Goal: Task Accomplishment & Management: Manage account settings

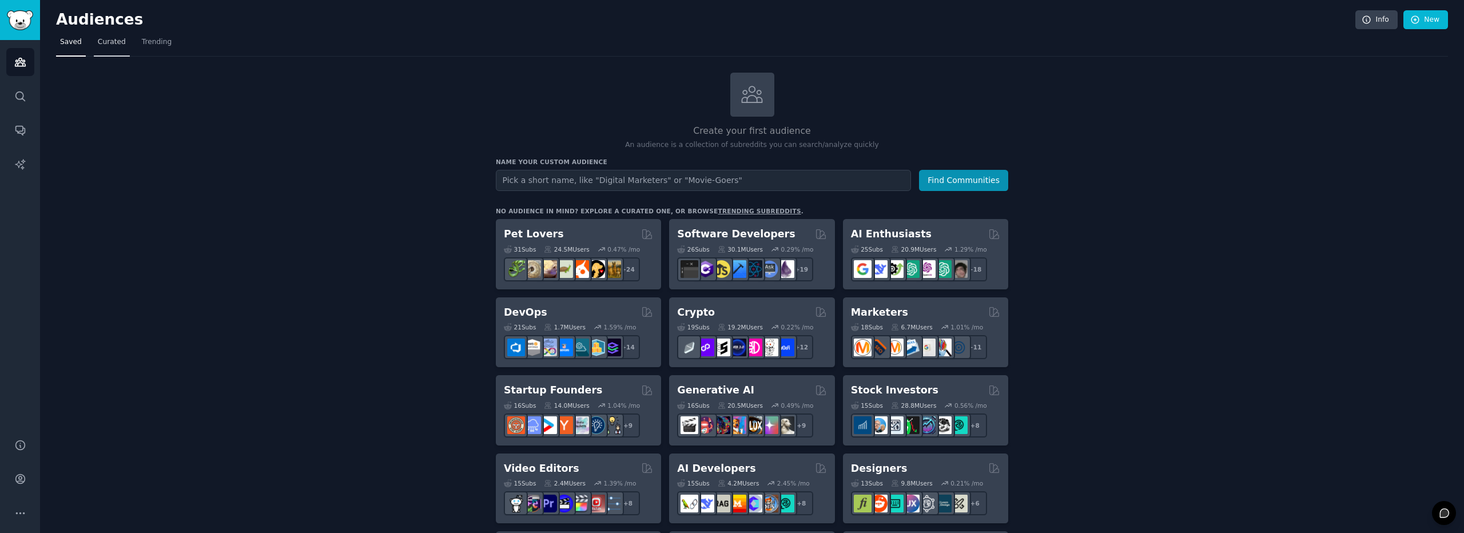
click at [94, 45] on link "Curated" at bounding box center [112, 44] width 36 height 23
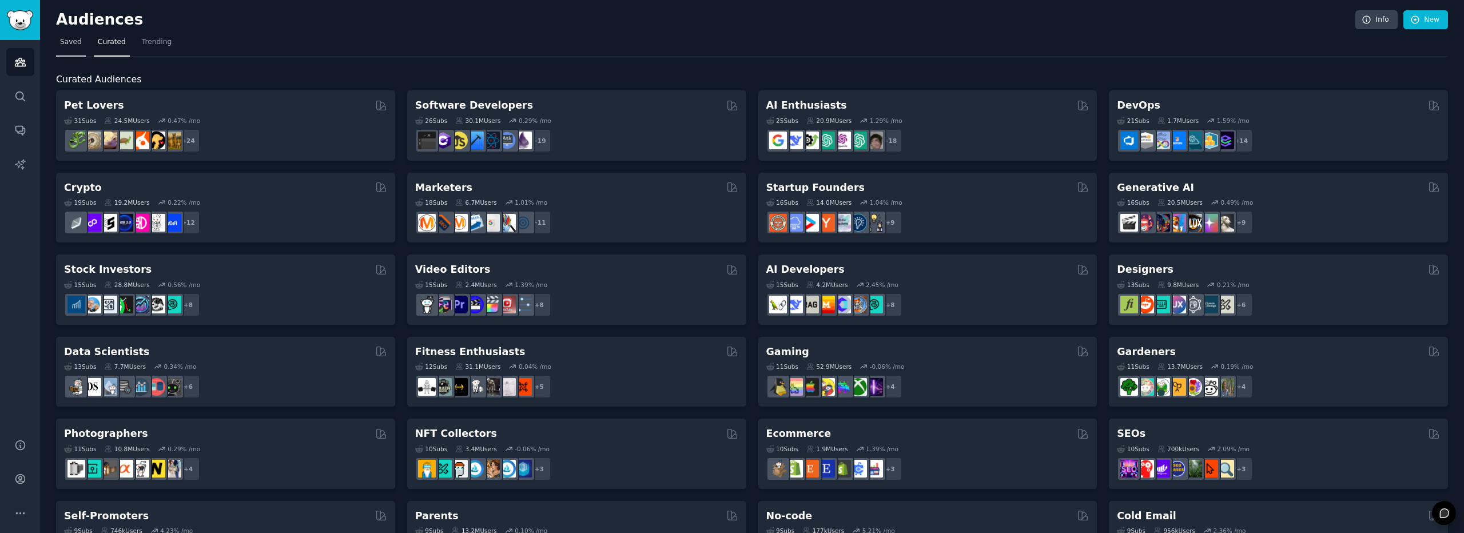
click at [67, 43] on span "Saved" at bounding box center [71, 42] width 22 height 10
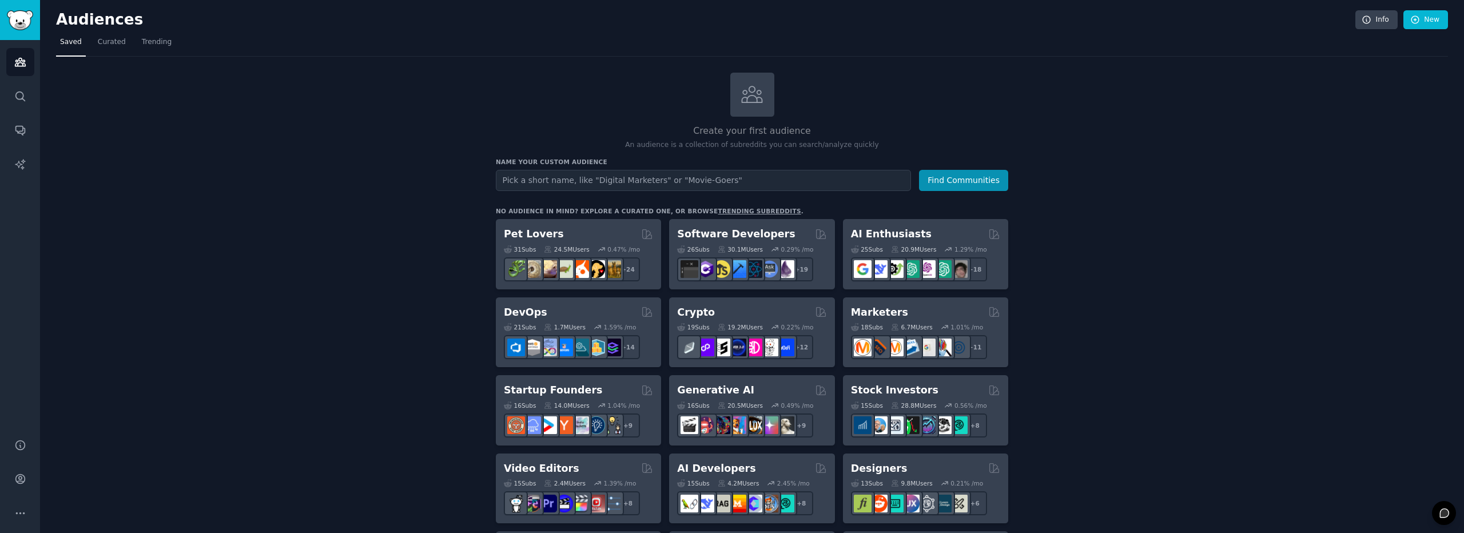
click at [587, 178] on input "text" at bounding box center [703, 180] width 415 height 21
type input "J"
type input "Pajamas"
click at [919, 170] on button "Find Communities" at bounding box center [963, 180] width 89 height 21
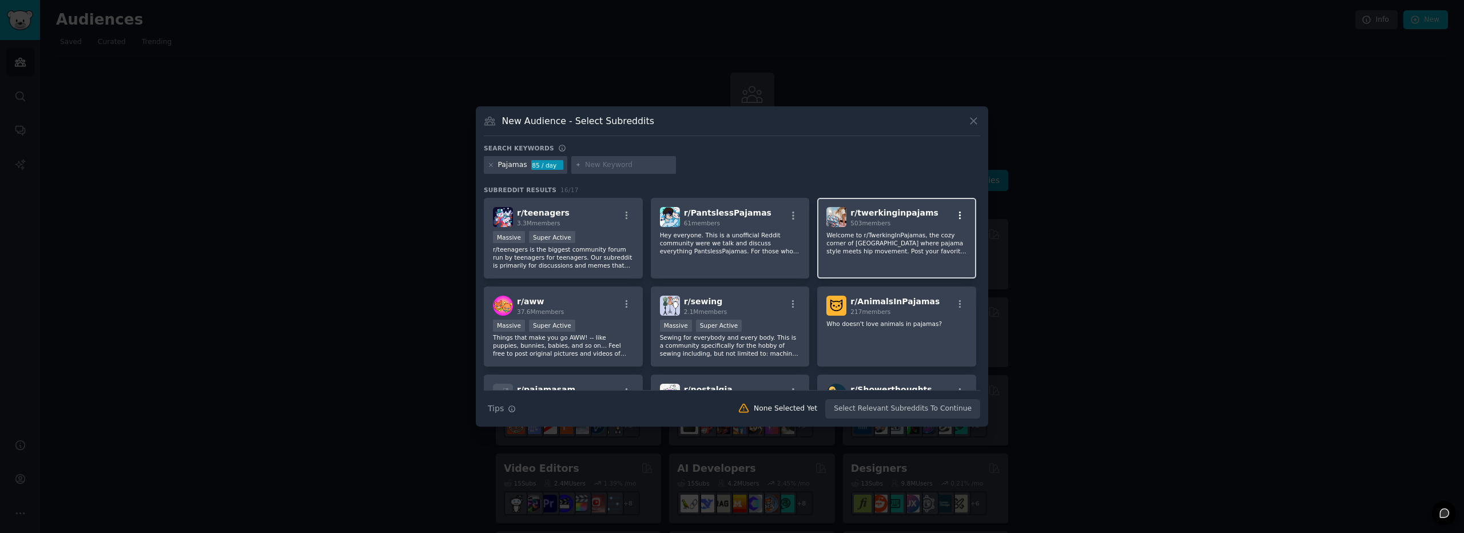
click at [958, 216] on icon "button" at bounding box center [960, 215] width 10 height 10
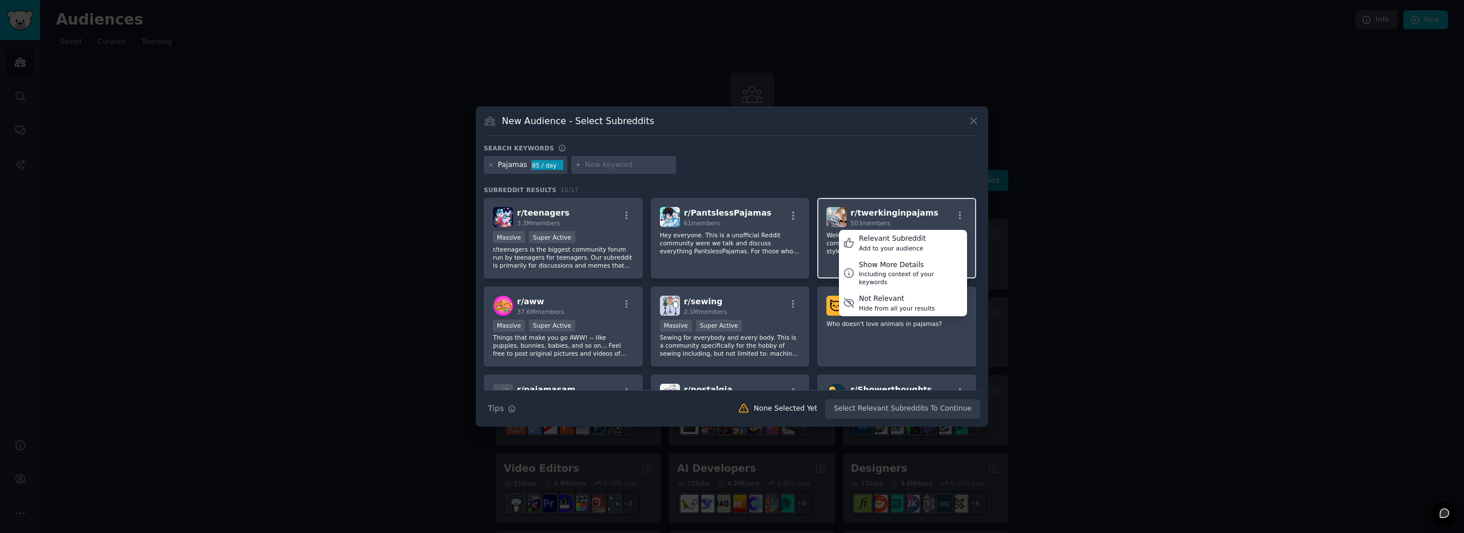
click at [862, 213] on span "r/ twerkinginpajams" at bounding box center [894, 212] width 88 height 9
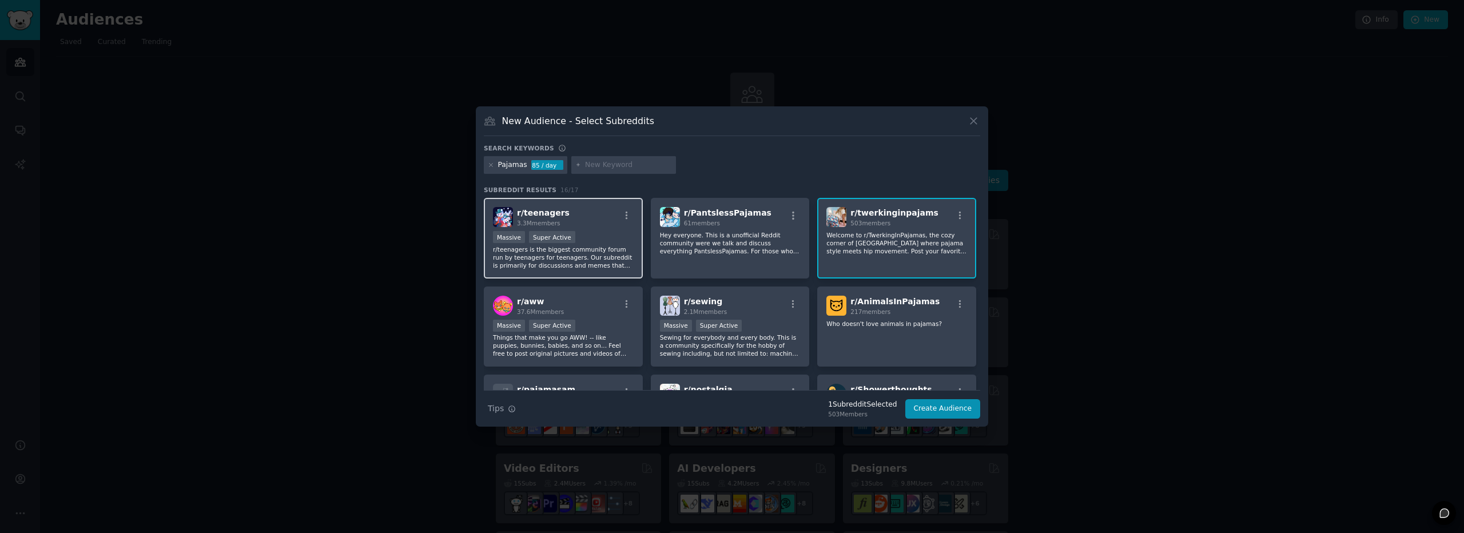
click at [526, 245] on p "r/teenagers is the biggest community forum run by teenagers for teenagers. Our …" at bounding box center [563, 257] width 141 height 24
click at [739, 237] on p "Hey everyone. This is a unofficial Reddit community were we talk and discuss ev…" at bounding box center [730, 243] width 141 height 24
click at [790, 213] on icon "button" at bounding box center [793, 215] width 10 height 10
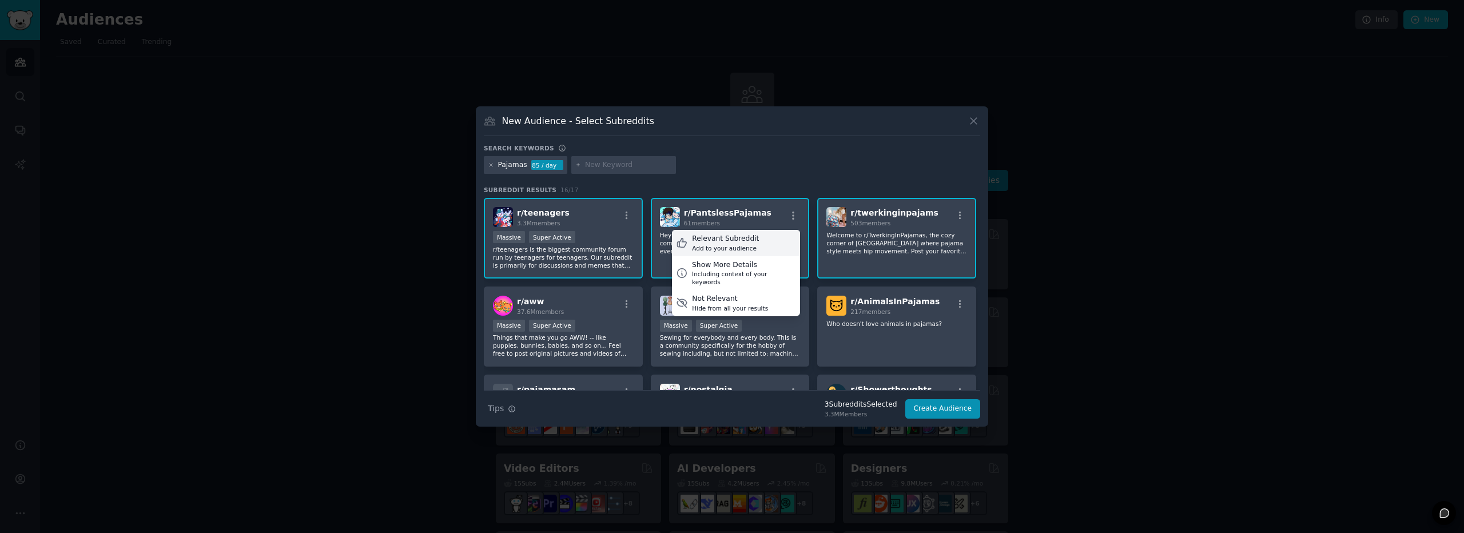
click at [775, 235] on div "Relevant Subreddit Add to your audience" at bounding box center [736, 243] width 128 height 26
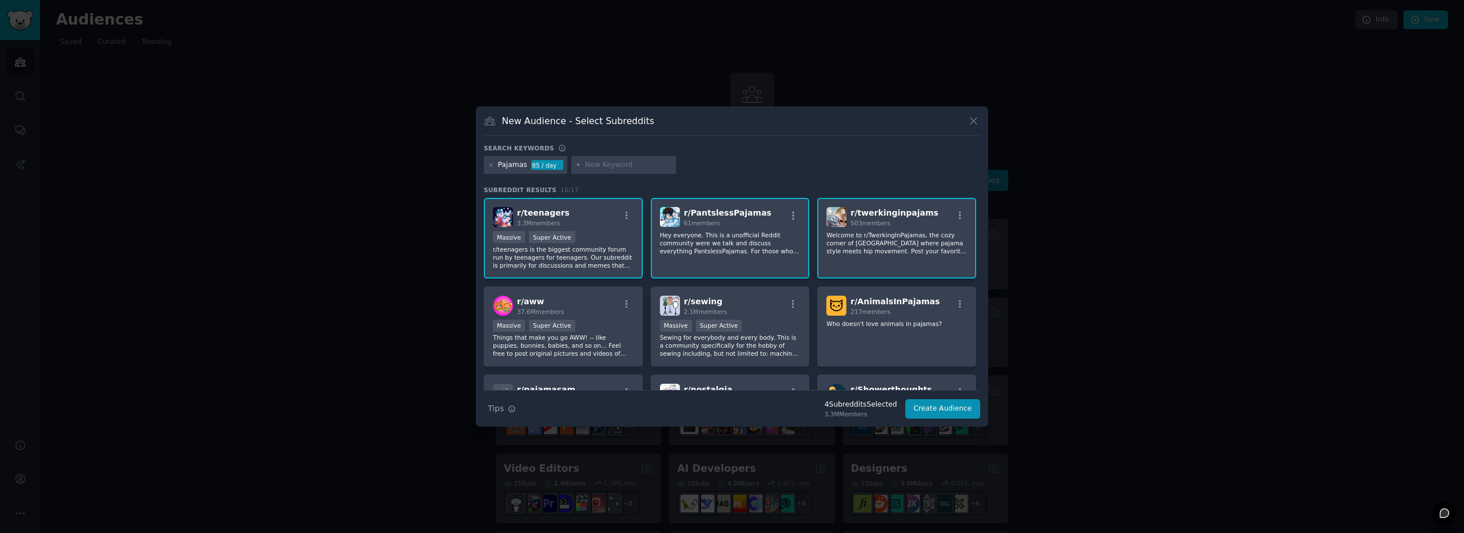
click at [898, 225] on div "503 members" at bounding box center [894, 223] width 88 height 8
click at [960, 216] on icon "button" at bounding box center [960, 215] width 10 height 10
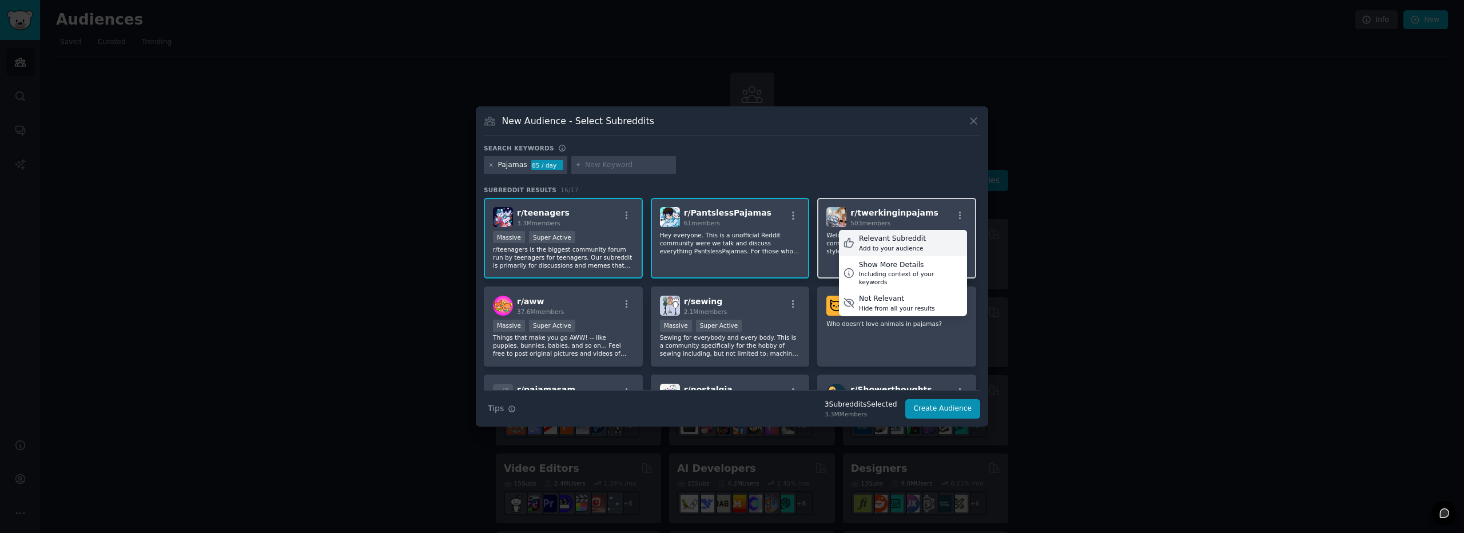
click at [927, 241] on div "Relevant Subreddit Add to your audience" at bounding box center [903, 243] width 128 height 26
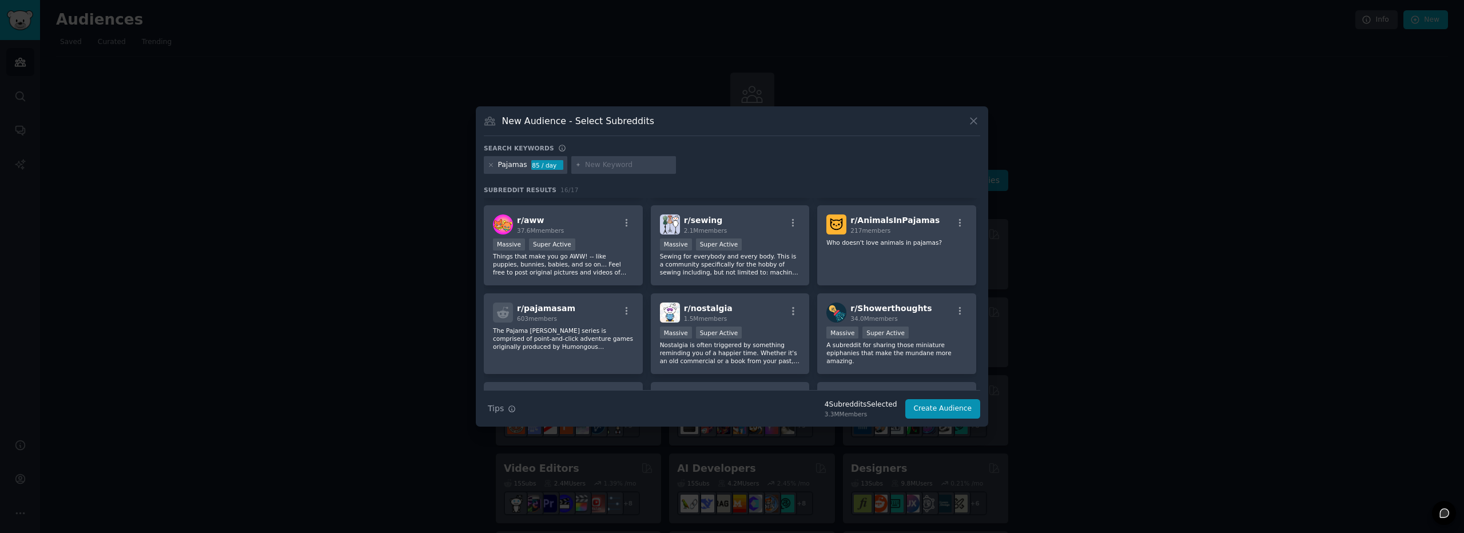
scroll to position [57, 0]
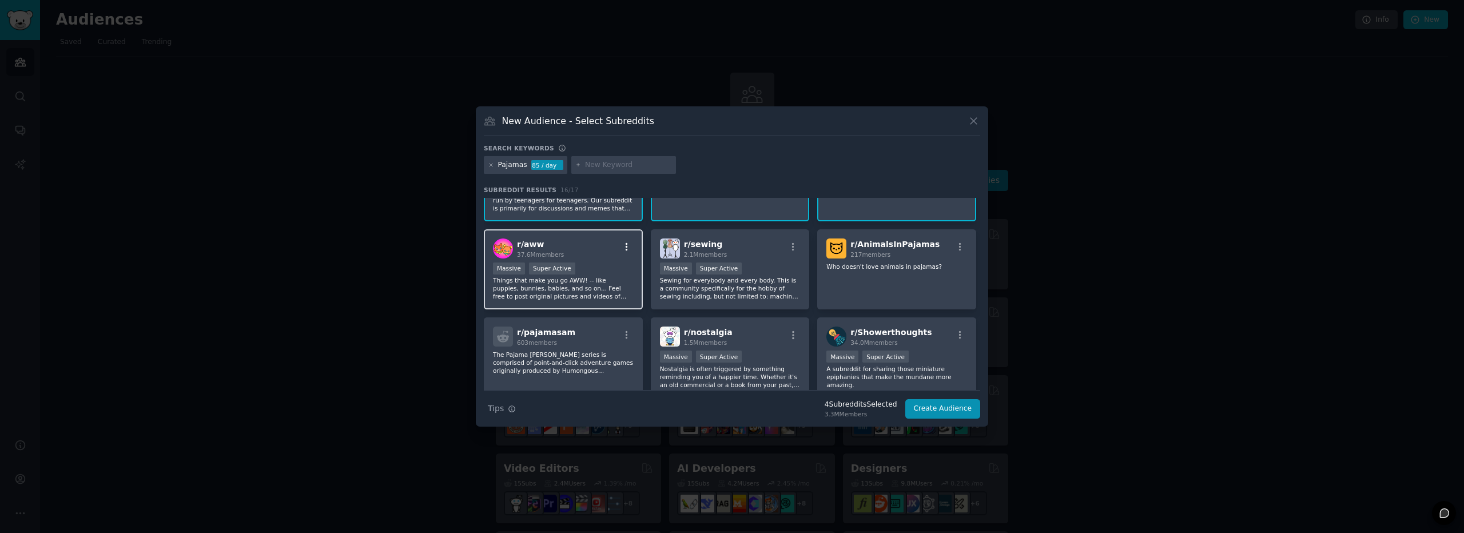
click at [622, 244] on icon "button" at bounding box center [627, 247] width 10 height 10
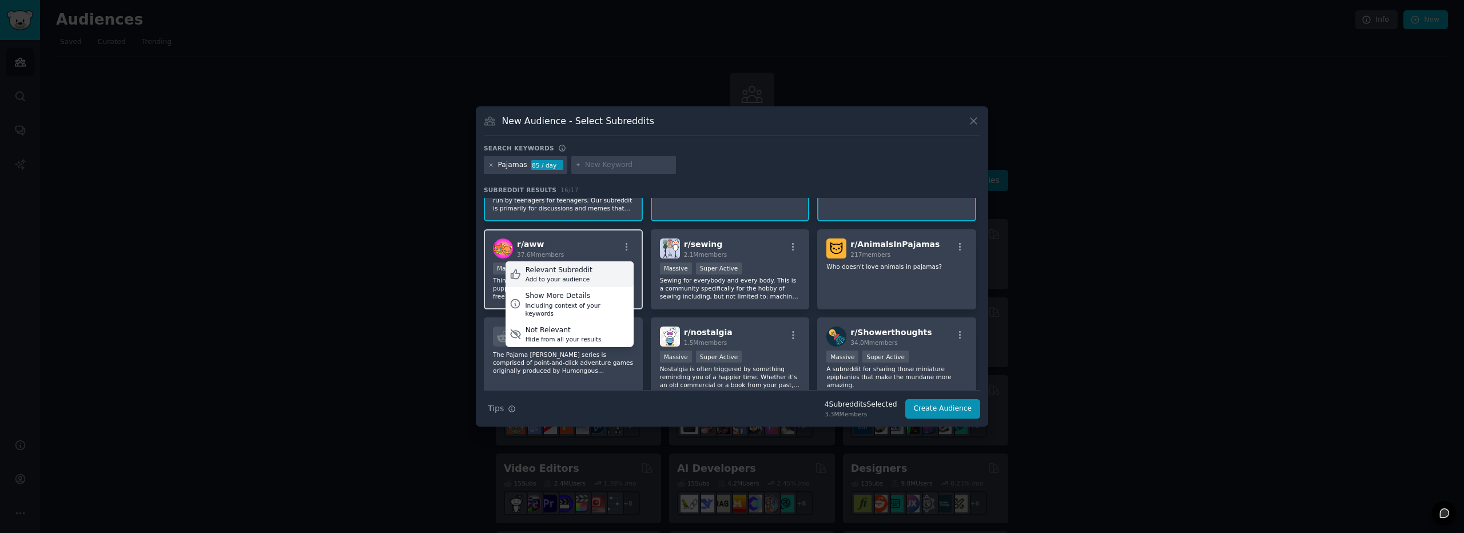
click at [599, 271] on div "Relevant Subreddit Add to your audience" at bounding box center [570, 274] width 128 height 26
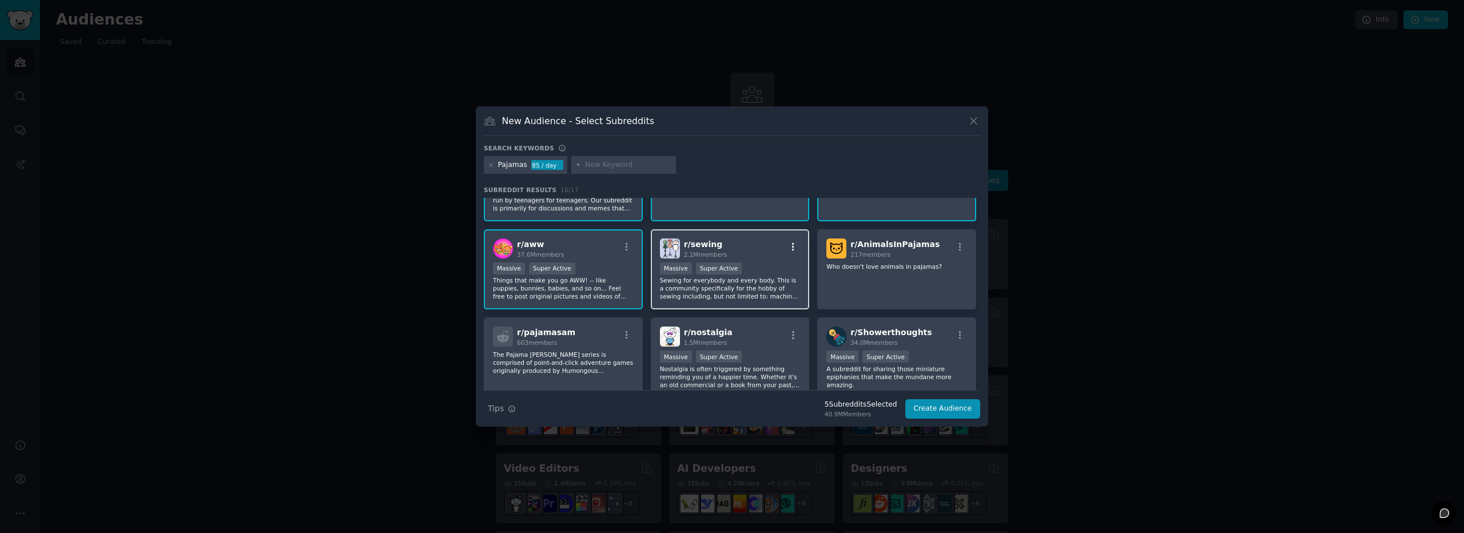
click at [792, 246] on icon "button" at bounding box center [793, 246] width 2 height 8
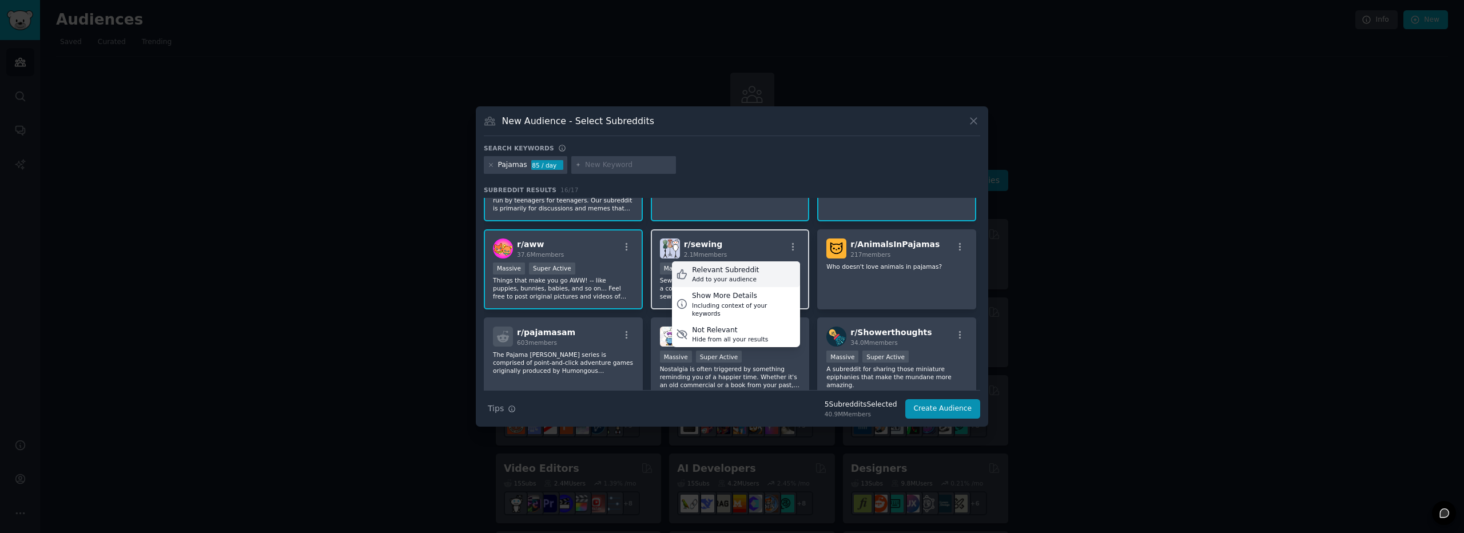
click at [765, 275] on div "Relevant Subreddit Add to your audience" at bounding box center [736, 274] width 128 height 26
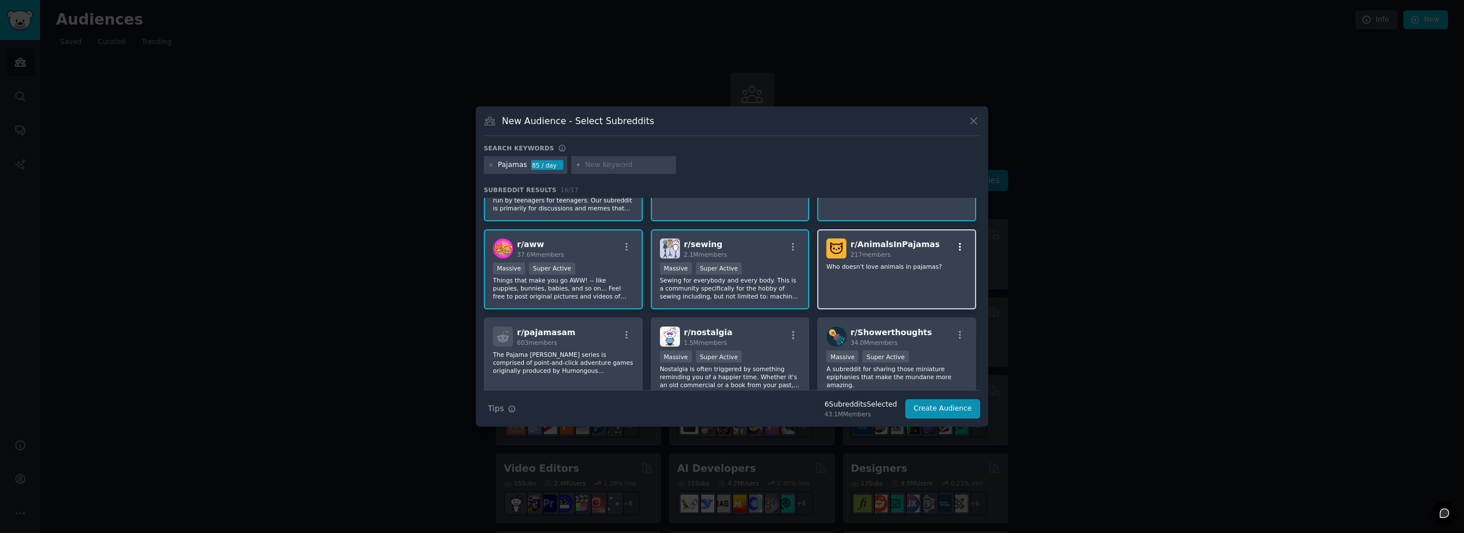
click at [959, 249] on icon "button" at bounding box center [960, 246] width 2 height 8
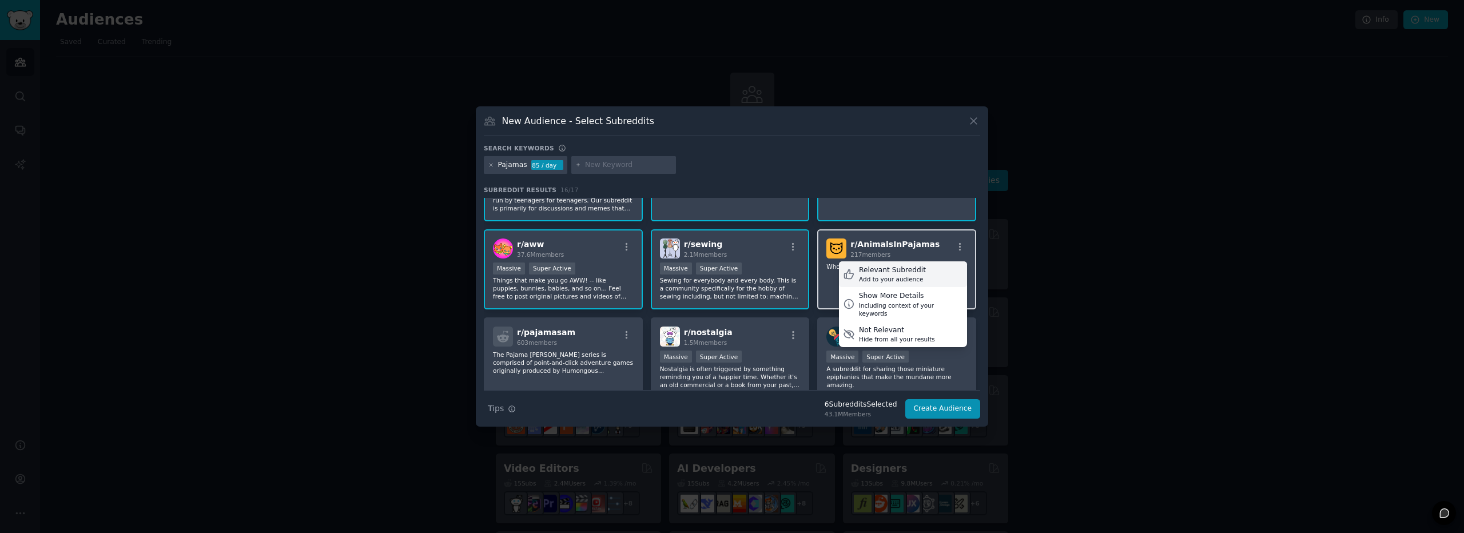
click at [878, 277] on div "Add to your audience" at bounding box center [892, 279] width 67 height 8
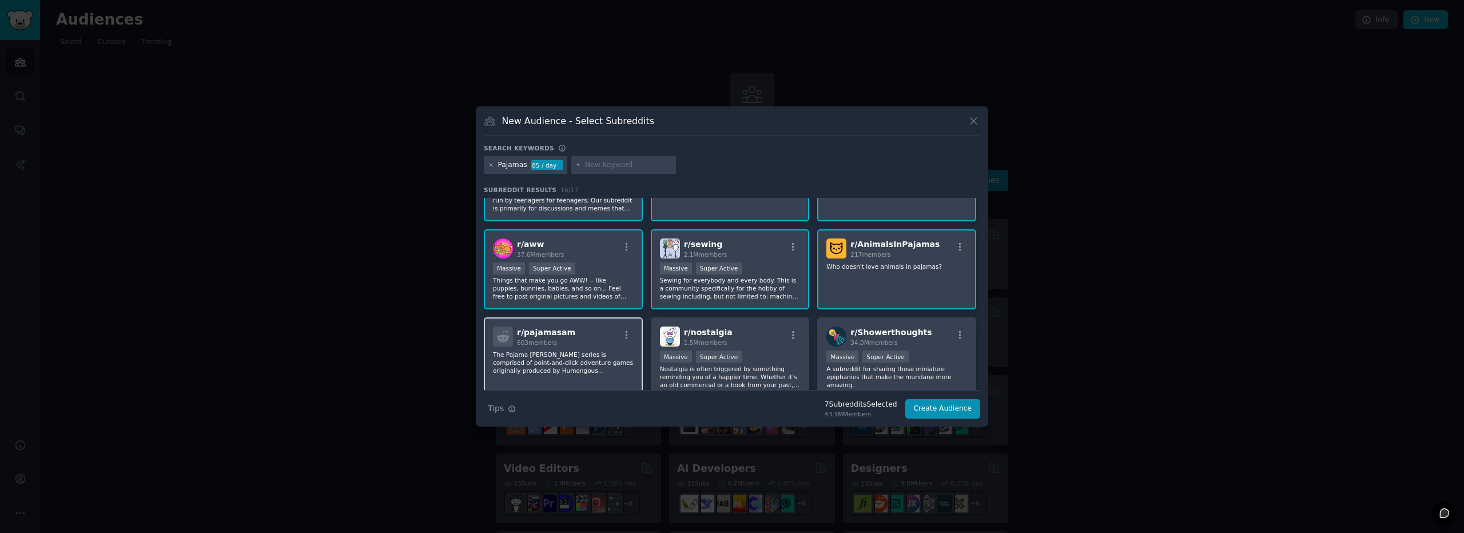
scroll to position [114, 0]
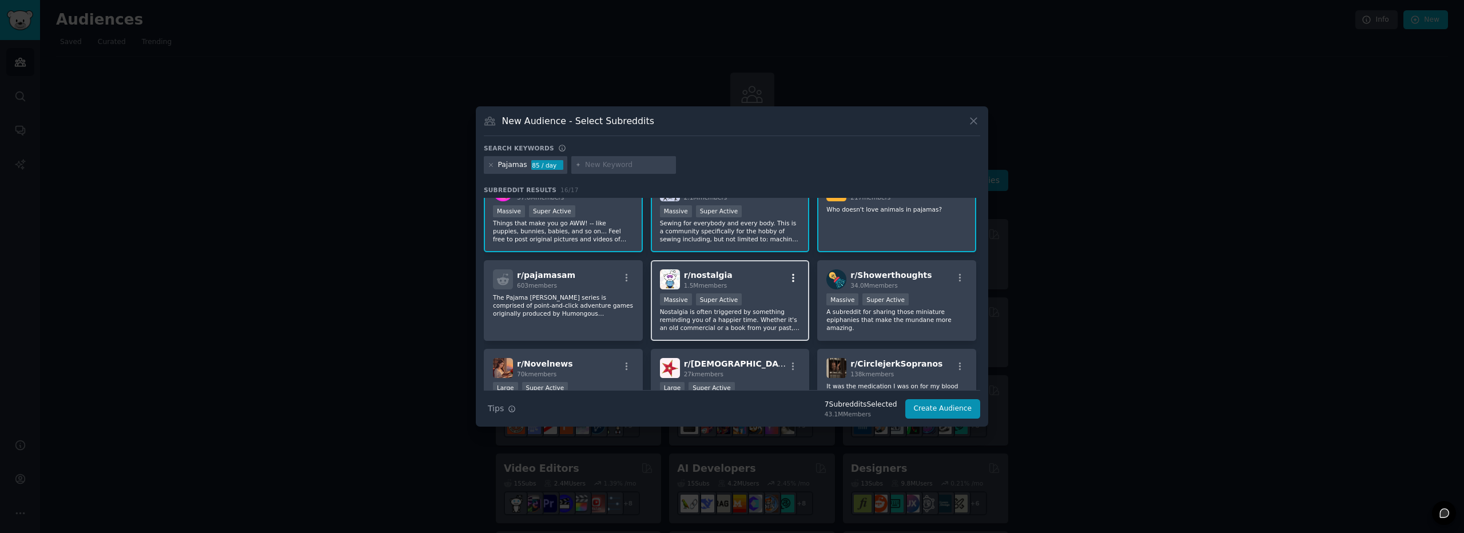
click at [793, 277] on icon "button" at bounding box center [793, 278] width 10 height 10
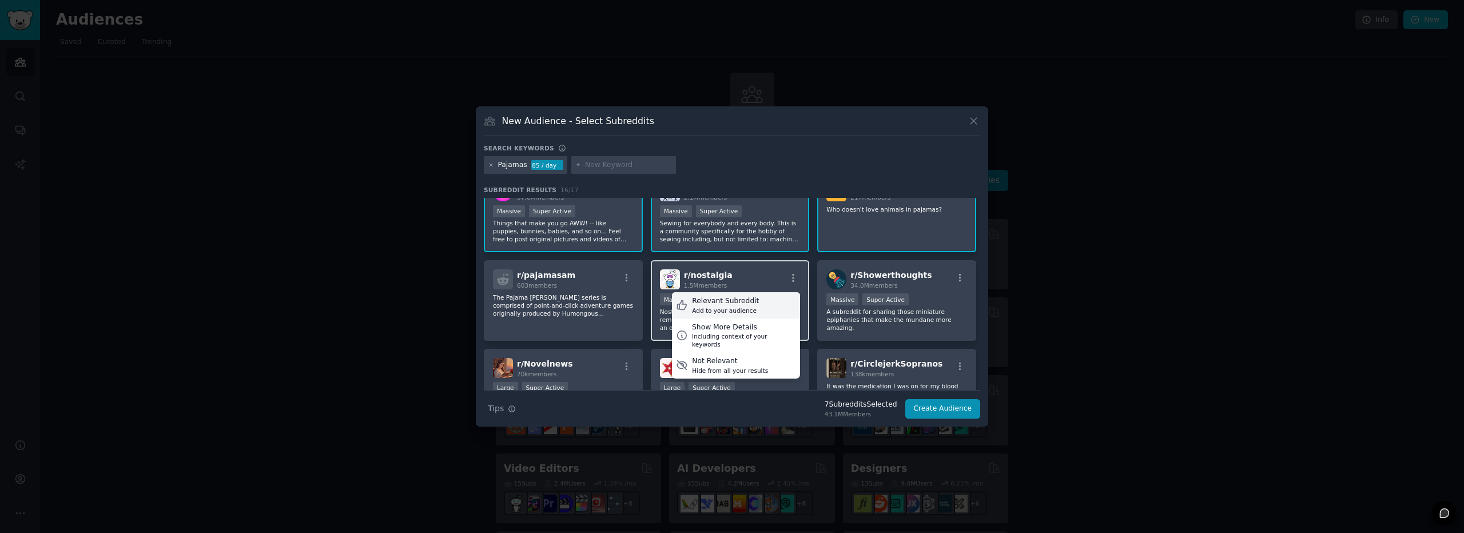
click at [733, 303] on div "Relevant Subreddit" at bounding box center [725, 301] width 67 height 10
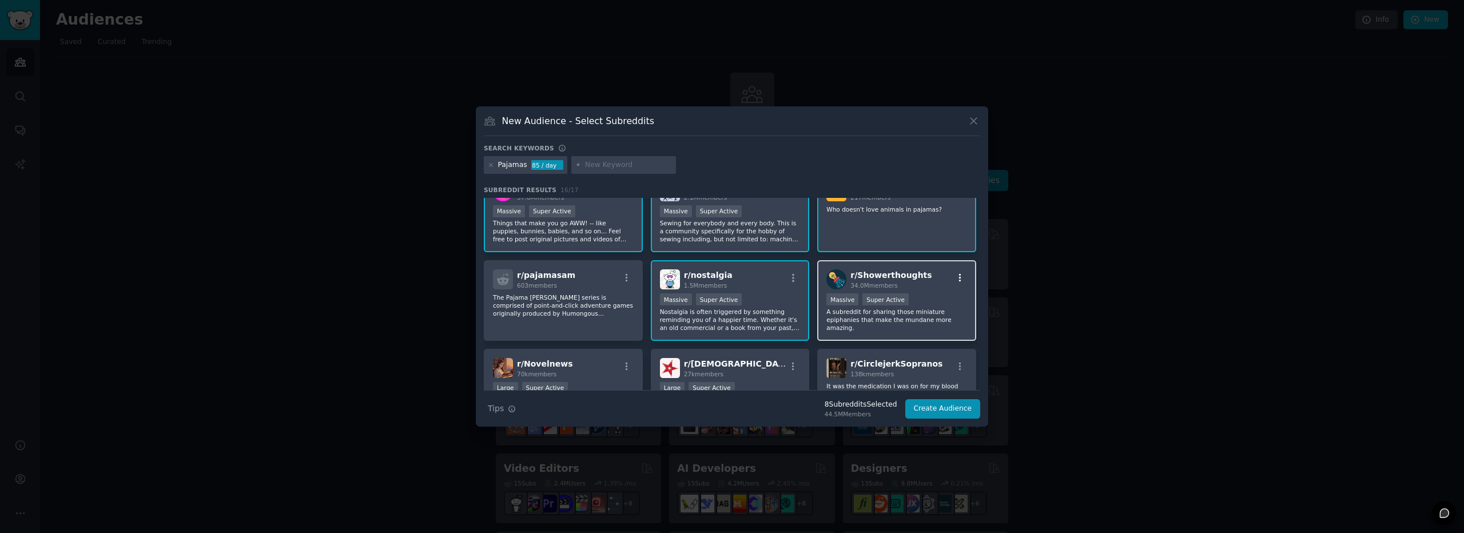
click at [958, 277] on icon "button" at bounding box center [960, 278] width 10 height 10
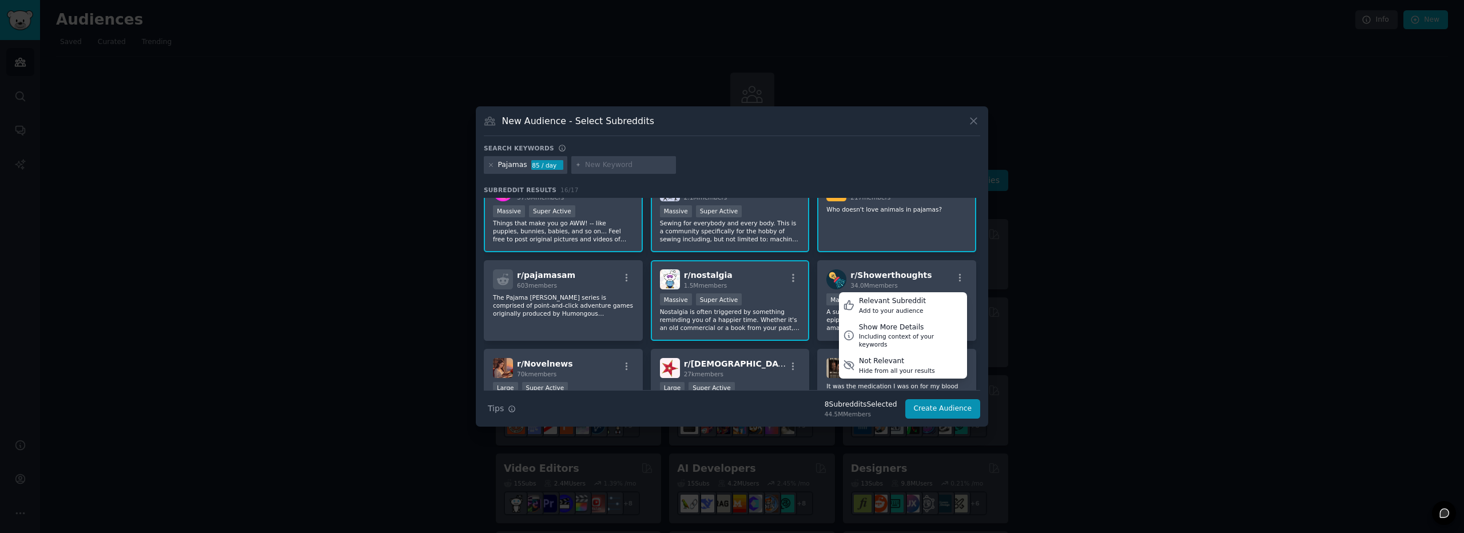
scroll to position [172, 0]
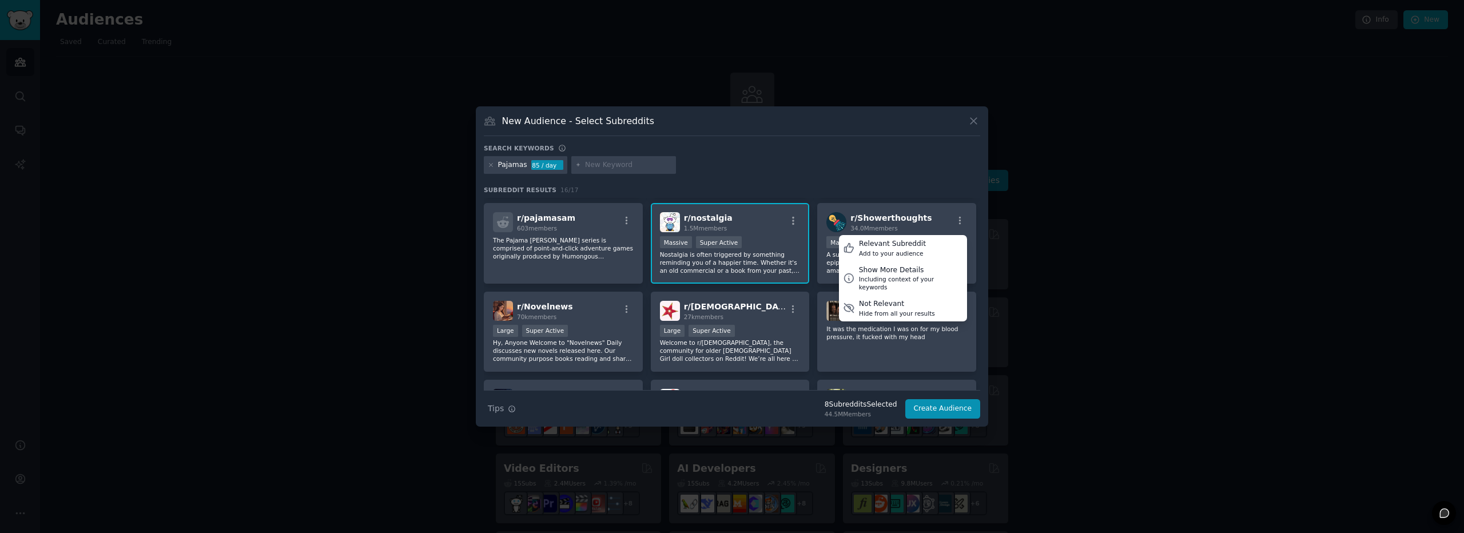
click at [813, 374] on div "r/ teenagers 3.3M members Massive Super Active r/teenagers is the biggest commu…" at bounding box center [732, 276] width 496 height 500
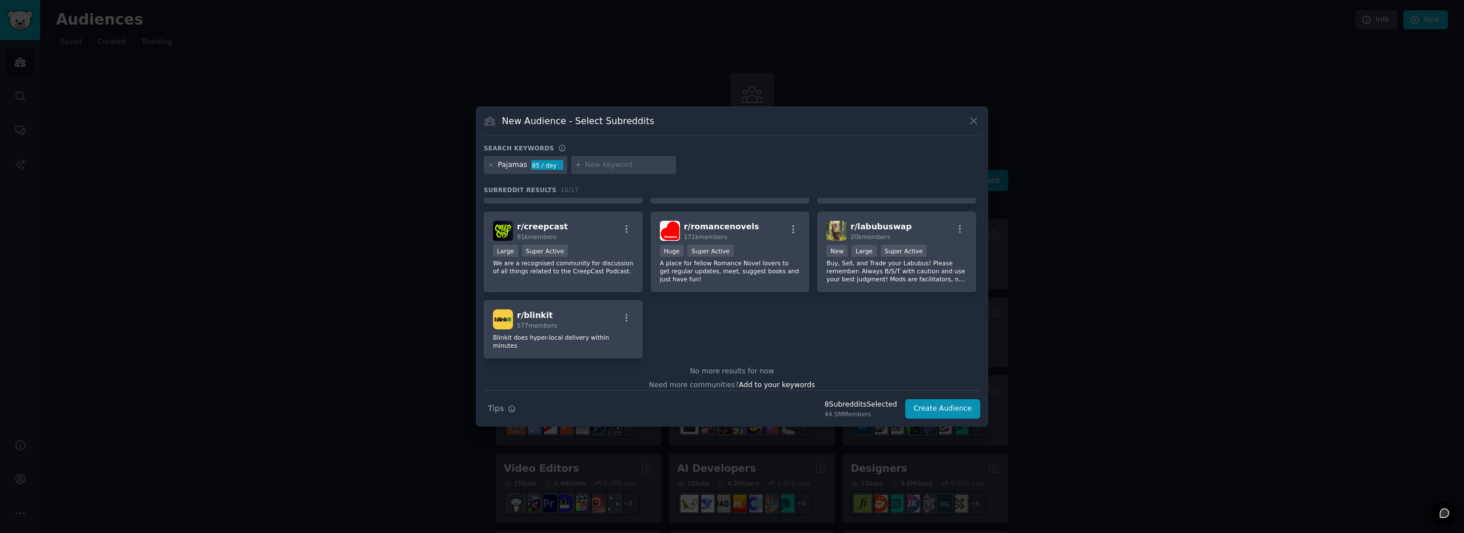
scroll to position [111, 0]
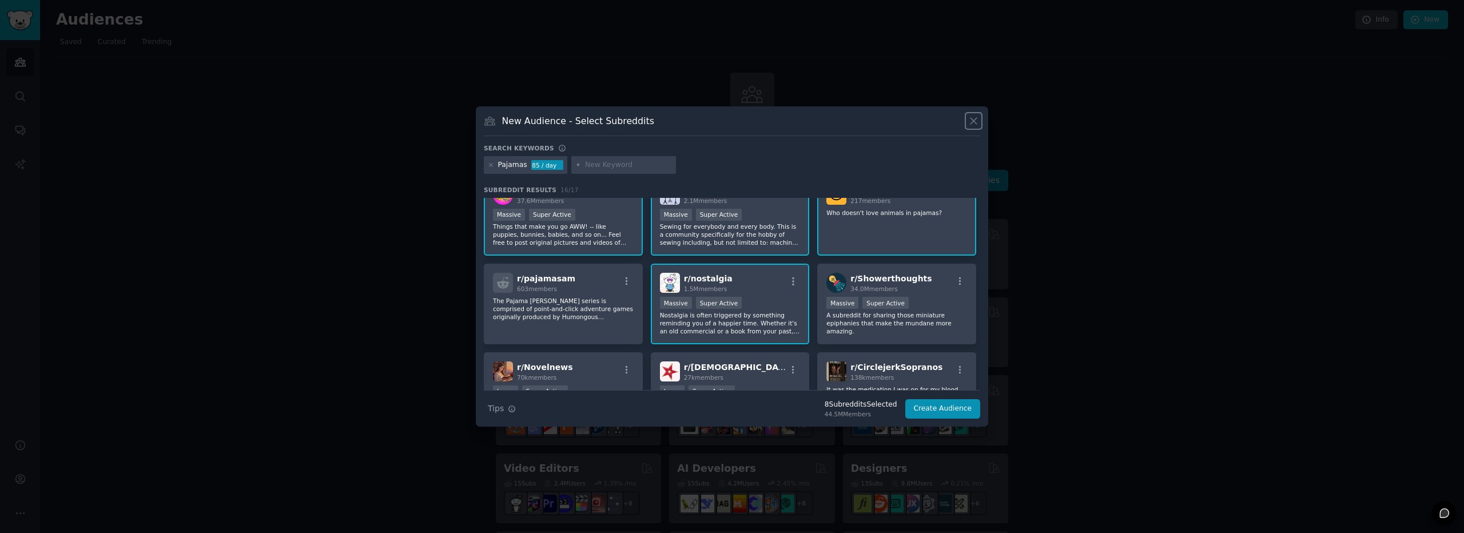
click at [976, 120] on icon at bounding box center [974, 121] width 12 height 12
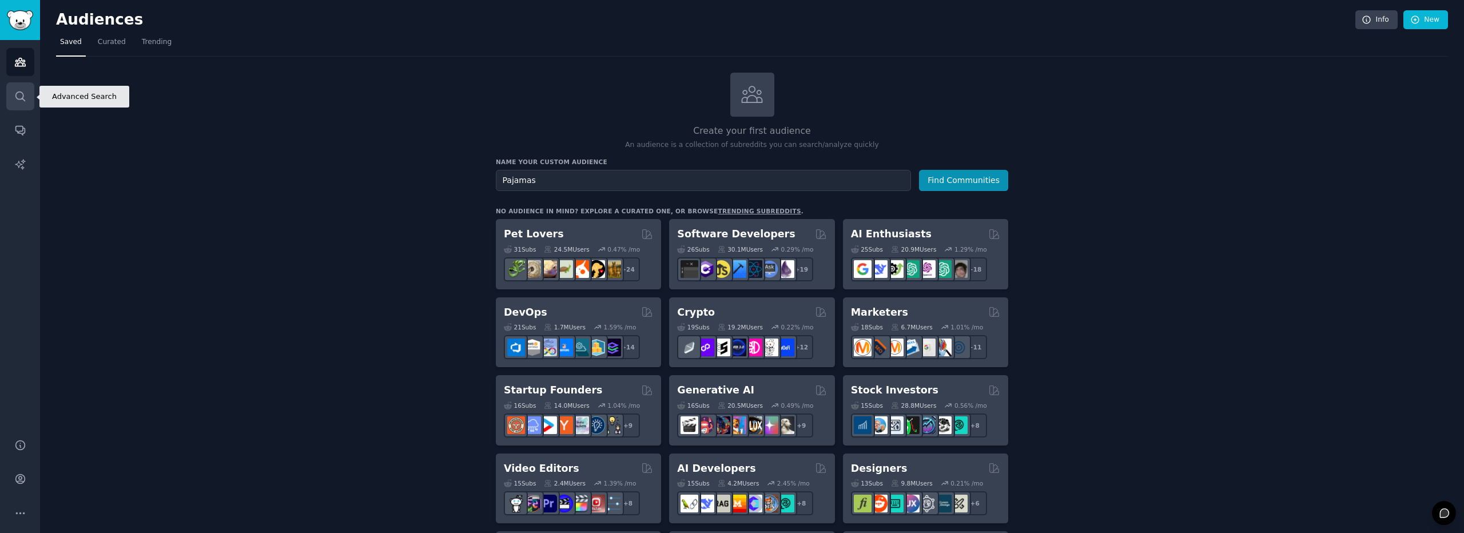
click at [29, 97] on link "Search" at bounding box center [20, 96] width 28 height 28
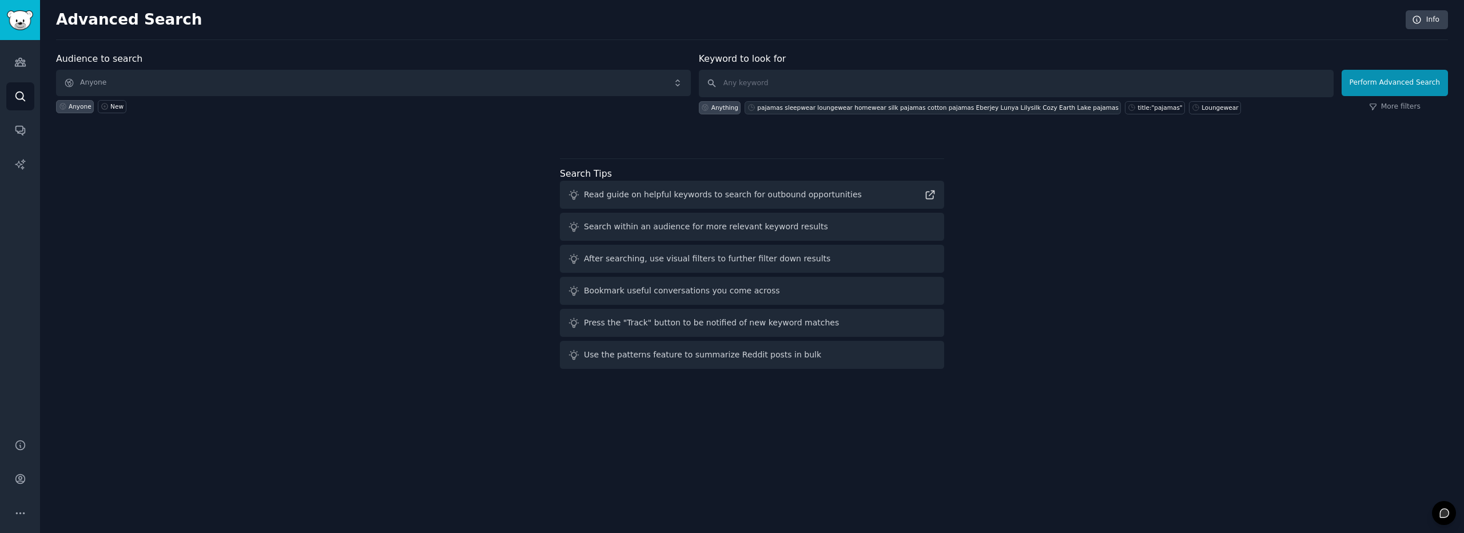
click at [819, 108] on div "pajamas sleepwear loungewear homewear silk pajamas cotton pajamas Eberjey Lunya…" at bounding box center [937, 108] width 361 height 8
type input "pajamas sleepwear loungewear homewear silk pajamas cotton pajamas Eberjey Lunya…"
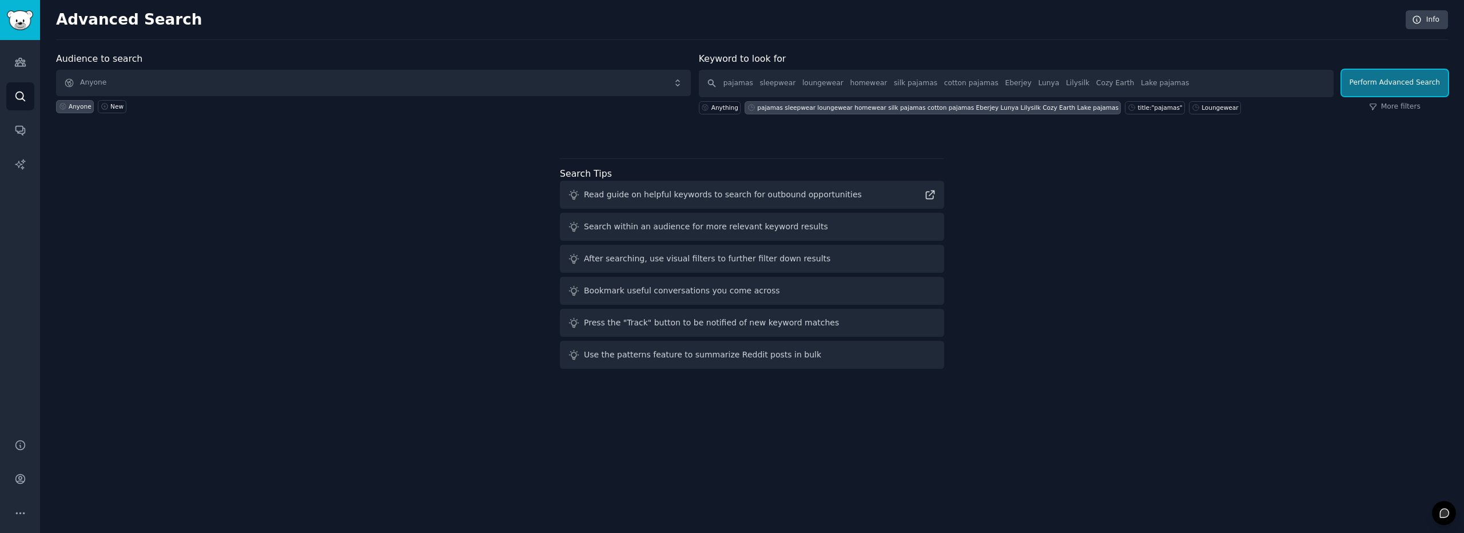
click at [1422, 89] on button "Perform Advanced Search" at bounding box center [1395, 83] width 106 height 26
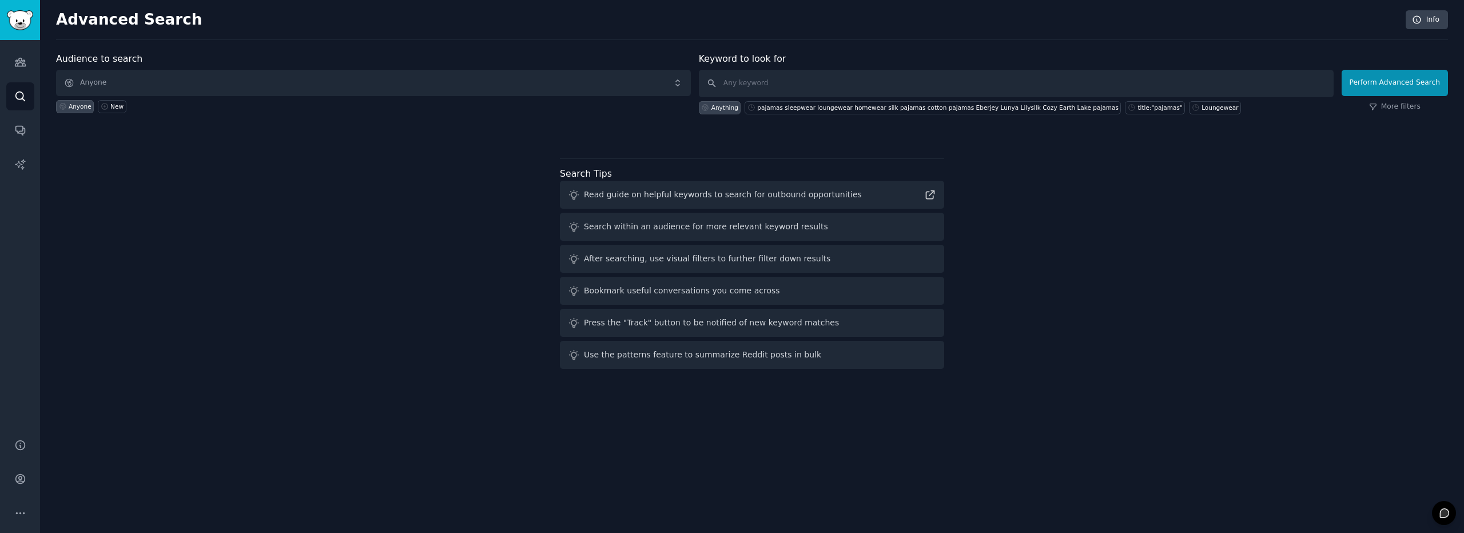
click at [769, 228] on div "Search within an audience for more relevant keyword results" at bounding box center [706, 227] width 244 height 12
click at [754, 82] on input "text" at bounding box center [1016, 83] width 635 height 27
type input "loungewear"
click button "Perform Advanced Search" at bounding box center [1395, 83] width 106 height 26
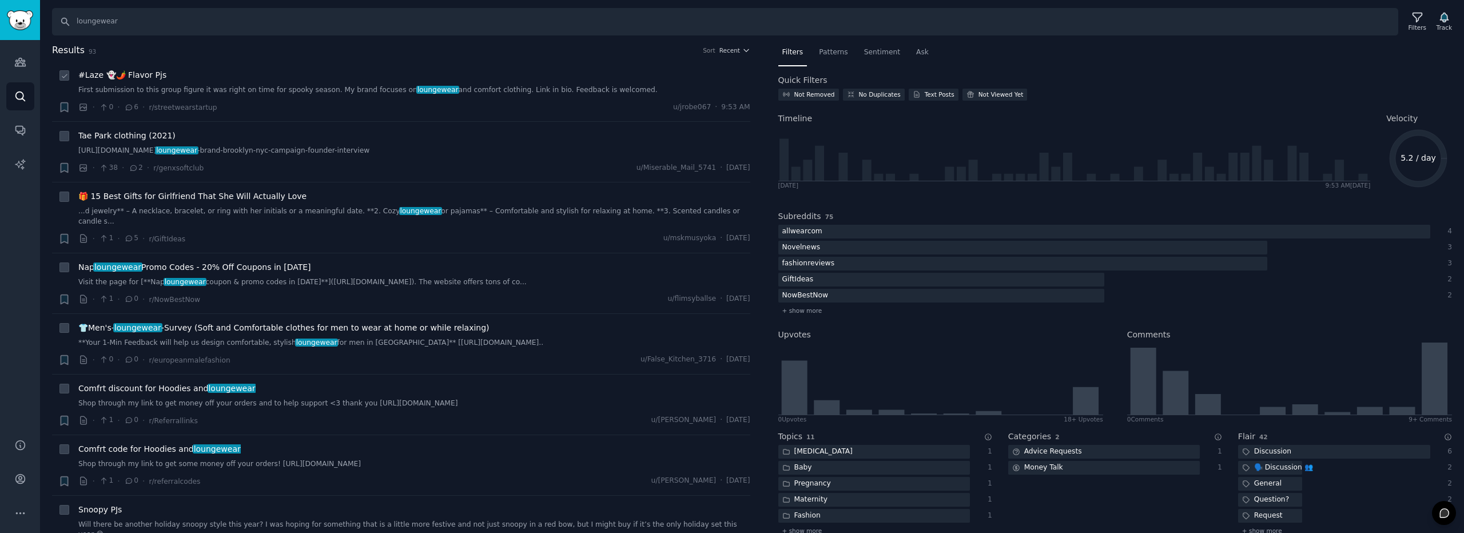
click at [448, 88] on link "First submission to this group figure it was right on time for spooky season. M…" at bounding box center [414, 90] width 672 height 10
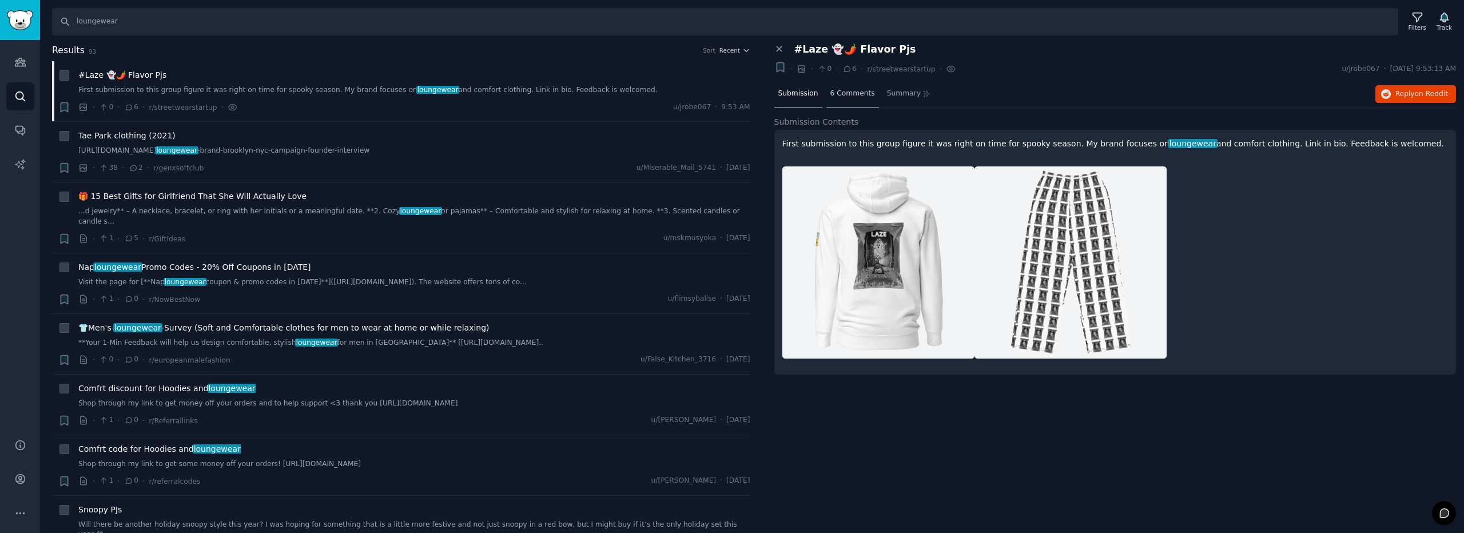
click at [830, 91] on span "6 Comments" at bounding box center [852, 94] width 45 height 10
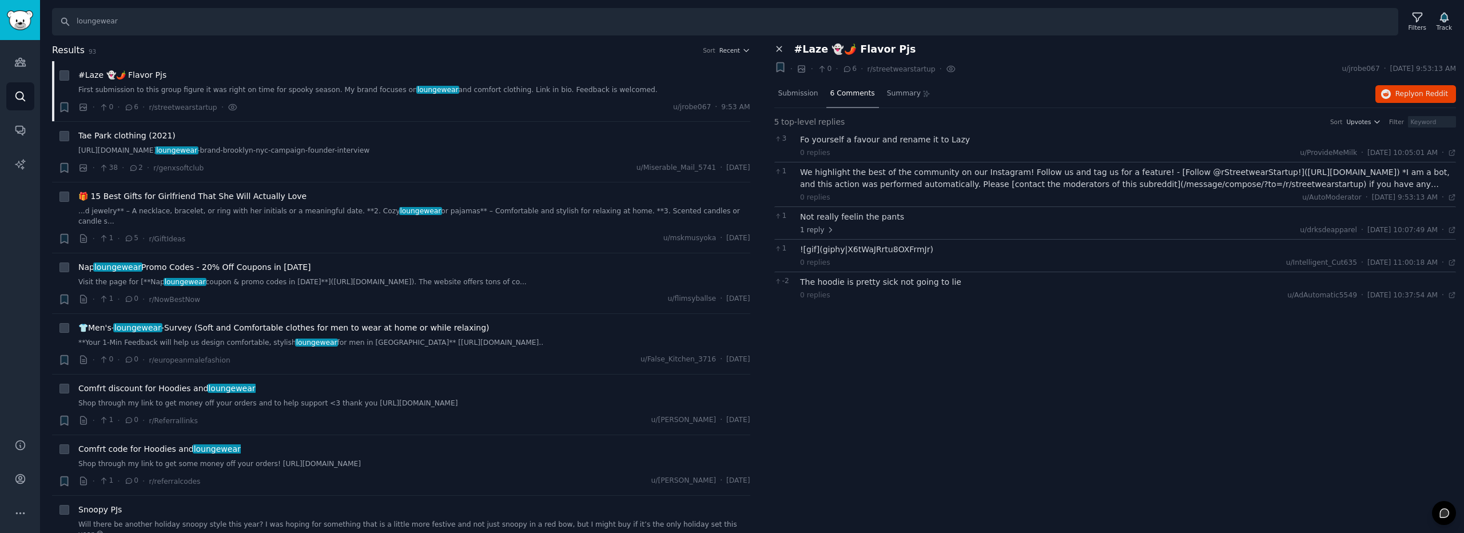
click at [776, 51] on icon at bounding box center [779, 49] width 10 height 10
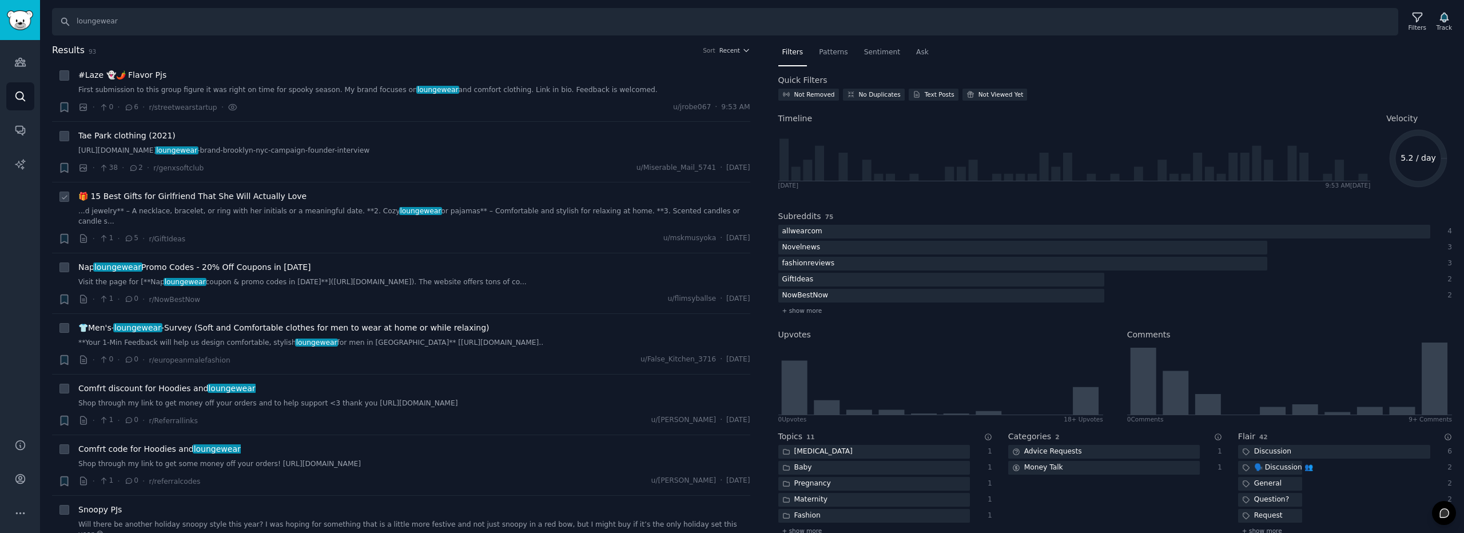
click at [399, 209] on link "...d jewelry** – A necklace, bracelet, or ring with her initials or a meaningfu…" at bounding box center [414, 216] width 672 height 20
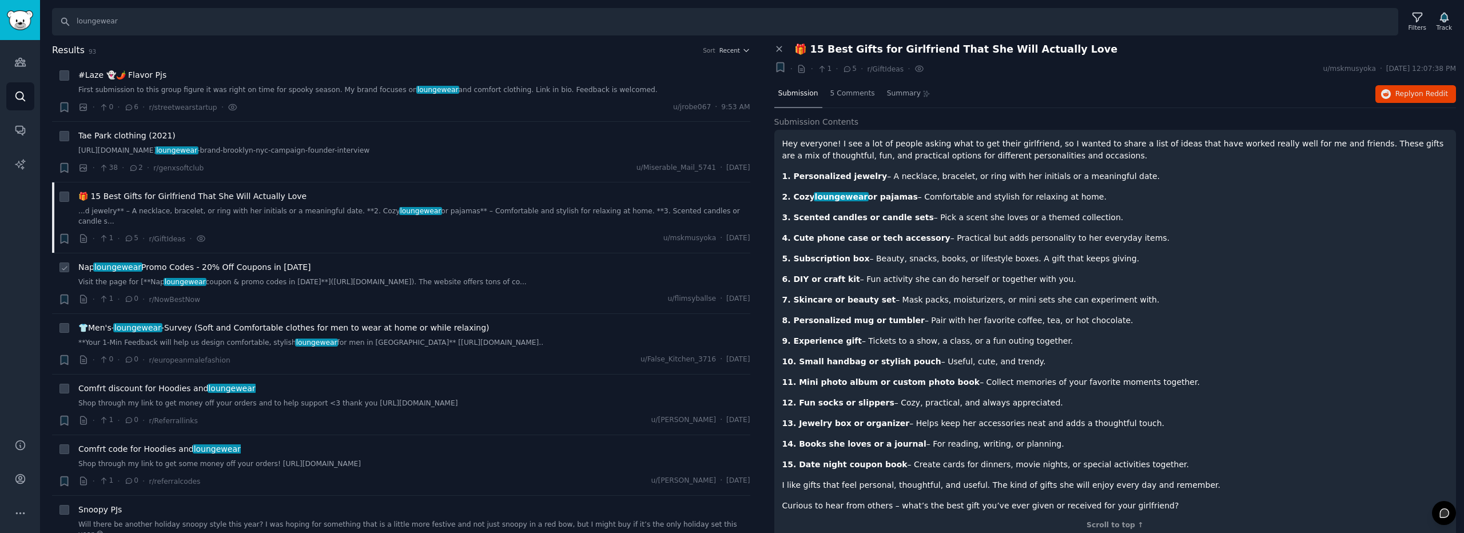
click at [389, 276] on div "Nap loungewear Promo Codes - 20% Off Coupons in [DATE] Visit the page for [**Na…" at bounding box center [414, 283] width 672 height 44
click at [294, 261] on span "Nap loungewear Promo Codes - 20% Off Coupons in [DATE]" at bounding box center [194, 267] width 233 height 12
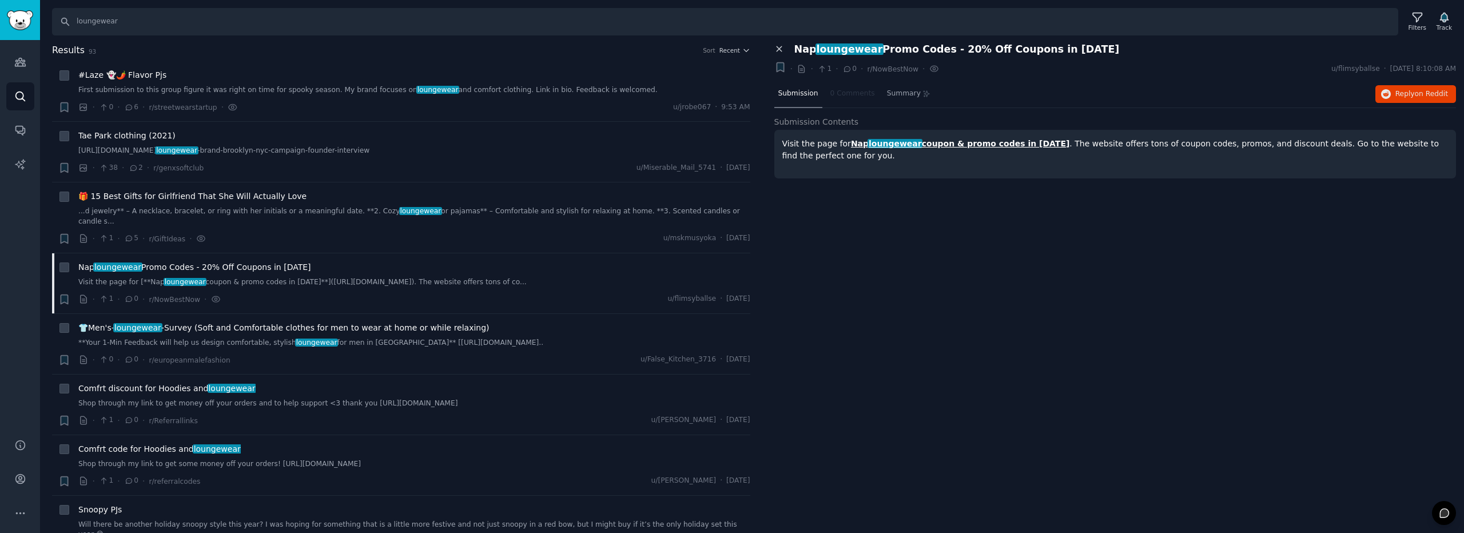
click at [779, 46] on icon at bounding box center [779, 49] width 10 height 10
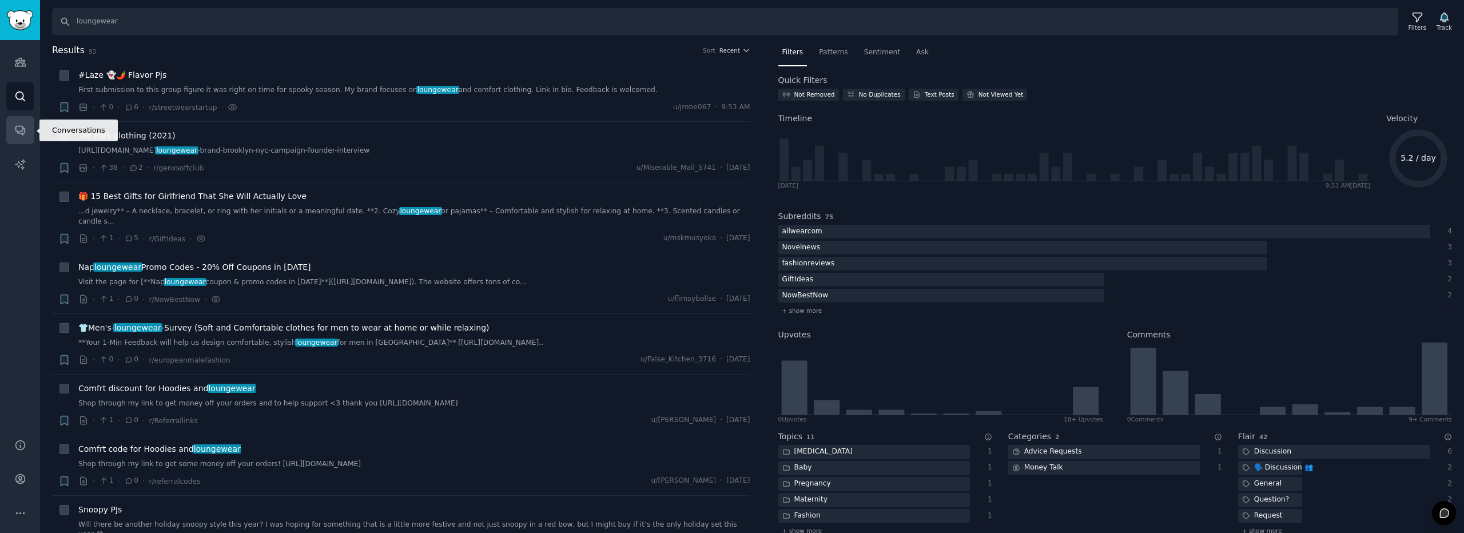
click at [17, 126] on icon "Sidebar" at bounding box center [19, 130] width 9 height 9
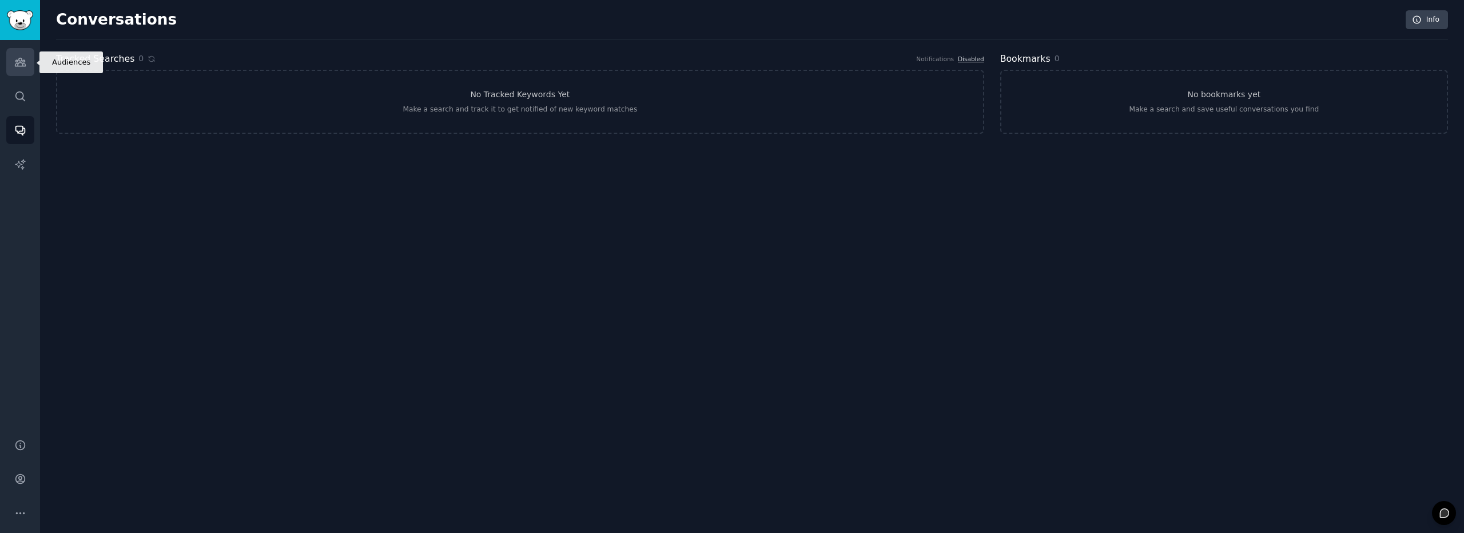
click at [19, 56] on icon "Sidebar" at bounding box center [20, 62] width 12 height 12
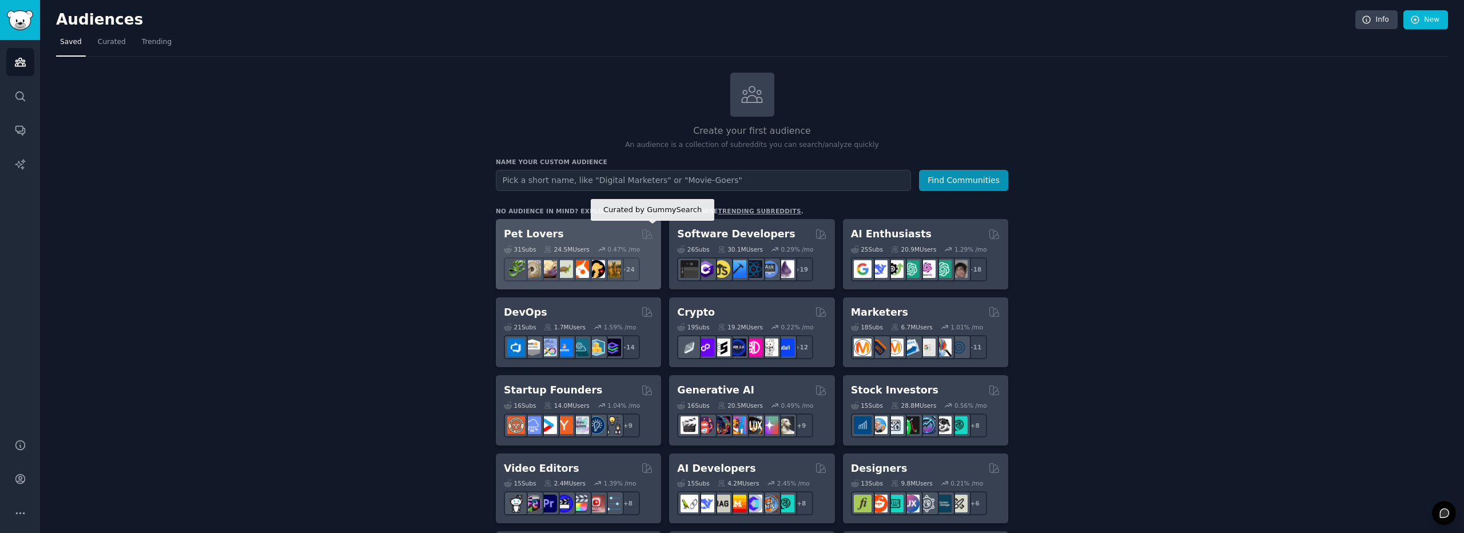
click at [647, 230] on icon at bounding box center [647, 234] width 12 height 12
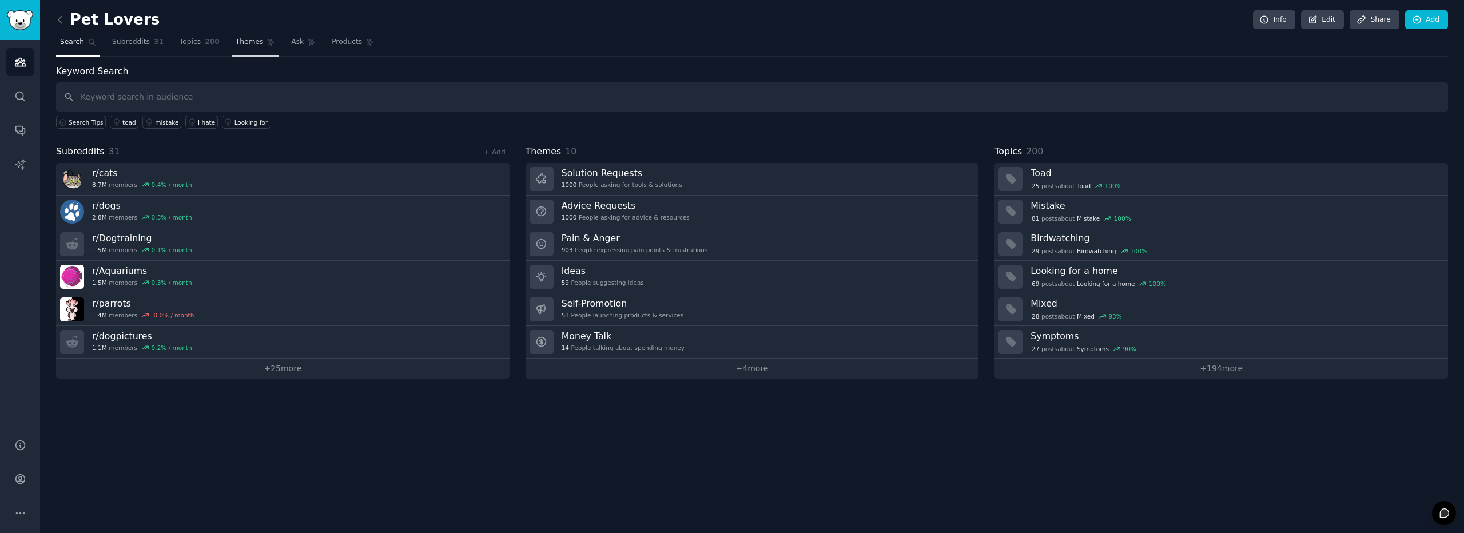
click at [236, 39] on span "Themes" at bounding box center [250, 42] width 28 height 10
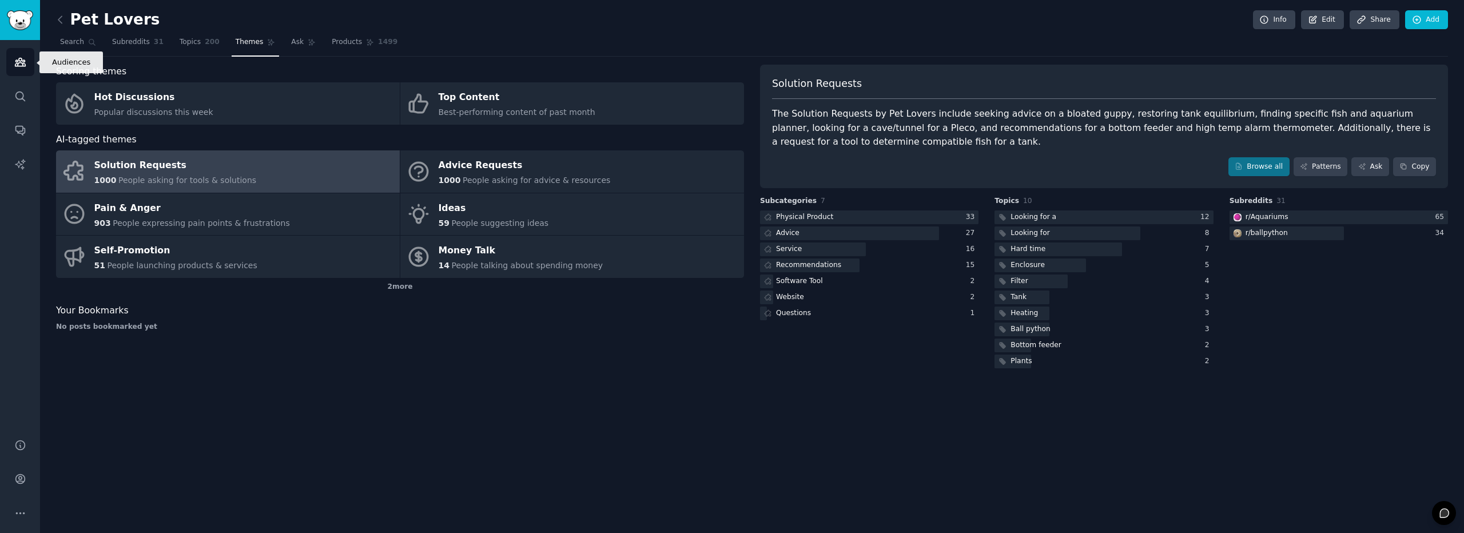
click at [6, 65] on link "Audiences" at bounding box center [20, 62] width 28 height 28
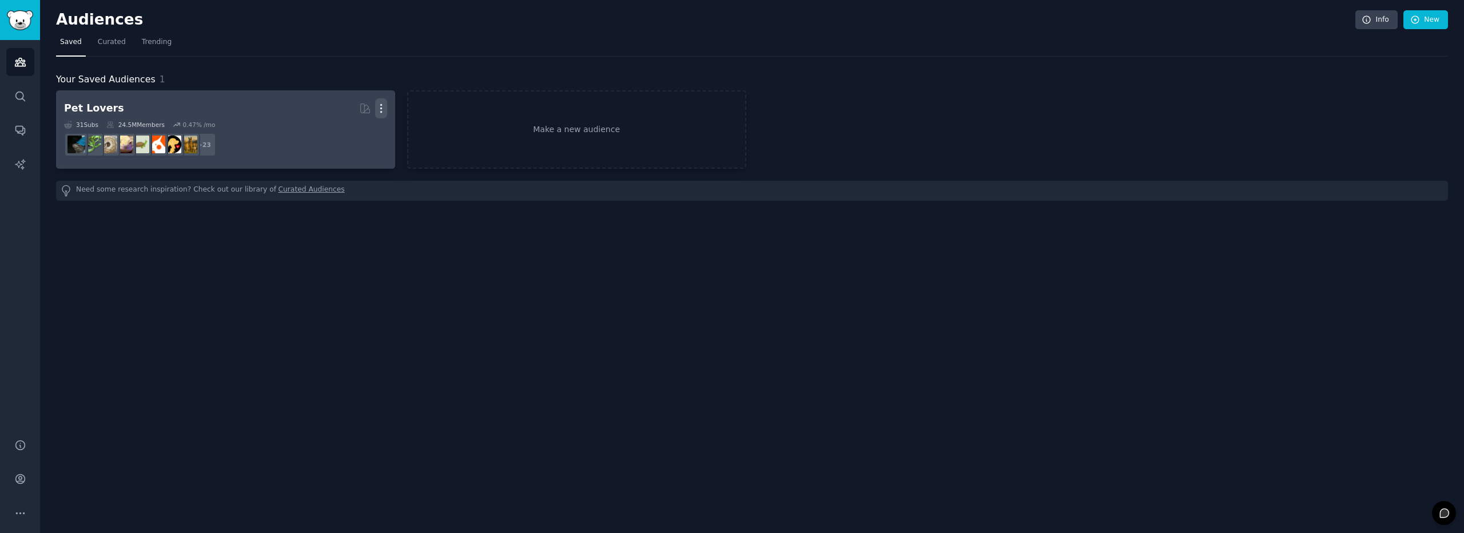
click at [384, 106] on icon "button" at bounding box center [381, 108] width 12 height 12
click at [364, 131] on div "Delete" at bounding box center [342, 133] width 54 height 24
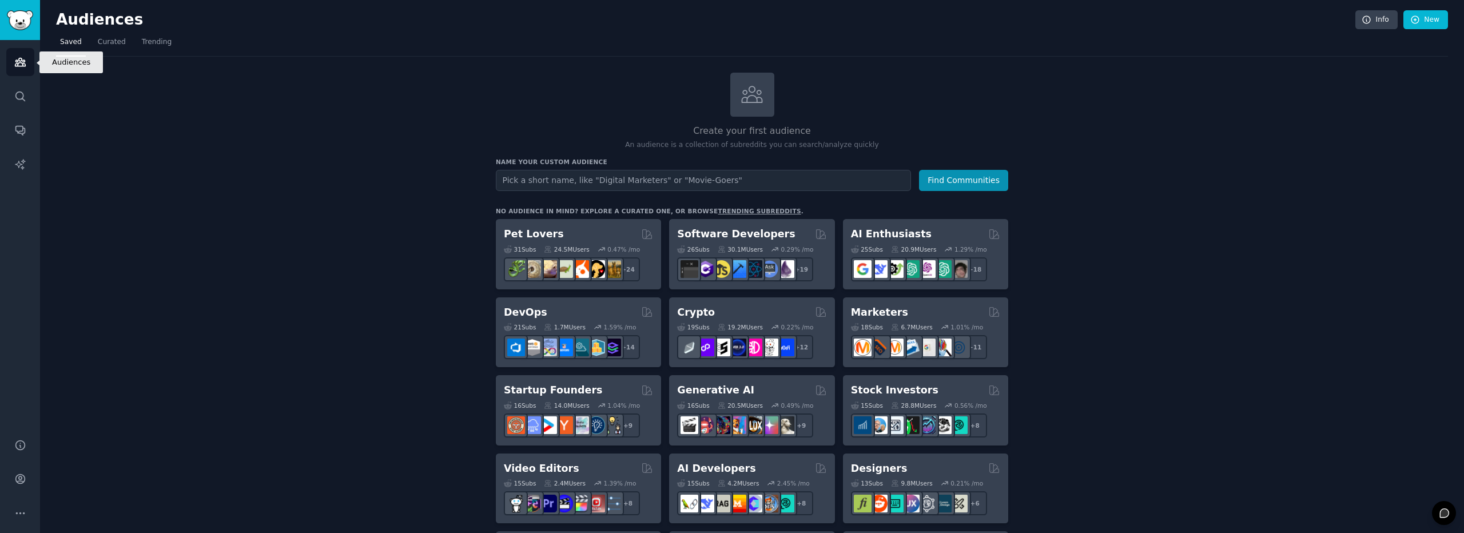
click at [18, 56] on icon "Sidebar" at bounding box center [20, 62] width 12 height 12
click at [646, 174] on input "text" at bounding box center [703, 180] width 415 height 21
click at [919, 170] on button "Find Communities" at bounding box center [963, 180] width 89 height 21
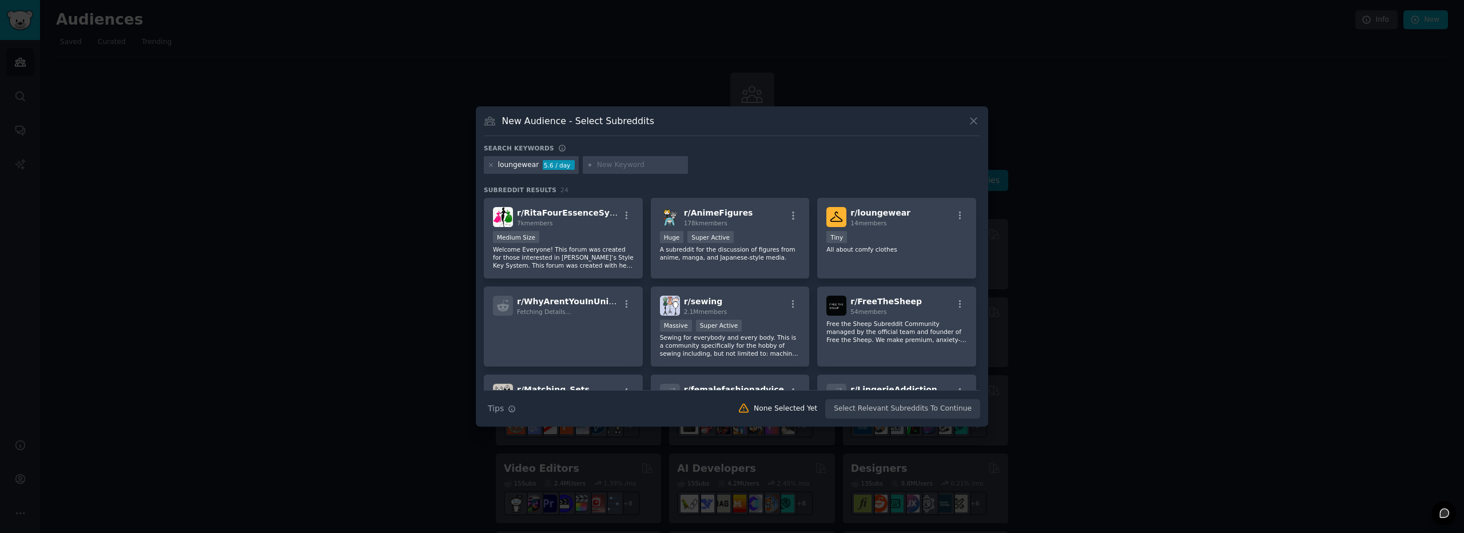
click at [972, 114] on div "New Audience - Select Subreddits Search keywords loungewear 5.6 / day Subreddit…" at bounding box center [732, 266] width 512 height 321
click at [971, 120] on icon at bounding box center [974, 121] width 12 height 12
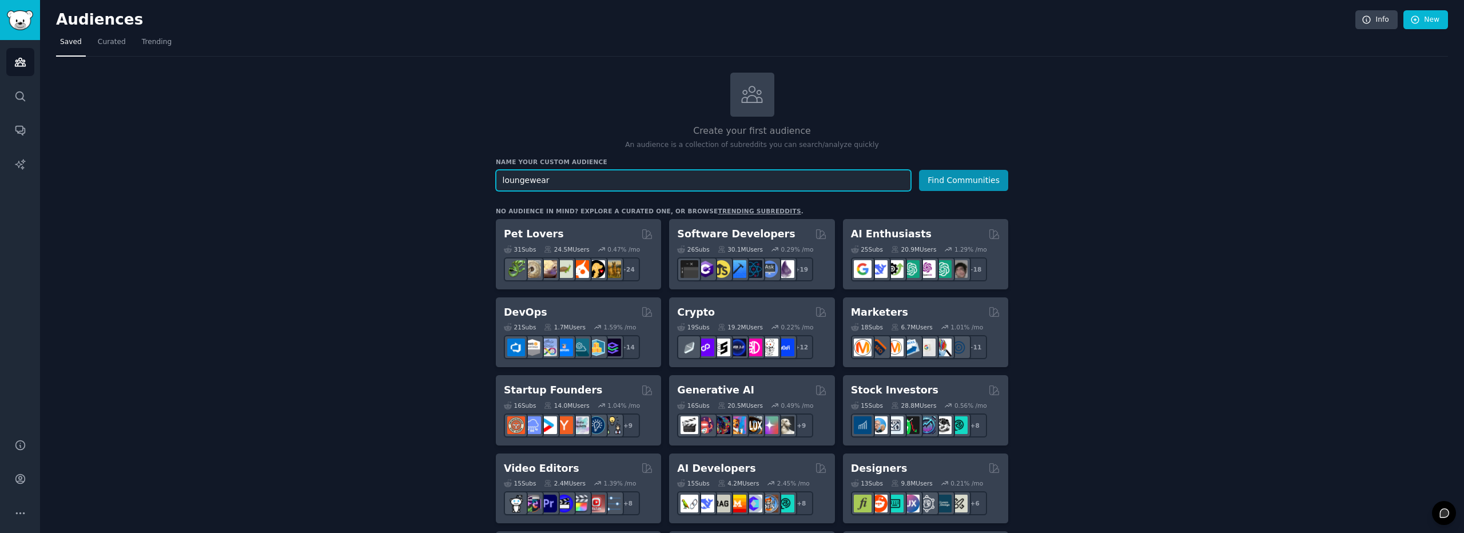
drag, startPoint x: 564, startPoint y: 177, endPoint x: 427, endPoint y: 177, distance: 136.7
click at [938, 185] on button "Find Communities" at bounding box center [963, 180] width 89 height 21
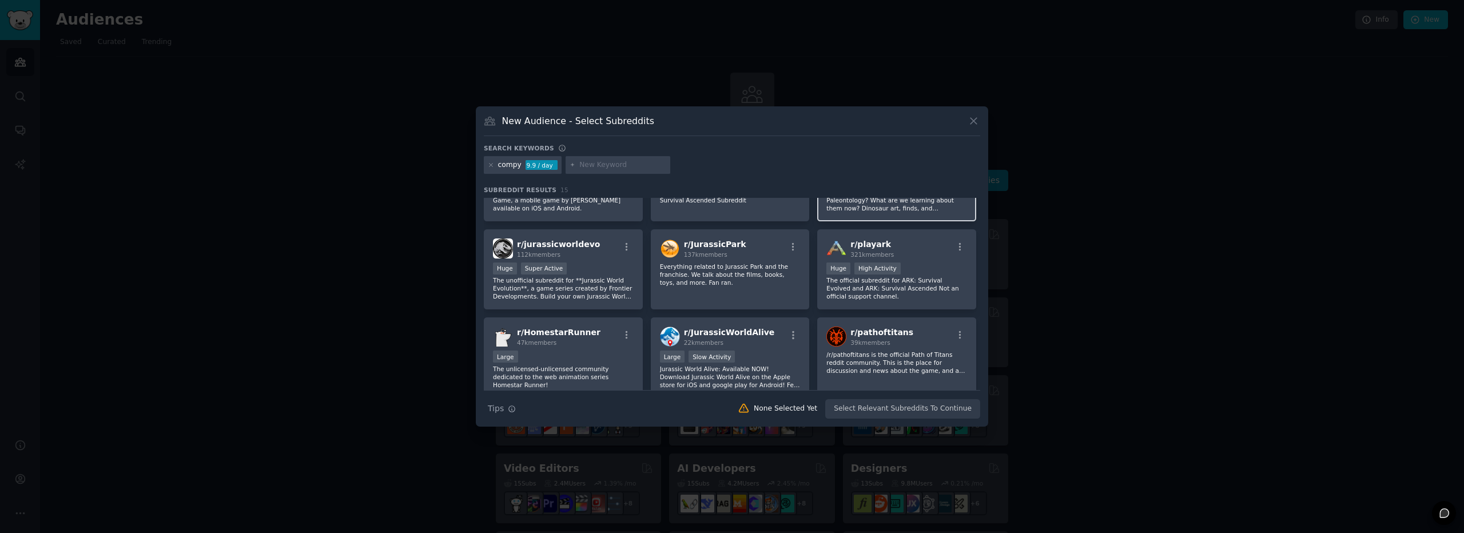
scroll to position [229, 0]
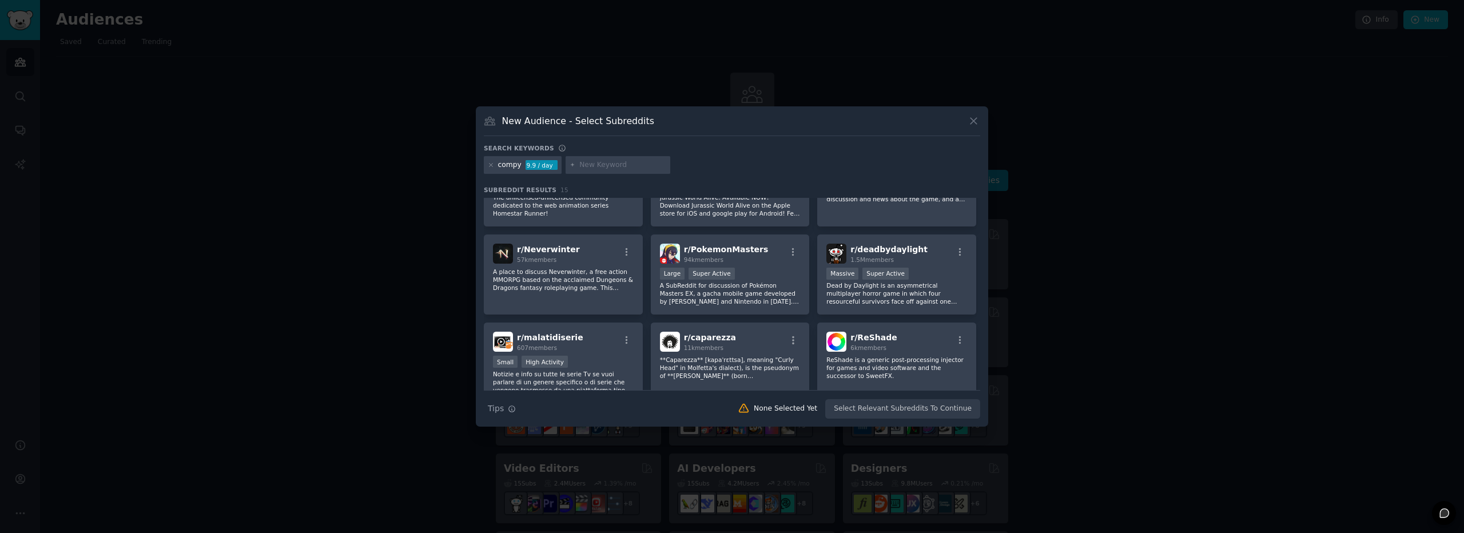
click at [968, 125] on icon at bounding box center [974, 121] width 12 height 12
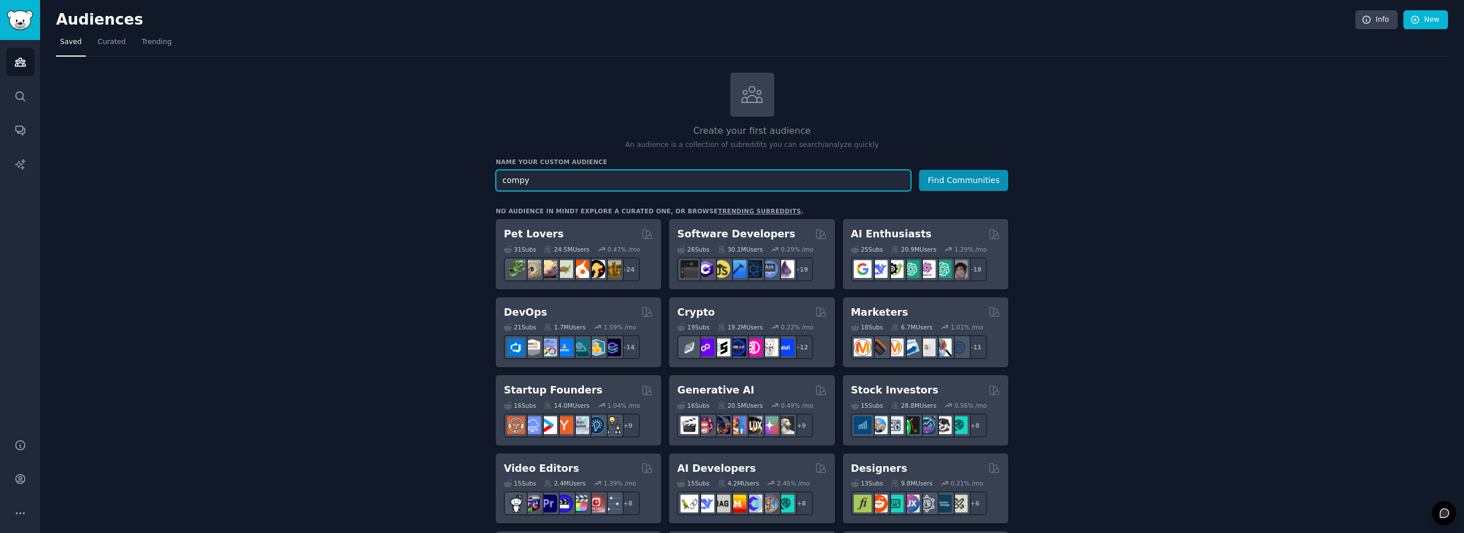
click at [647, 176] on input "compy" at bounding box center [703, 180] width 415 height 21
type input "compy cothes"
click at [919, 170] on button "Find Communities" at bounding box center [963, 180] width 89 height 21
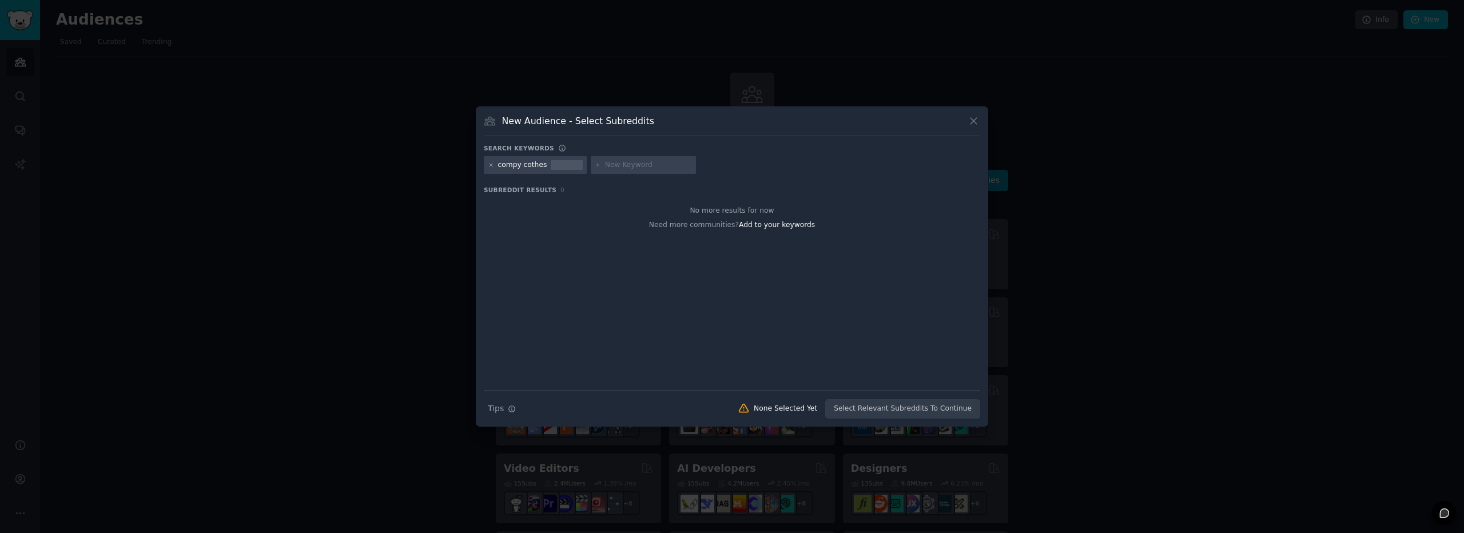
click at [969, 117] on icon at bounding box center [974, 121] width 12 height 12
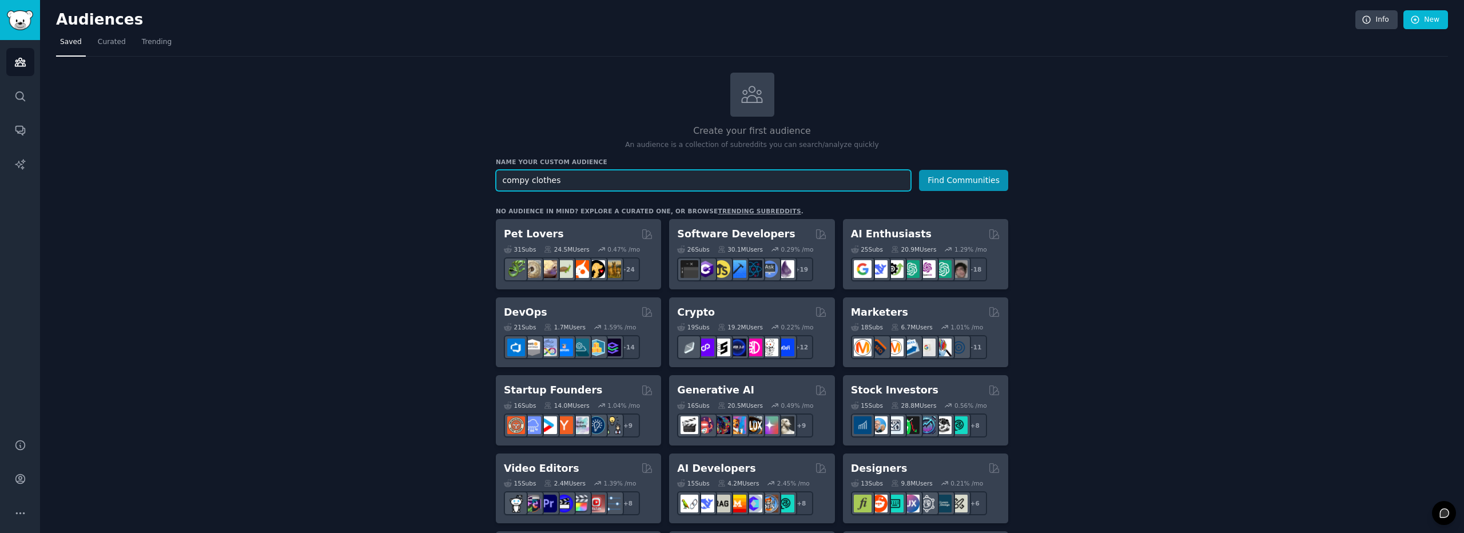
click at [919, 170] on button "Find Communities" at bounding box center [963, 180] width 89 height 21
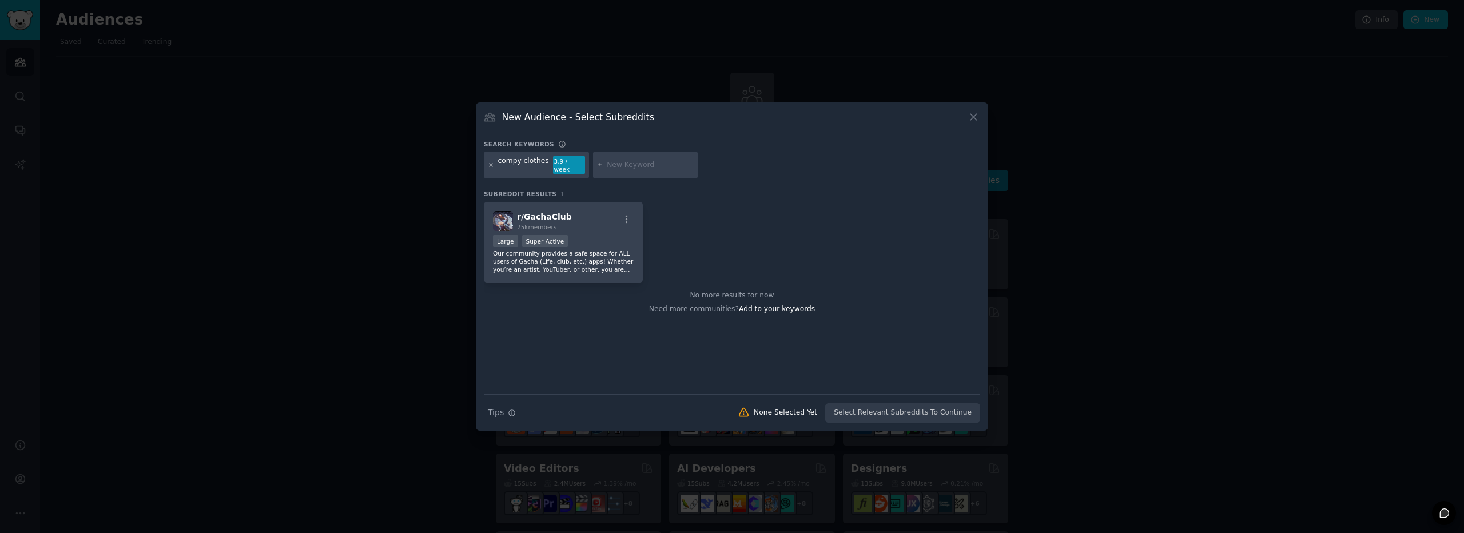
click at [764, 305] on span "Add to your keywords" at bounding box center [777, 309] width 76 height 8
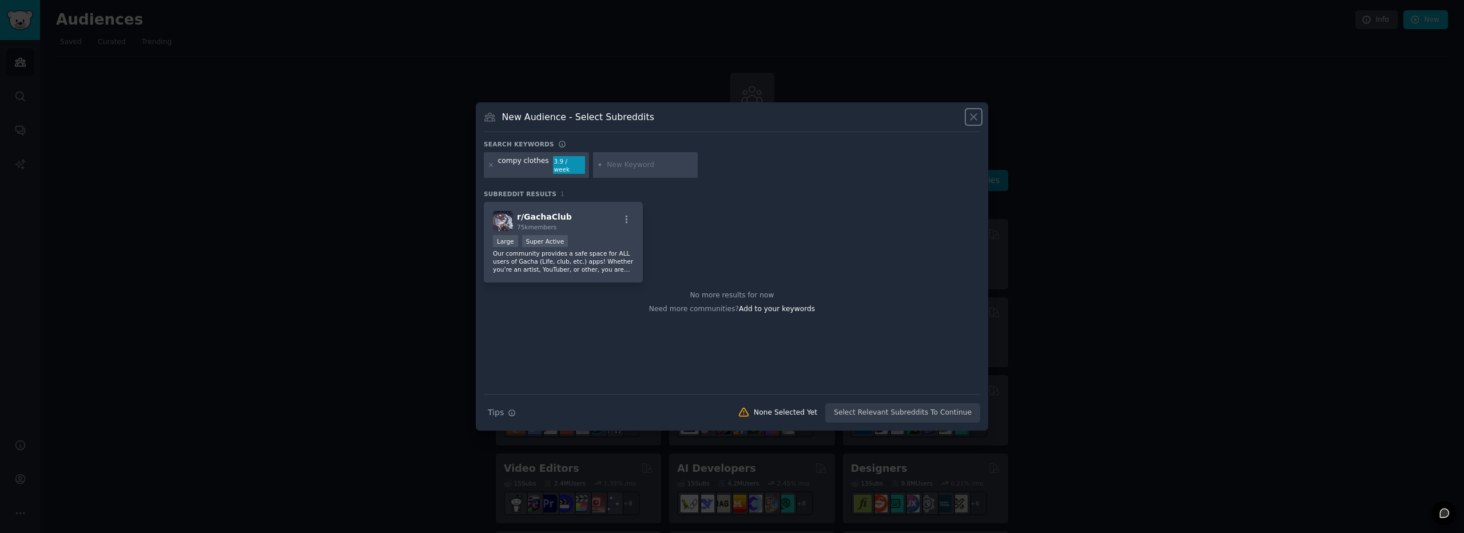
click at [978, 117] on icon at bounding box center [974, 117] width 12 height 12
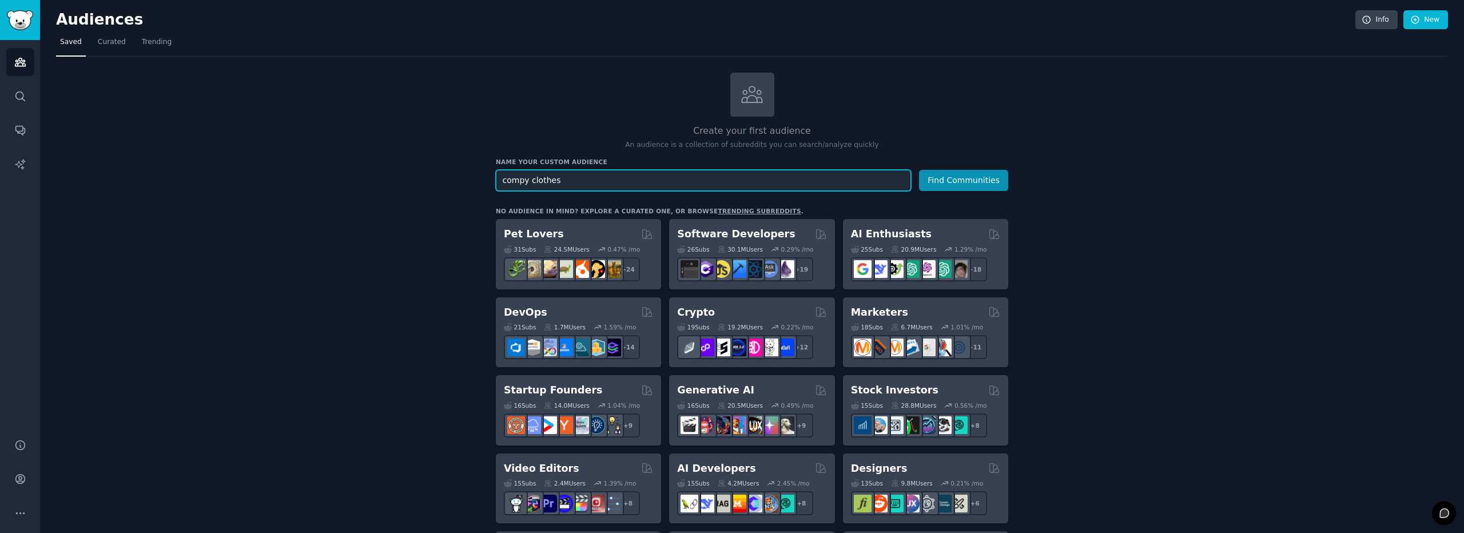
drag, startPoint x: 591, startPoint y: 174, endPoint x: 484, endPoint y: 177, distance: 107.5
type input "p"
type input "pajamas"
click at [950, 177] on button "Find Communities" at bounding box center [963, 180] width 89 height 21
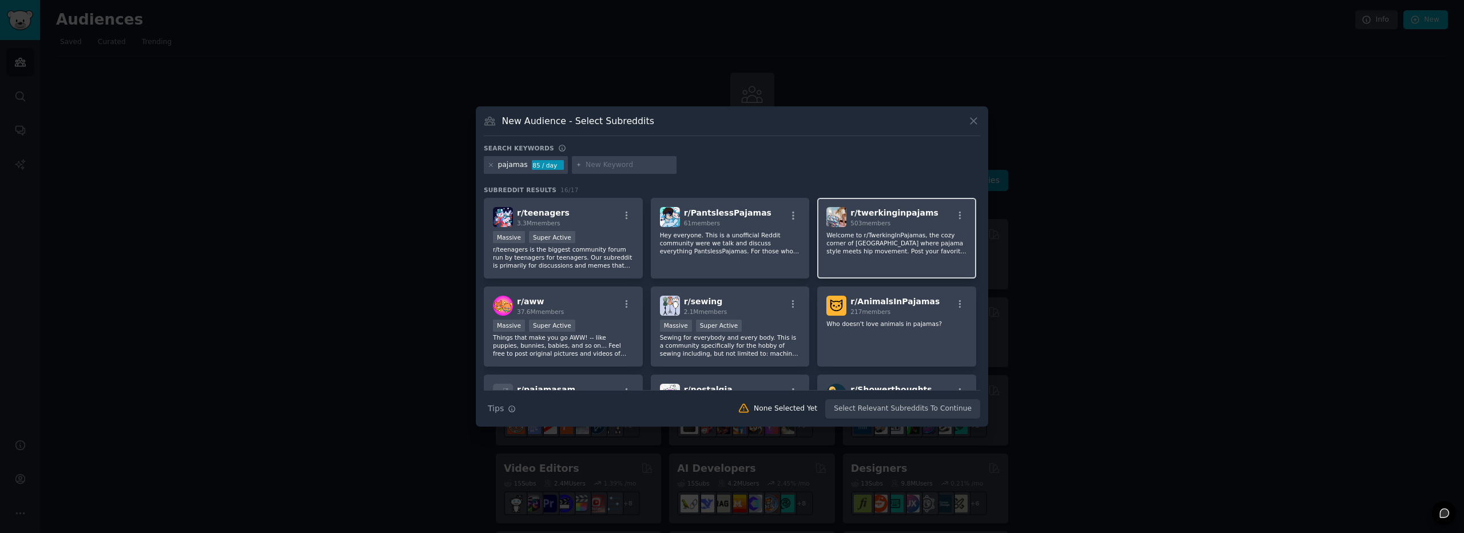
click at [923, 239] on p "Welcome to r/TwerkingInPajamas, the cozy corner of [GEOGRAPHIC_DATA] where paja…" at bounding box center [896, 243] width 141 height 24
click at [963, 407] on button "Create Audience" at bounding box center [942, 408] width 75 height 19
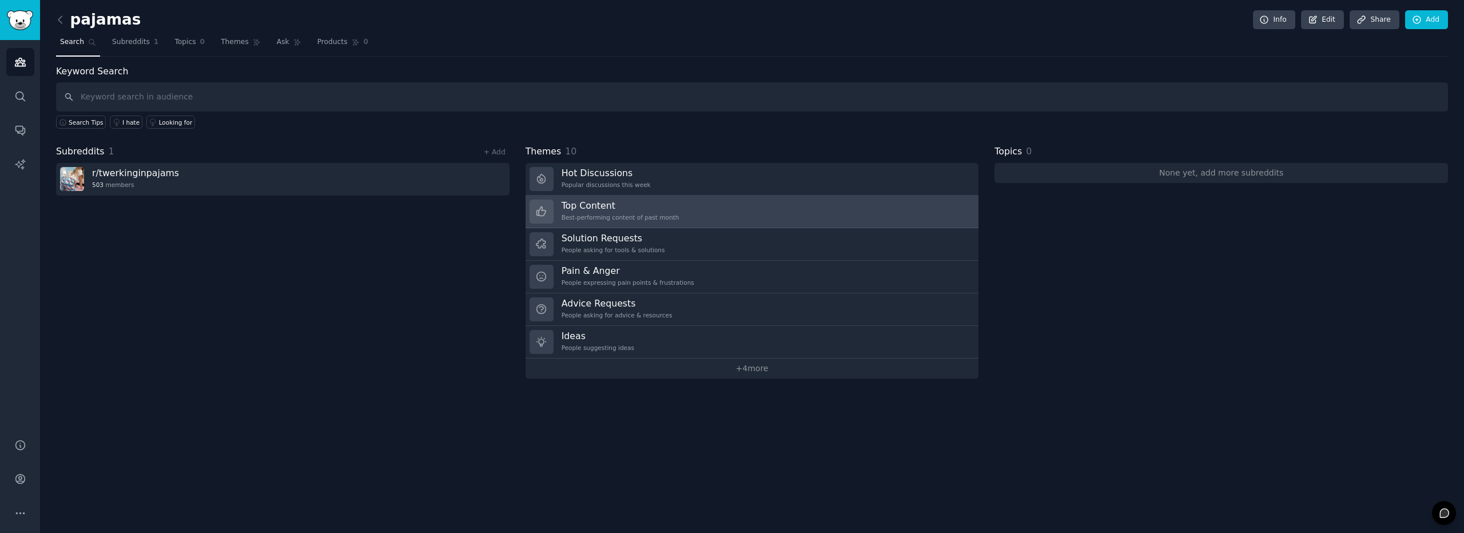
click at [646, 213] on div "Best-performing content of past month" at bounding box center [621, 217] width 118 height 8
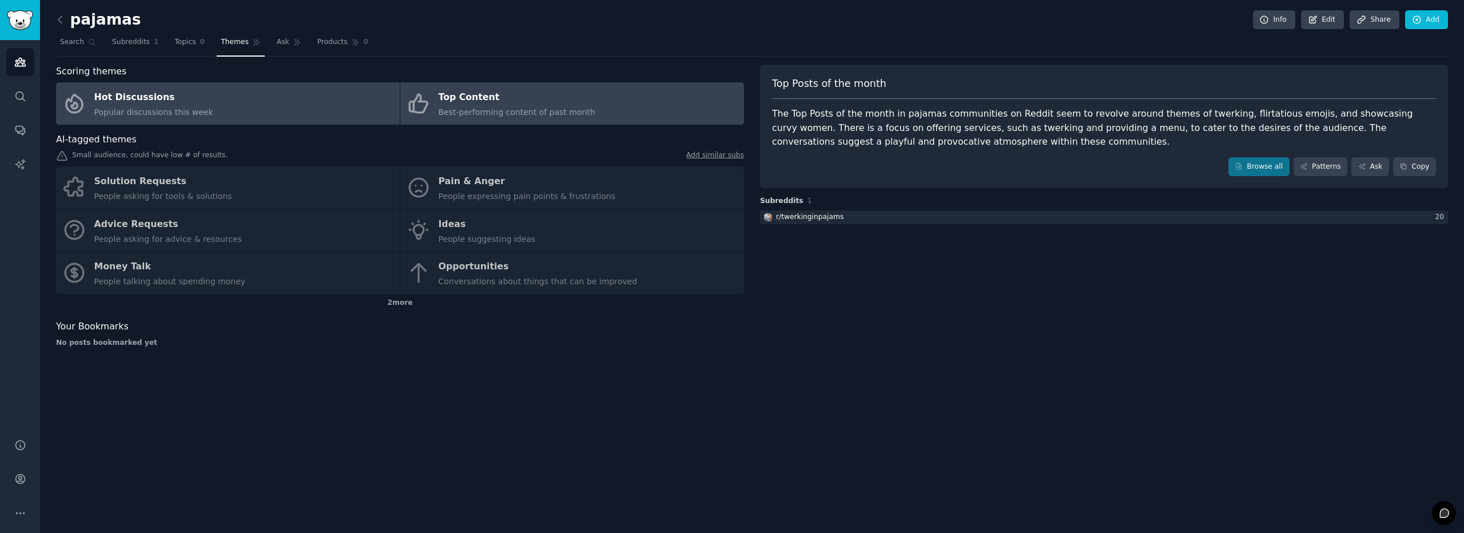
click at [317, 106] on link "Hot Discussions Popular discussions this week" at bounding box center [228, 103] width 344 height 42
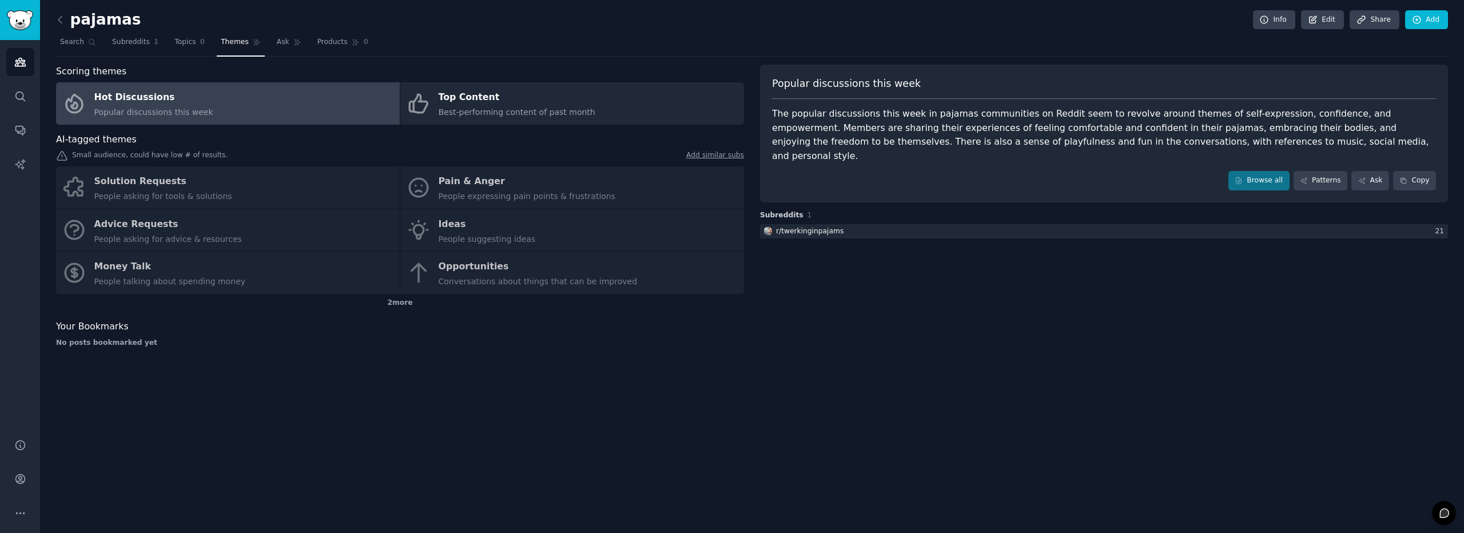
click at [498, 187] on div "Solution Requests People asking for tools & solutions Pain & Anger People expre…" at bounding box center [400, 230] width 688 height 128
click at [474, 187] on div "Solution Requests People asking for tools & solutions Pain & Anger People expre…" at bounding box center [400, 230] width 688 height 128
click at [480, 195] on div "Solution Requests People asking for tools & solutions Pain & Anger People expre…" at bounding box center [400, 230] width 688 height 128
click at [397, 296] on div "2 more" at bounding box center [400, 303] width 688 height 18
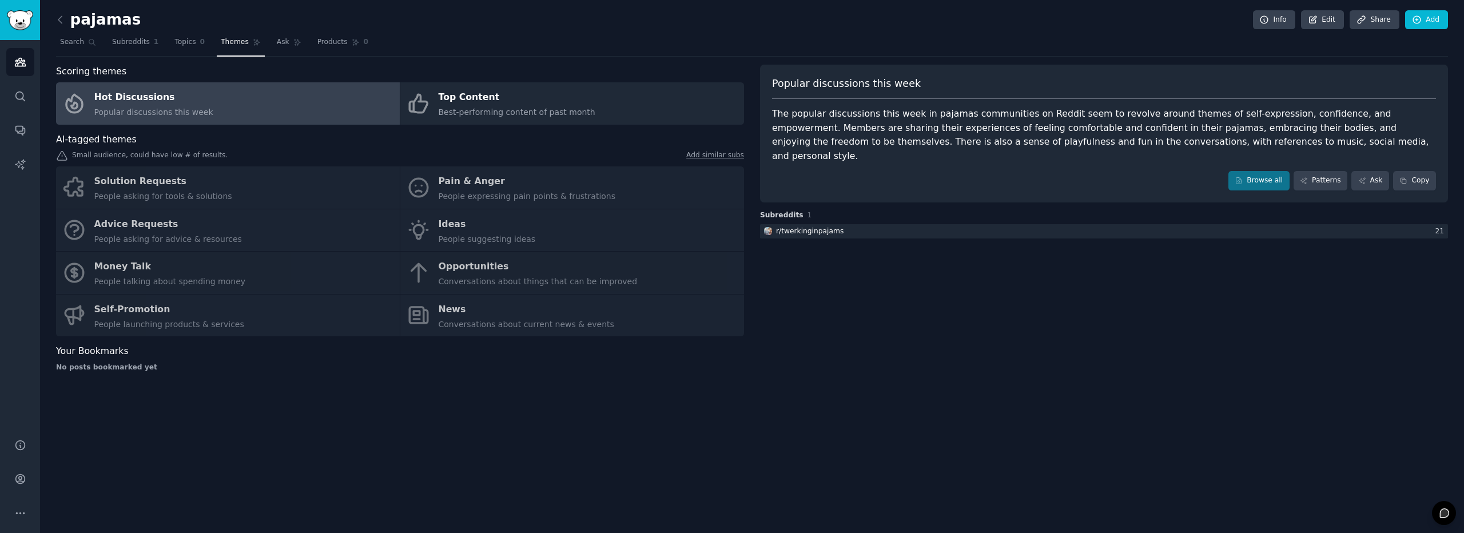
click at [445, 313] on div "Solution Requests People asking for tools & solutions Pain & Anger People expre…" at bounding box center [400, 251] width 688 height 170
click at [445, 306] on div "Solution Requests People asking for tools & solutions Pain & Anger People expre…" at bounding box center [400, 251] width 688 height 170
click at [474, 241] on div "Solution Requests People asking for tools & solutions Pain & Anger People expre…" at bounding box center [400, 251] width 688 height 170
click at [276, 45] on link "Ask" at bounding box center [289, 44] width 33 height 23
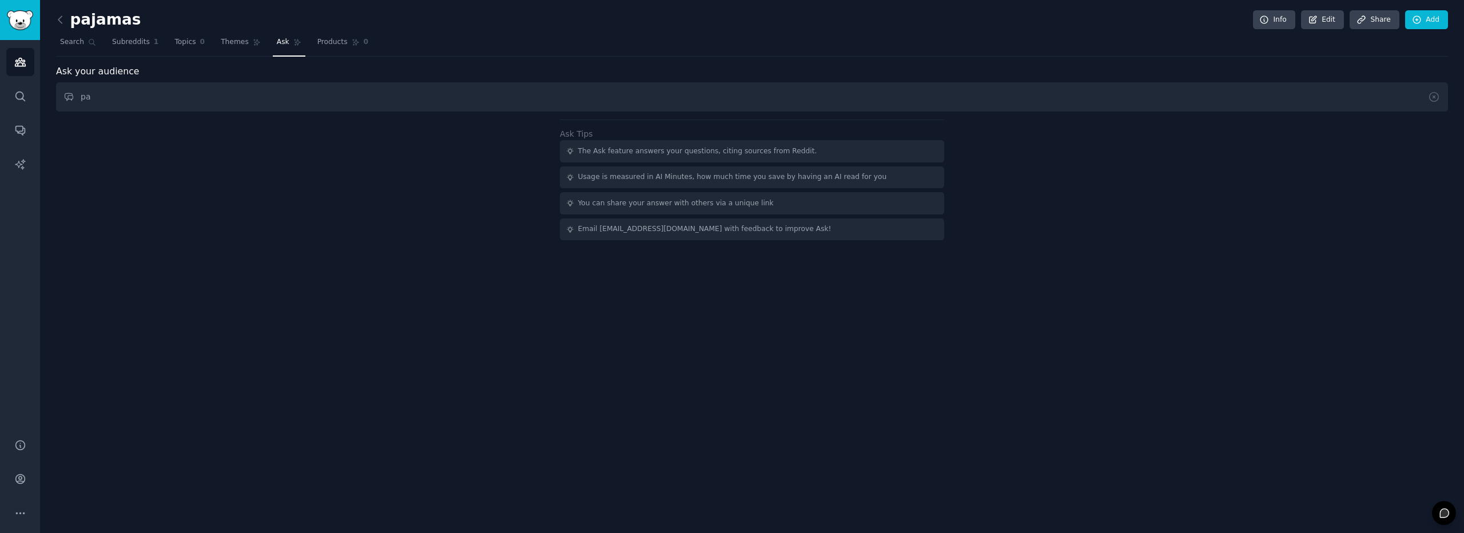
type input "p"
type input "Painpoints with Pajamas"
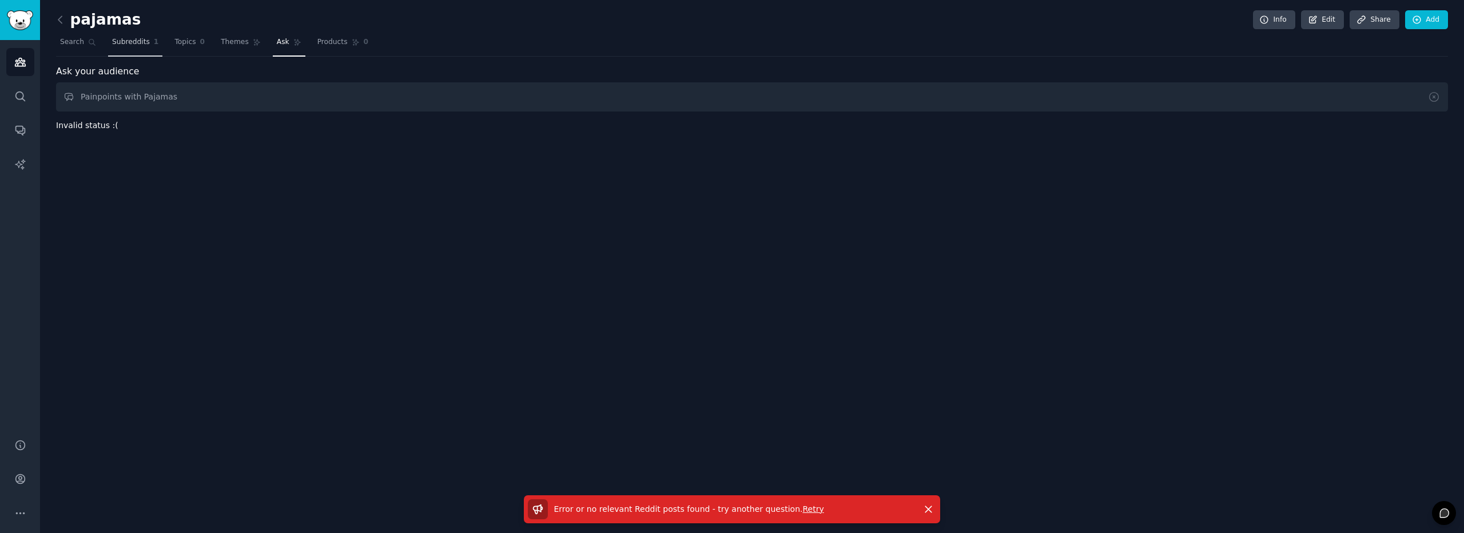
click at [143, 42] on span "Subreddits" at bounding box center [131, 42] width 38 height 10
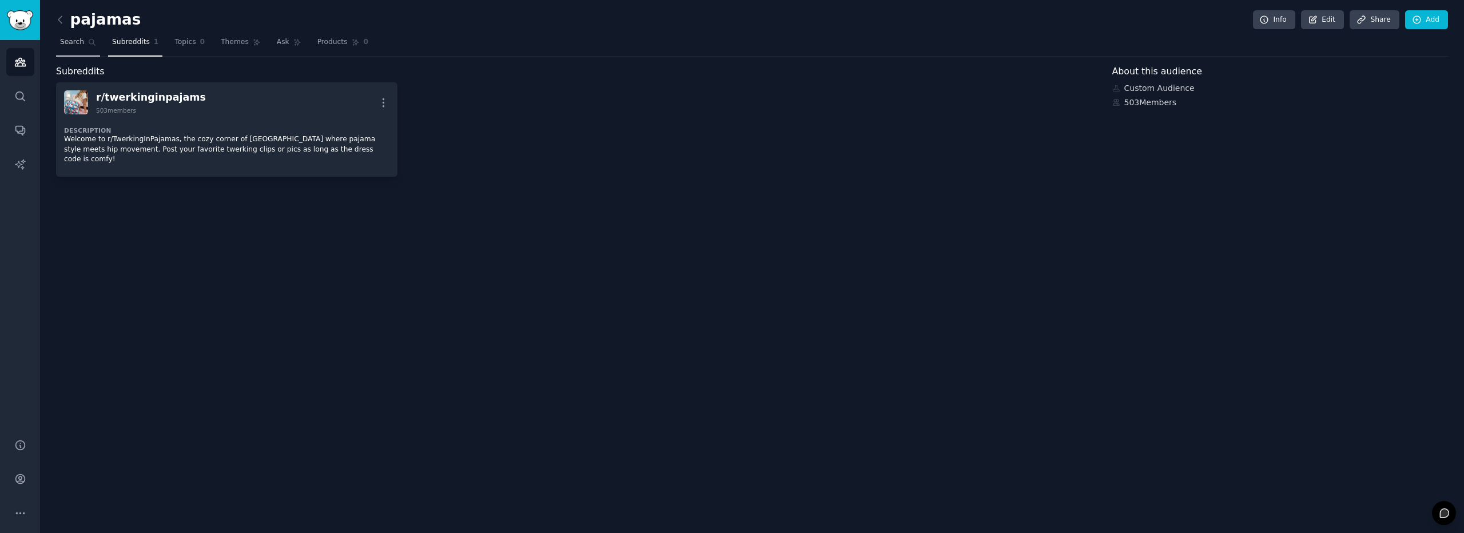
click at [78, 39] on span "Search" at bounding box center [72, 42] width 24 height 10
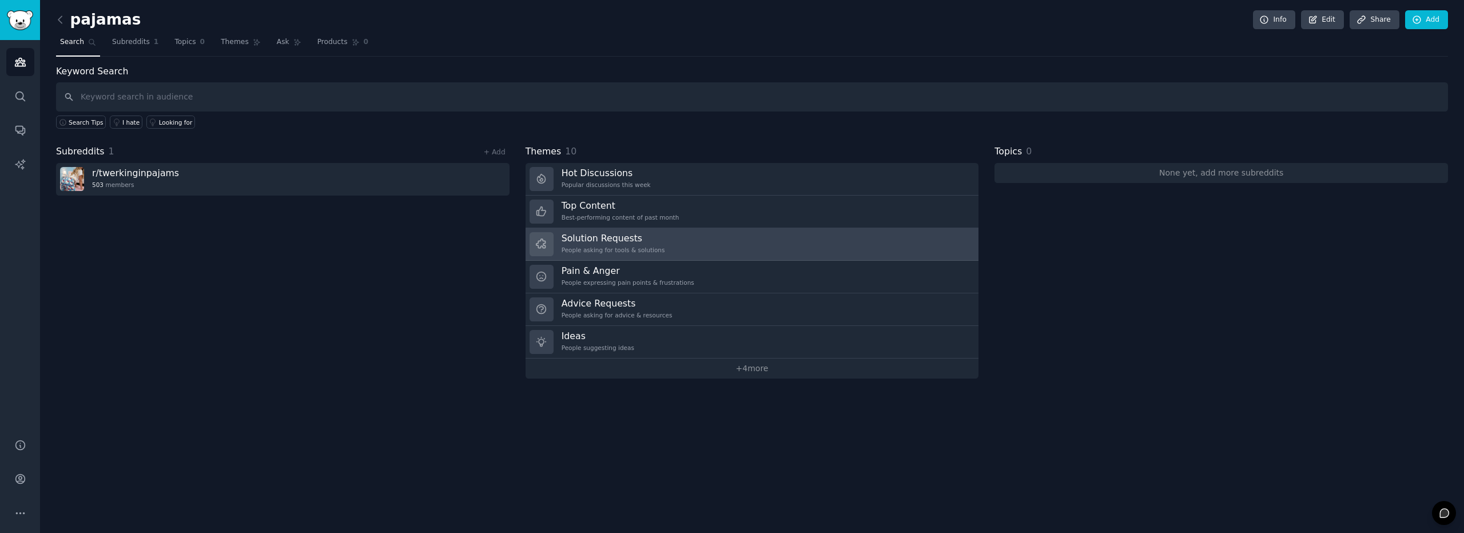
click at [645, 243] on div "Solution Requests People asking for tools & solutions" at bounding box center [614, 244] width 104 height 24
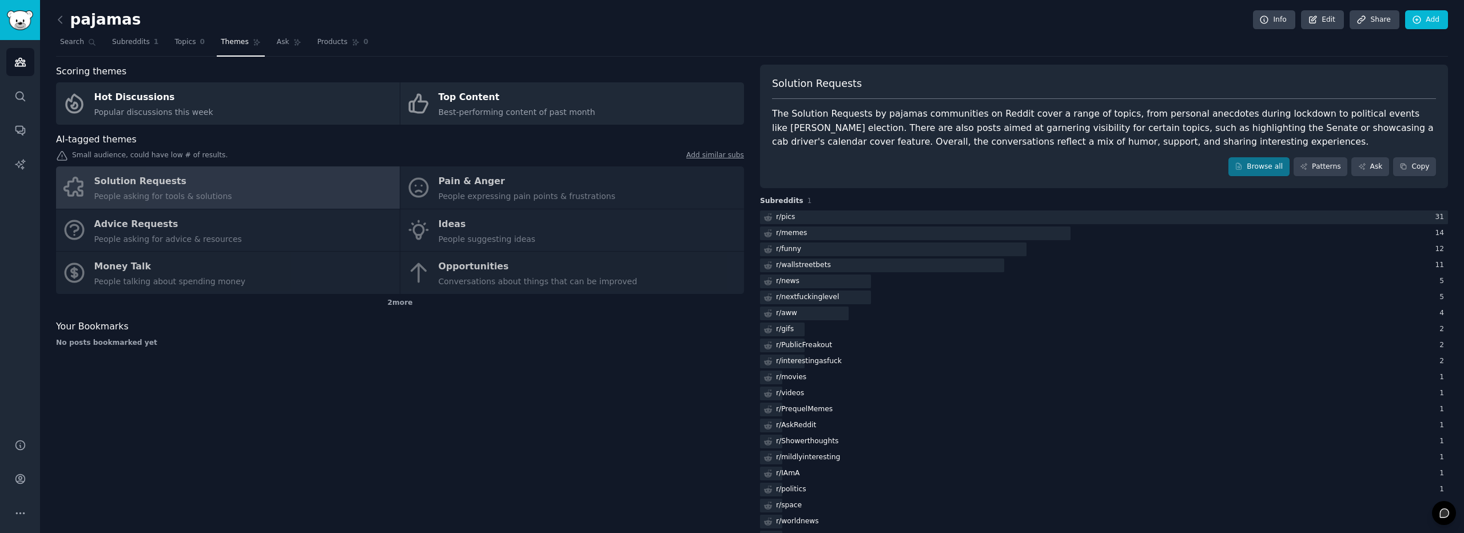
click at [480, 192] on div "Solution Requests People asking for tools & solutions Pain & Anger People expre…" at bounding box center [400, 230] width 688 height 128
click at [57, 18] on icon at bounding box center [60, 20] width 12 height 12
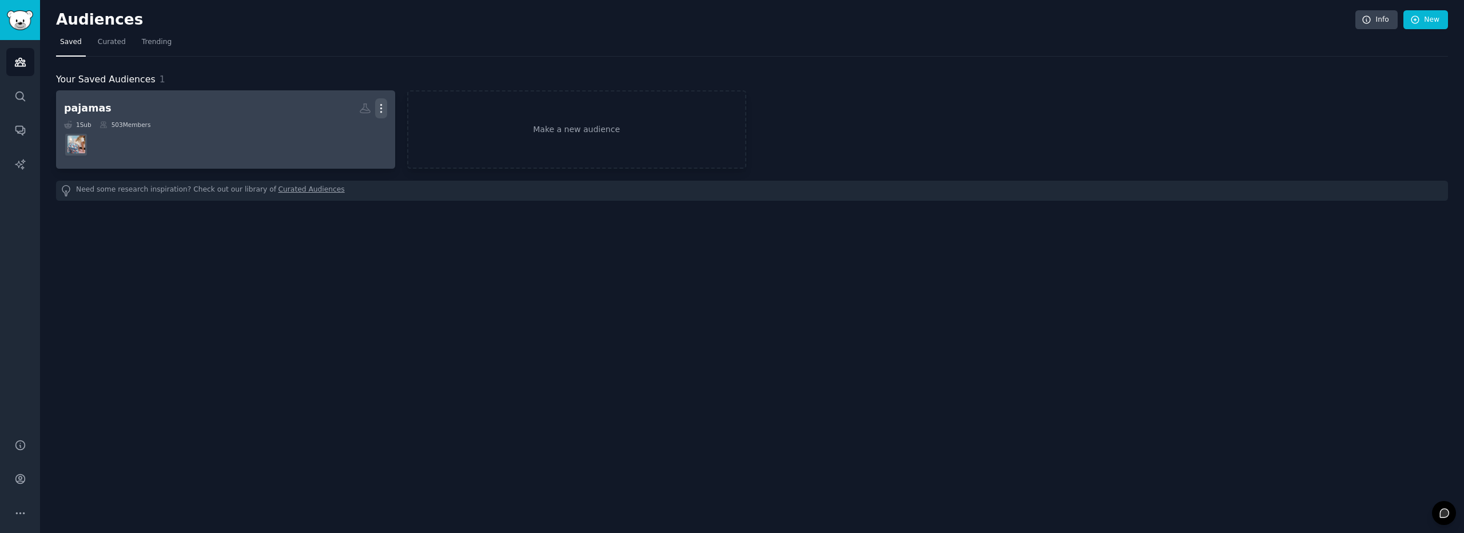
click at [381, 106] on icon "button" at bounding box center [381, 108] width 12 height 12
click at [350, 130] on p "Delete" at bounding box center [350, 132] width 26 height 12
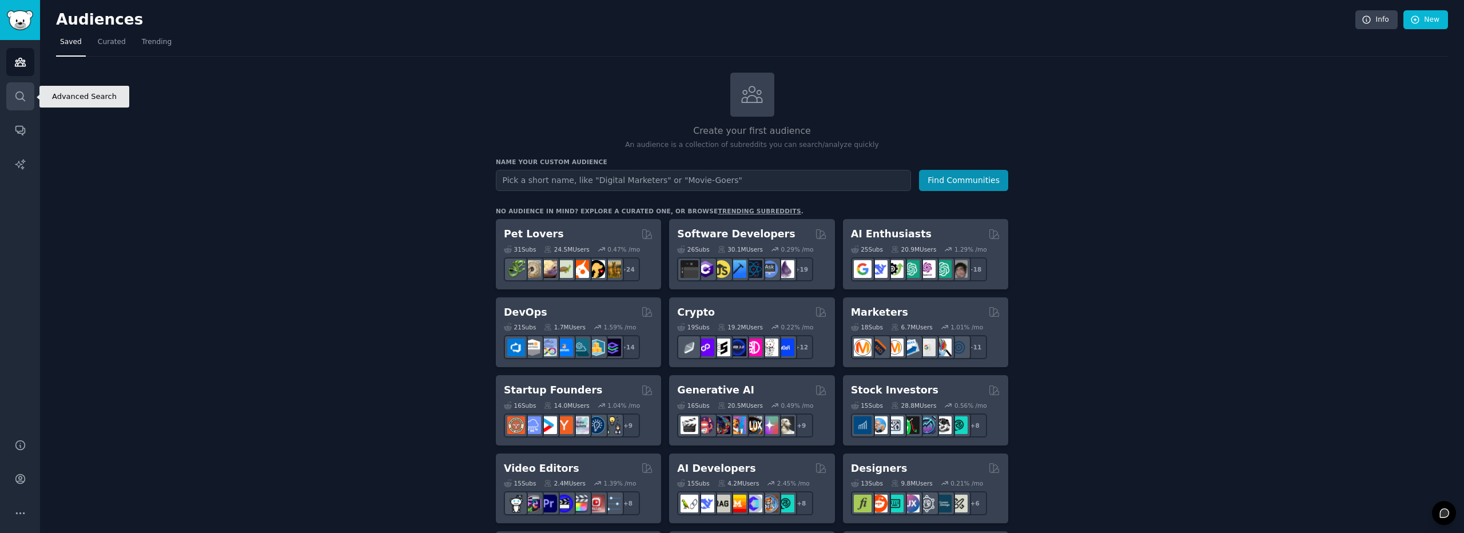
click at [12, 91] on link "Search" at bounding box center [20, 96] width 28 height 28
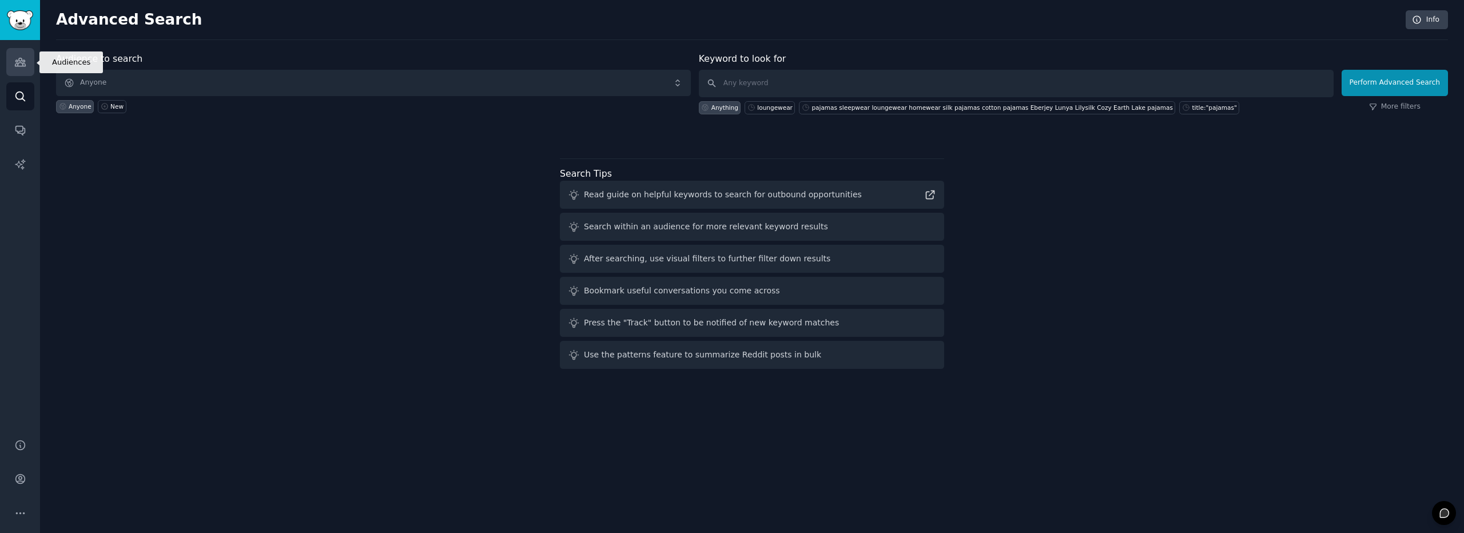
click at [20, 65] on icon "Sidebar" at bounding box center [20, 62] width 12 height 12
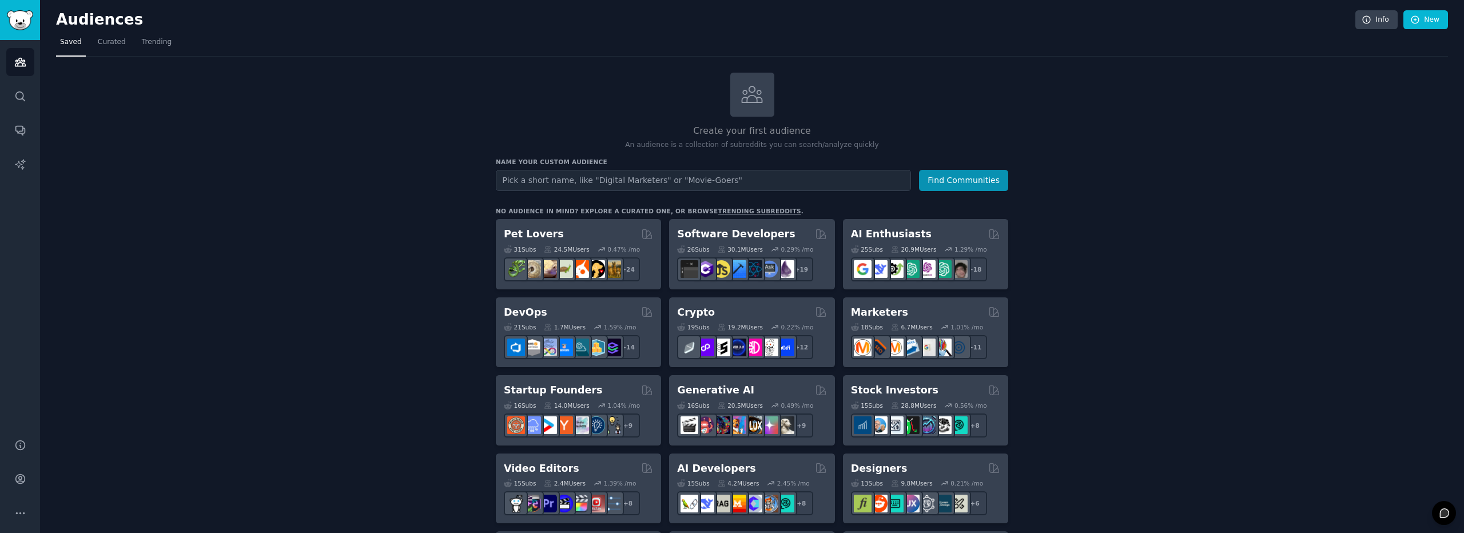
click at [621, 185] on input "text" at bounding box center [703, 180] width 415 height 21
click at [621, 180] on input "text" at bounding box center [703, 180] width 415 height 21
type input "comfortable clothing"
click at [919, 170] on button "Find Communities" at bounding box center [963, 180] width 89 height 21
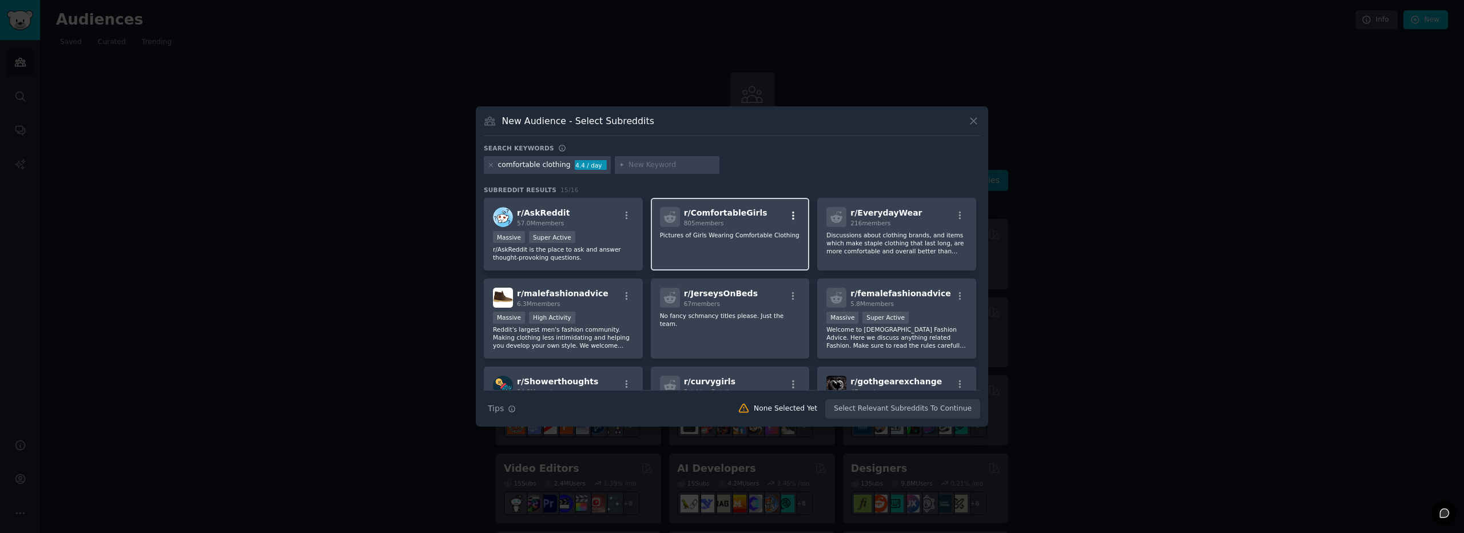
click at [793, 218] on icon "button" at bounding box center [793, 215] width 10 height 10
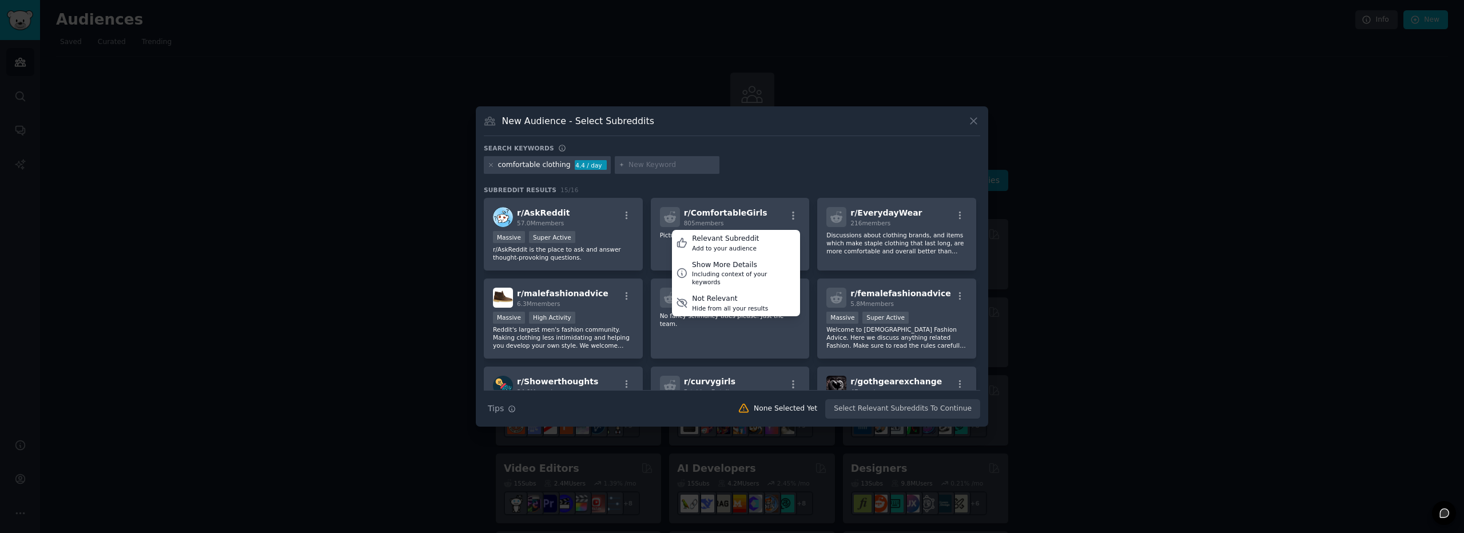
click at [827, 164] on div "comfortable clothing 4.4 / day" at bounding box center [732, 167] width 496 height 22
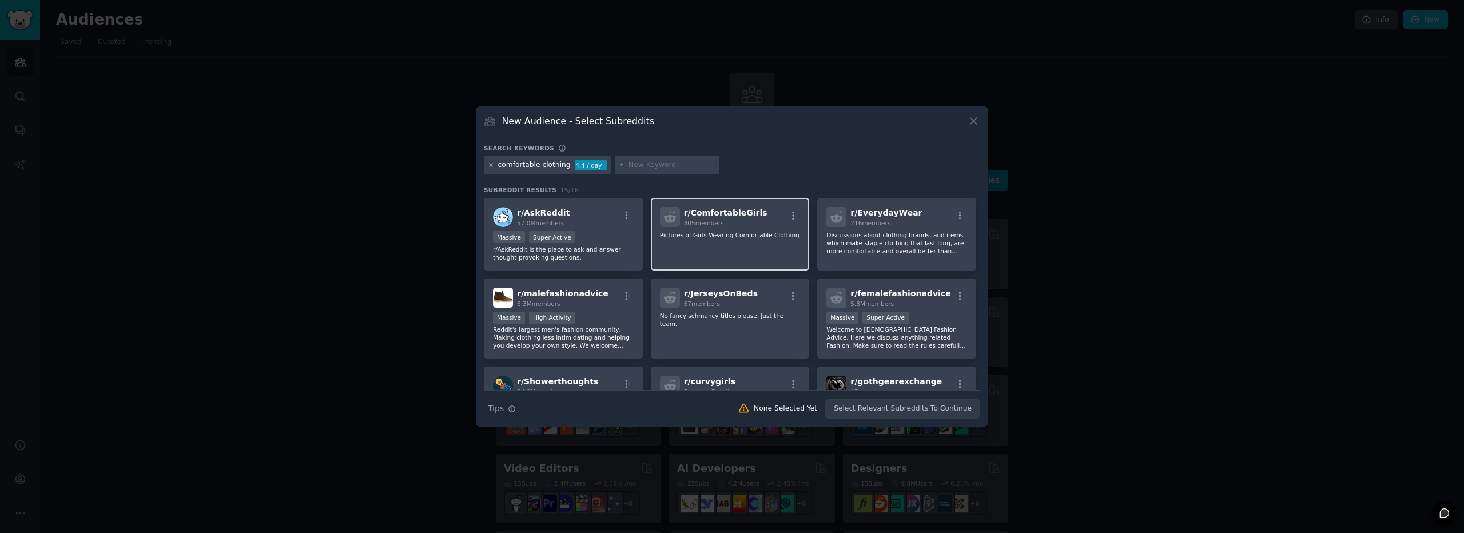
click at [758, 231] on p "Pictures of Girls Wearing Comfortable Clothing" at bounding box center [730, 235] width 141 height 8
click at [884, 235] on p "Discussions about clothing brands, and items which make staple clothing that la…" at bounding box center [896, 243] width 141 height 24
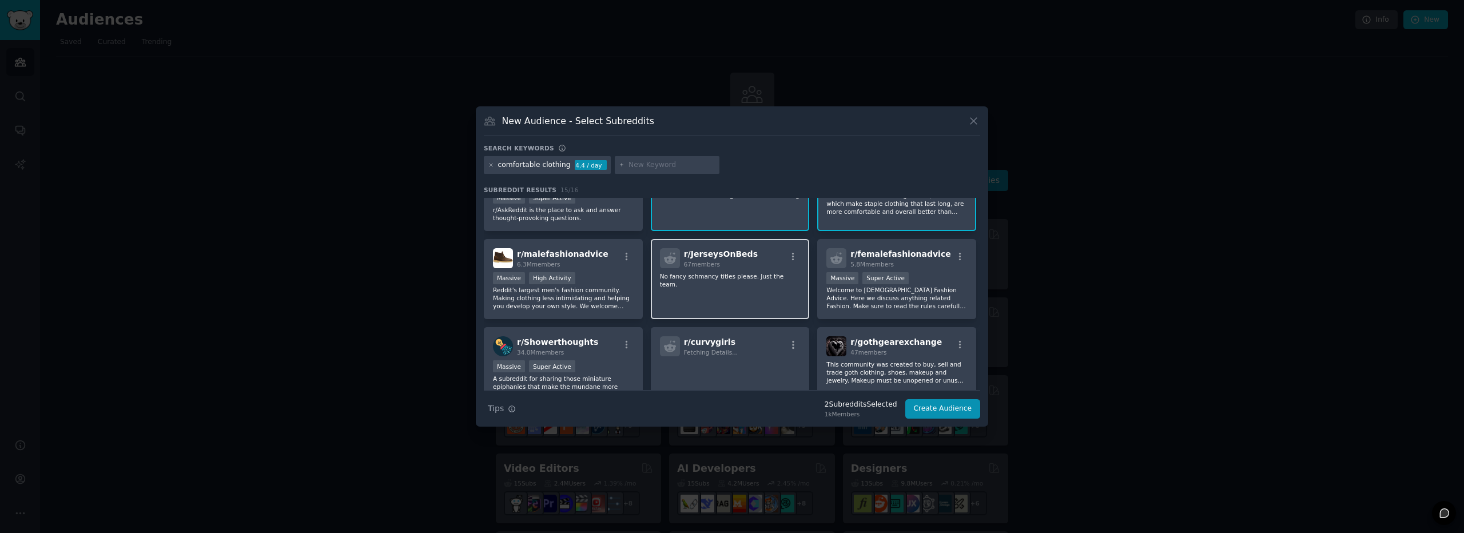
scroll to position [57, 0]
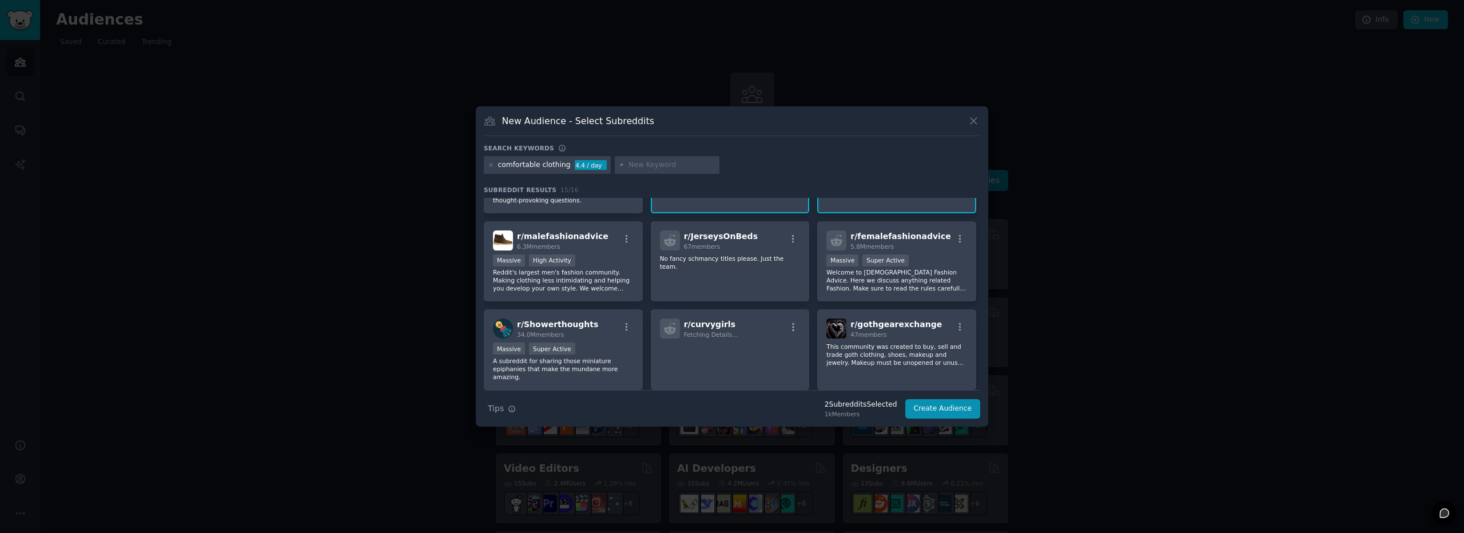
click at [974, 114] on div "New Audience - Select Subreddits Search keywords comfortable clothing 4.4 / day…" at bounding box center [732, 266] width 512 height 321
click at [970, 122] on icon at bounding box center [974, 121] width 12 height 12
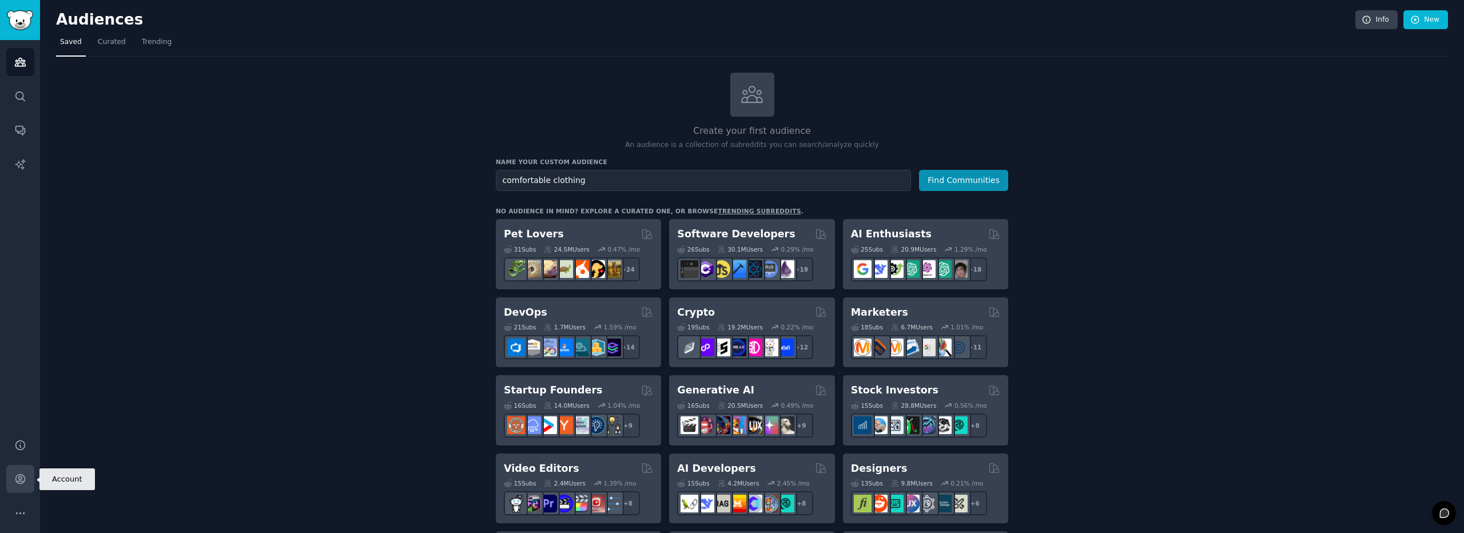
click at [27, 476] on link "Account" at bounding box center [20, 479] width 28 height 28
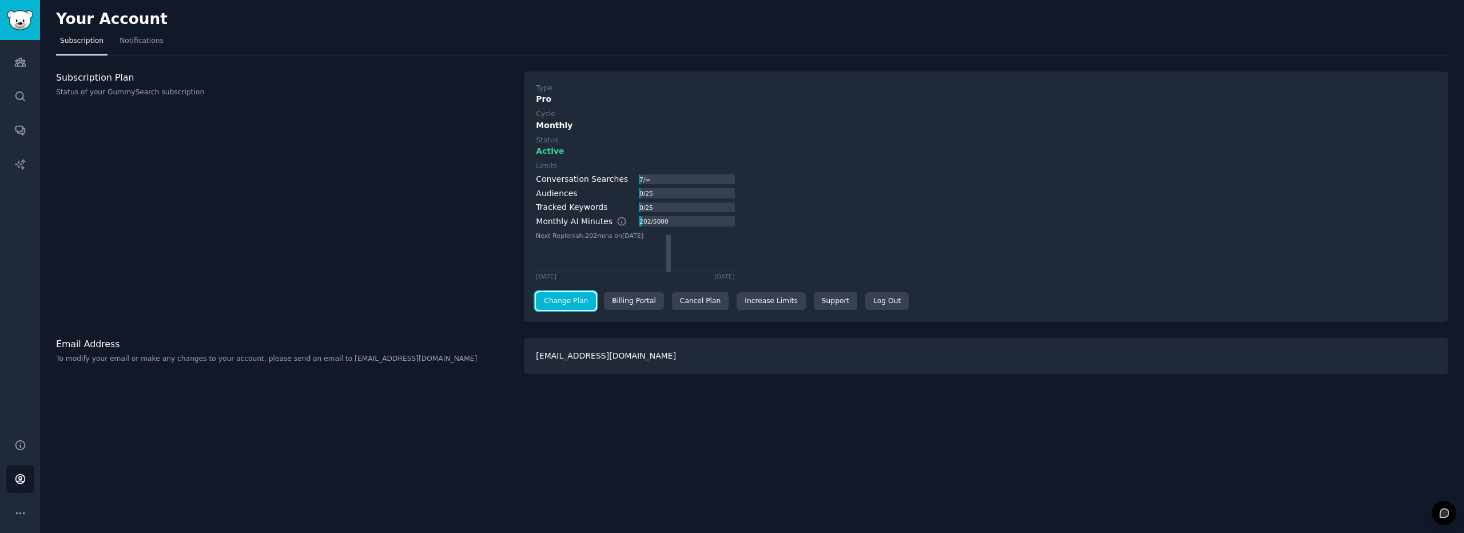
click at [543, 296] on link "Change Plan" at bounding box center [566, 301] width 60 height 18
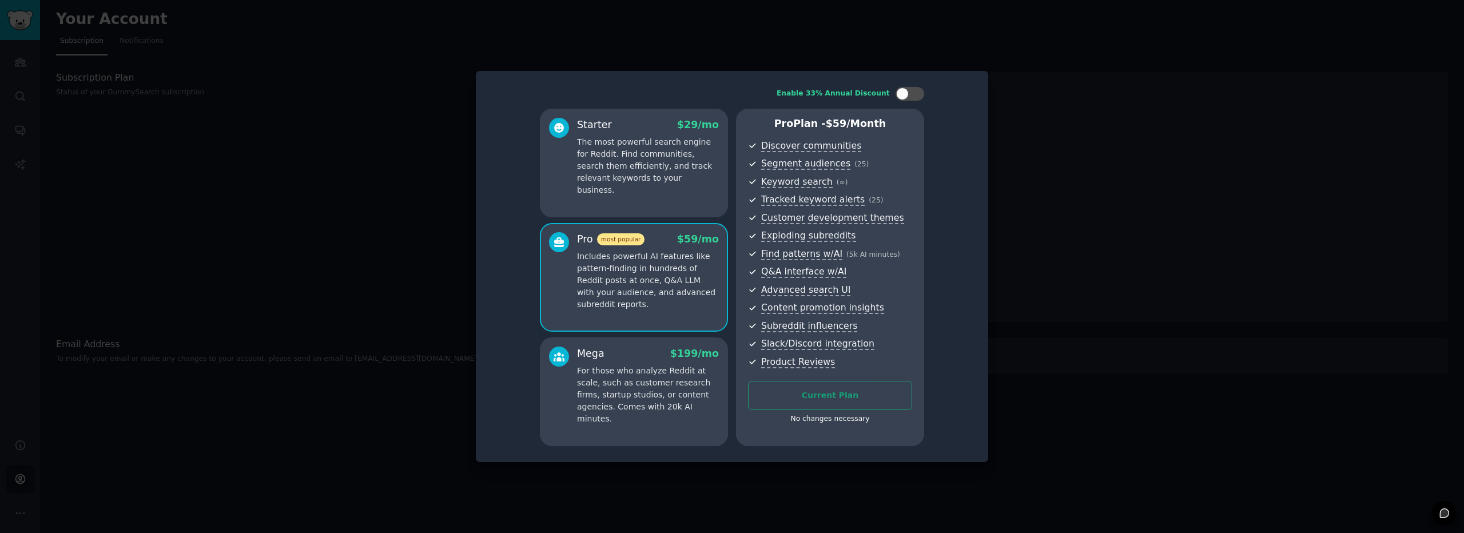
click at [667, 164] on p "The most powerful search engine for Reddit. Find communities, search them effic…" at bounding box center [648, 166] width 142 height 60
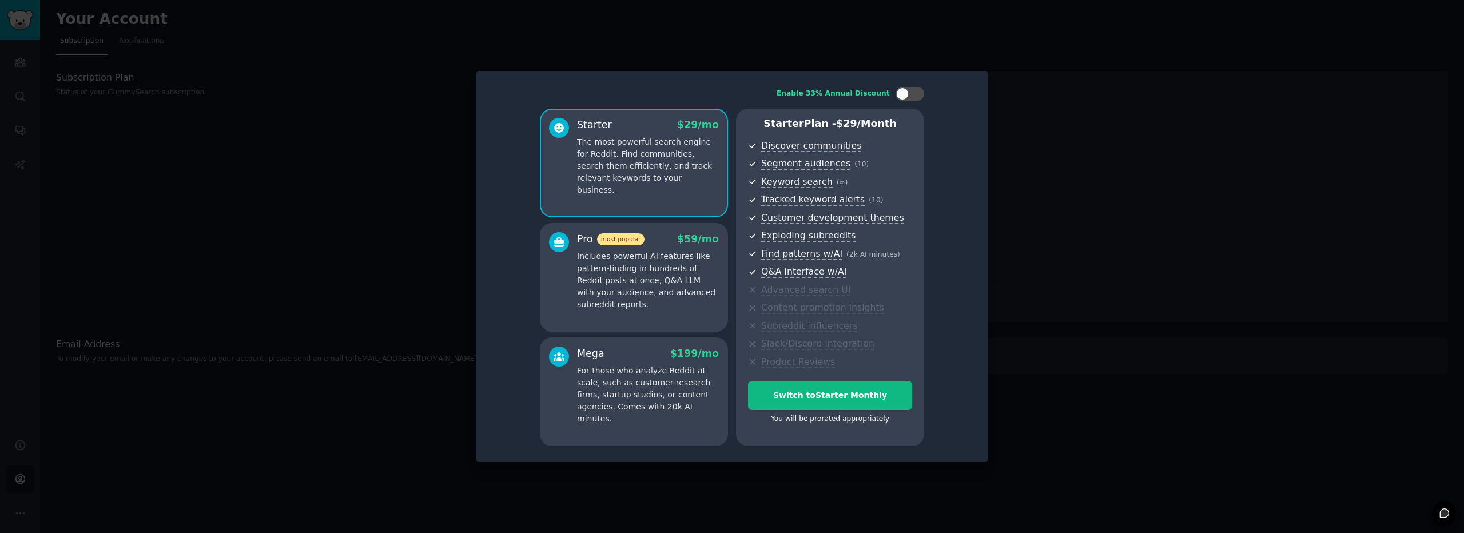
click at [655, 288] on p "Includes powerful AI features like pattern-finding in hundreds of Reddit posts …" at bounding box center [648, 280] width 142 height 60
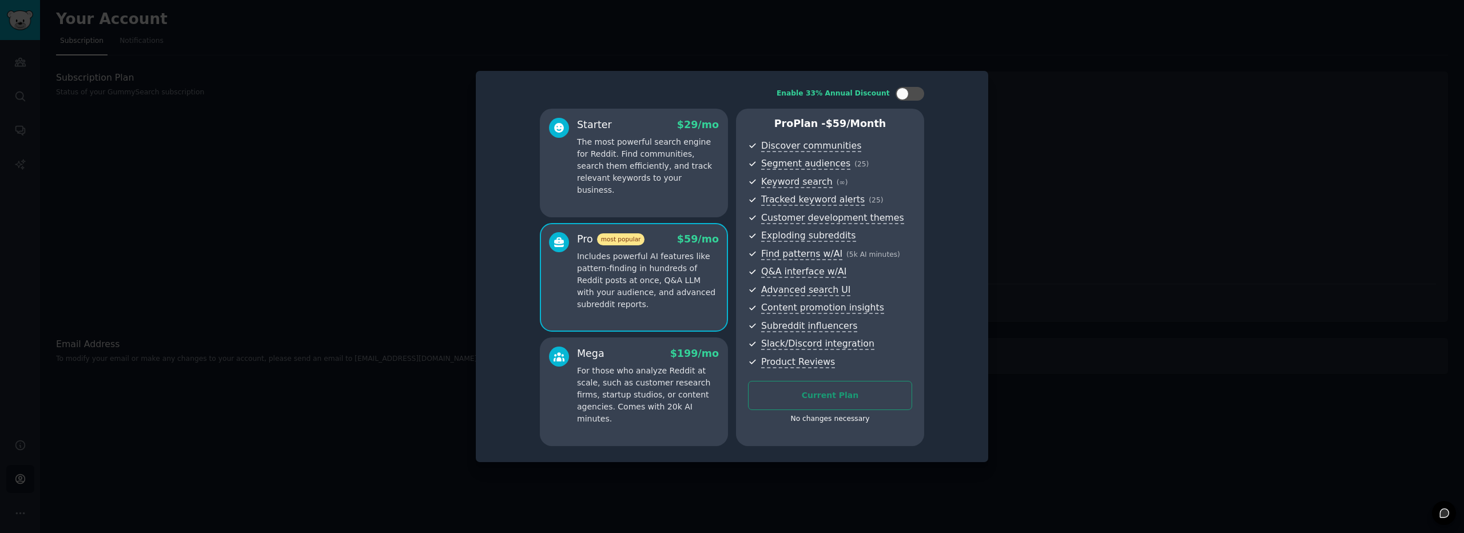
click at [647, 378] on p "For those who analyze Reddit at scale, such as customer research firms, startup…" at bounding box center [648, 395] width 142 height 60
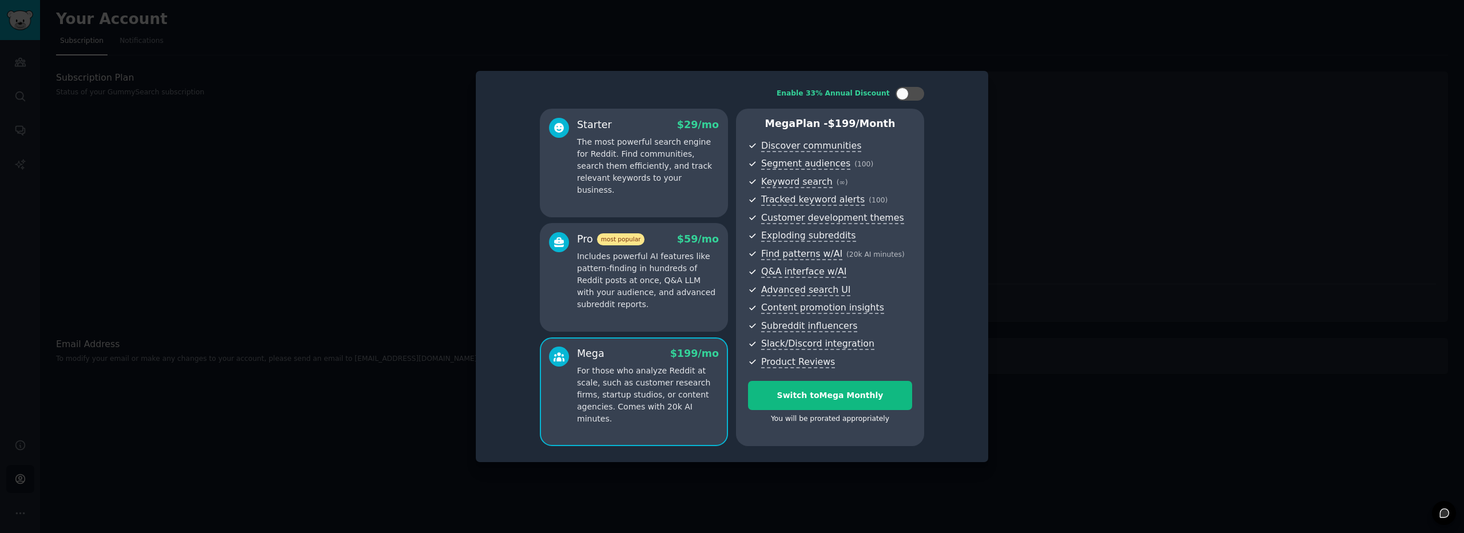
click at [972, 207] on div "Enable 33% Annual Discount Starter $ 29 /mo The most powerful search engine for…" at bounding box center [732, 266] width 496 height 375
click at [109, 452] on div at bounding box center [732, 266] width 1464 height 533
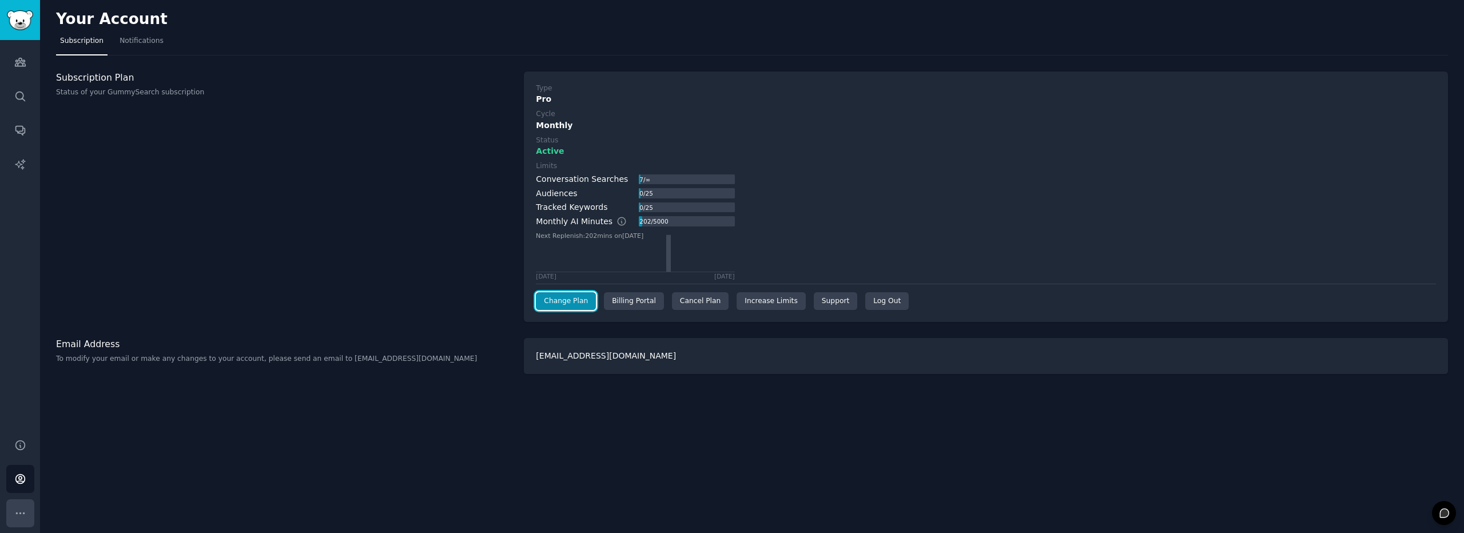
click at [17, 507] on icon "Sidebar" at bounding box center [20, 513] width 12 height 12
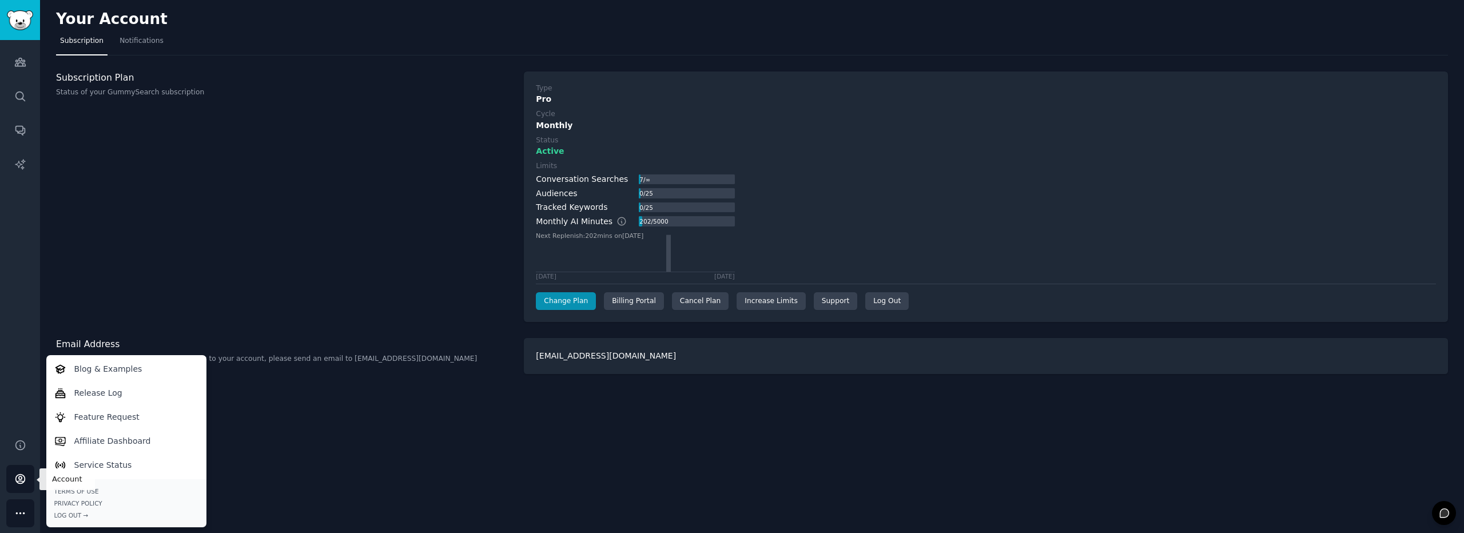
click at [23, 476] on icon "Sidebar" at bounding box center [19, 479] width 9 height 9
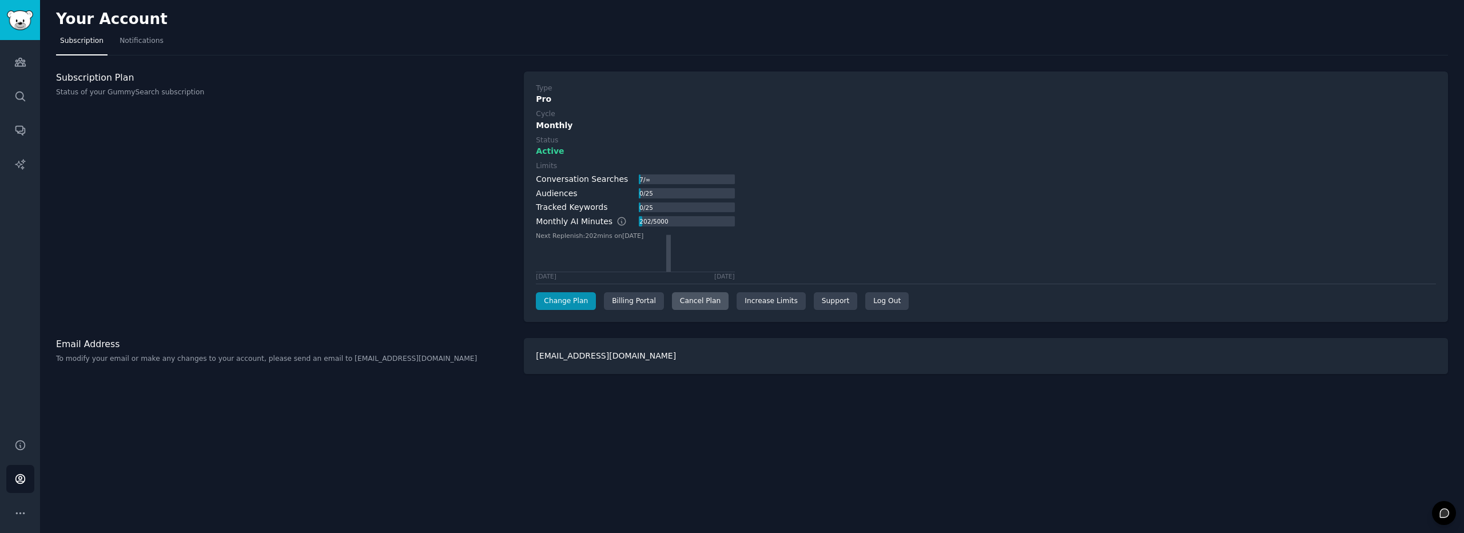
click at [695, 297] on div "Cancel Plan" at bounding box center [700, 301] width 57 height 18
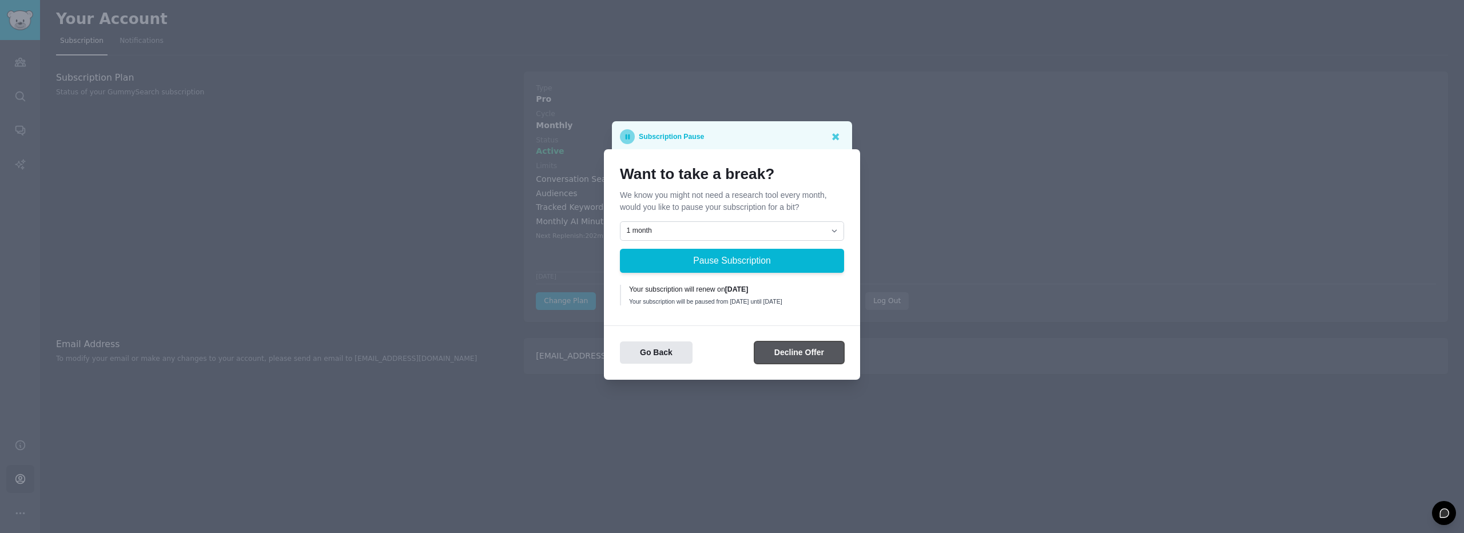
click at [807, 361] on button "Decline Offer" at bounding box center [799, 352] width 90 height 22
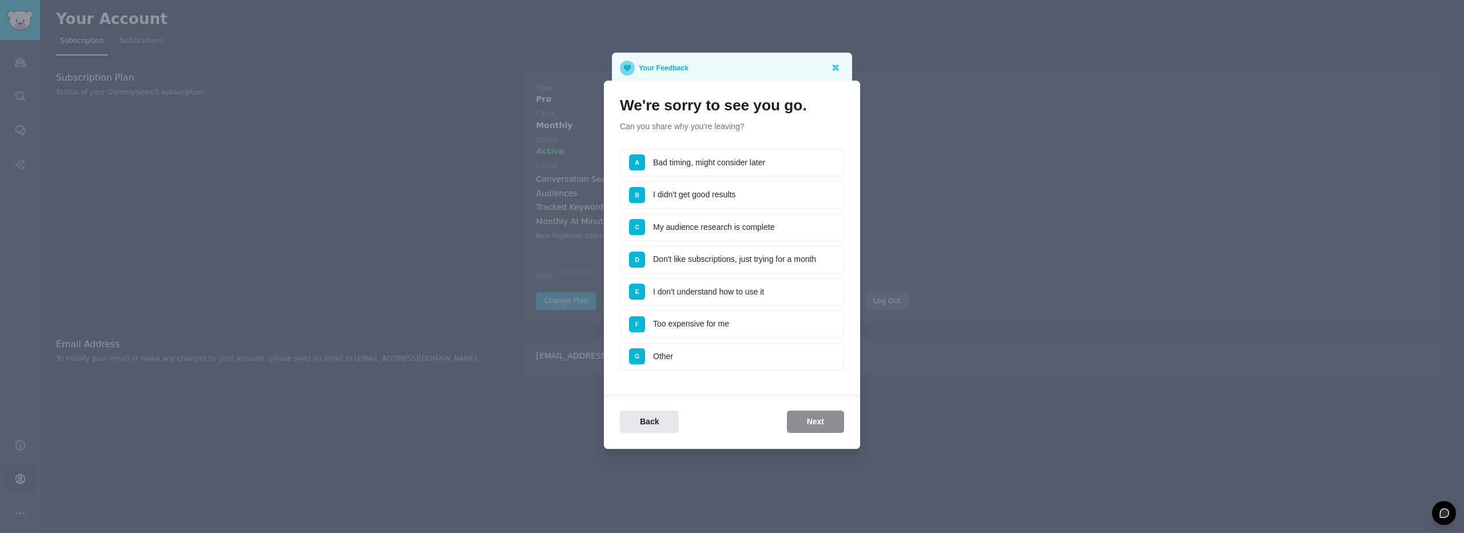
click at [779, 293] on li "E I don't understand how to use it" at bounding box center [732, 292] width 224 height 29
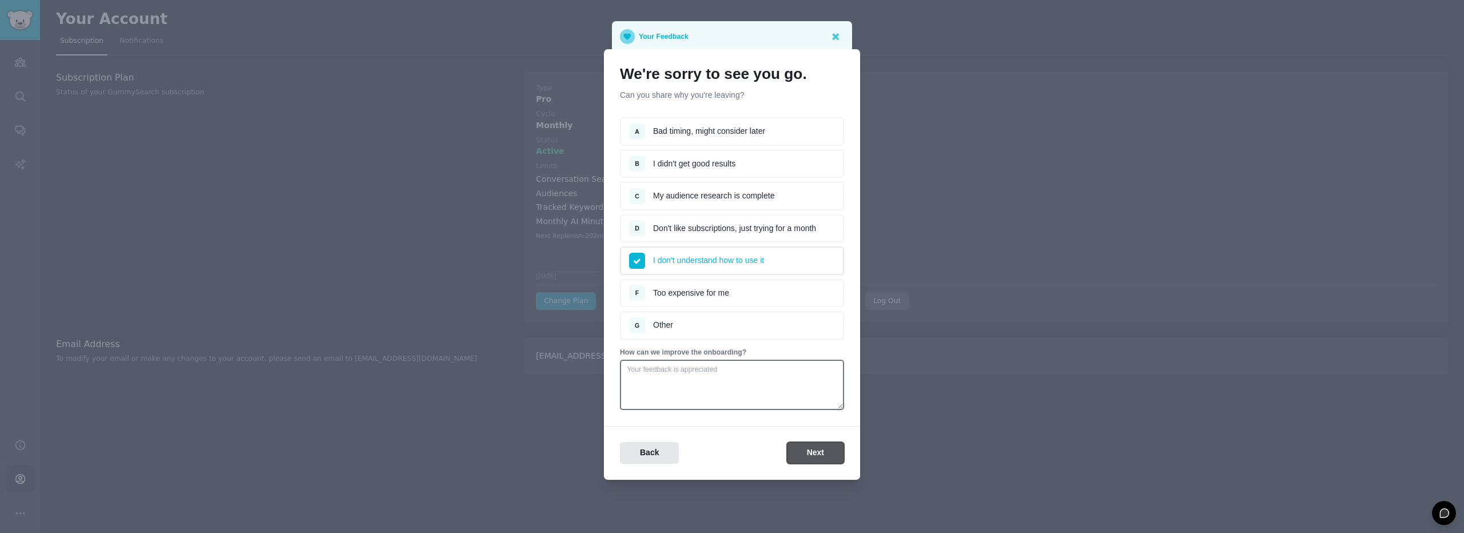
click at [813, 458] on button "Next" at bounding box center [815, 453] width 57 height 22
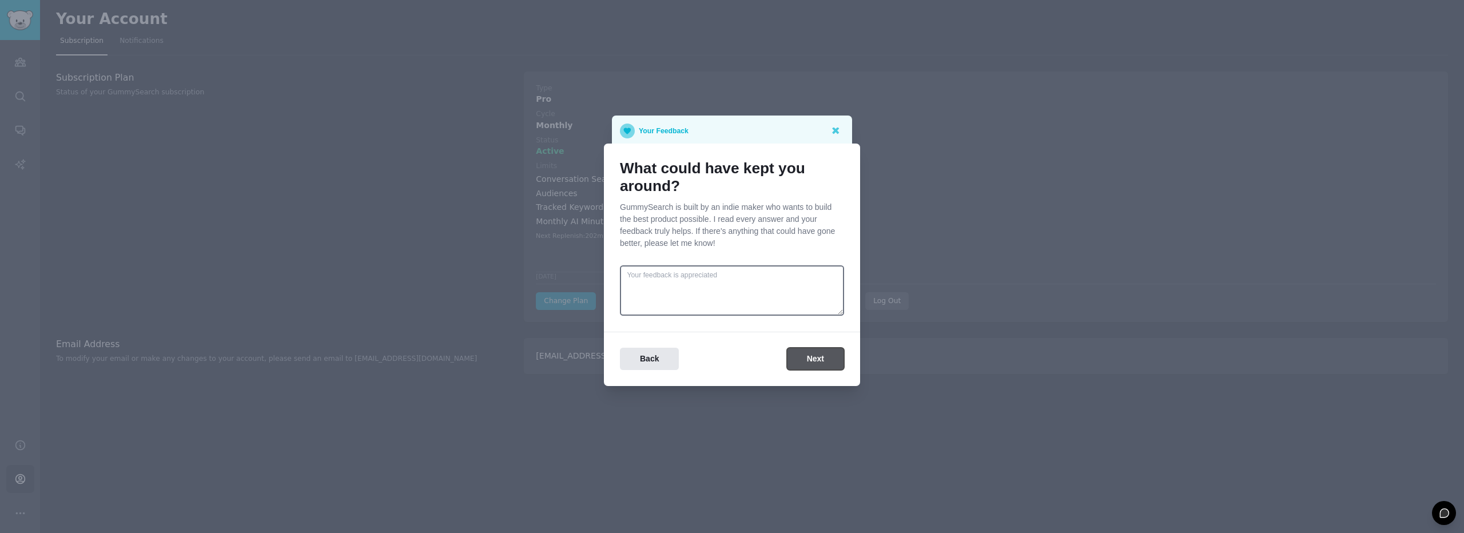
click at [805, 362] on button "Next" at bounding box center [815, 359] width 57 height 22
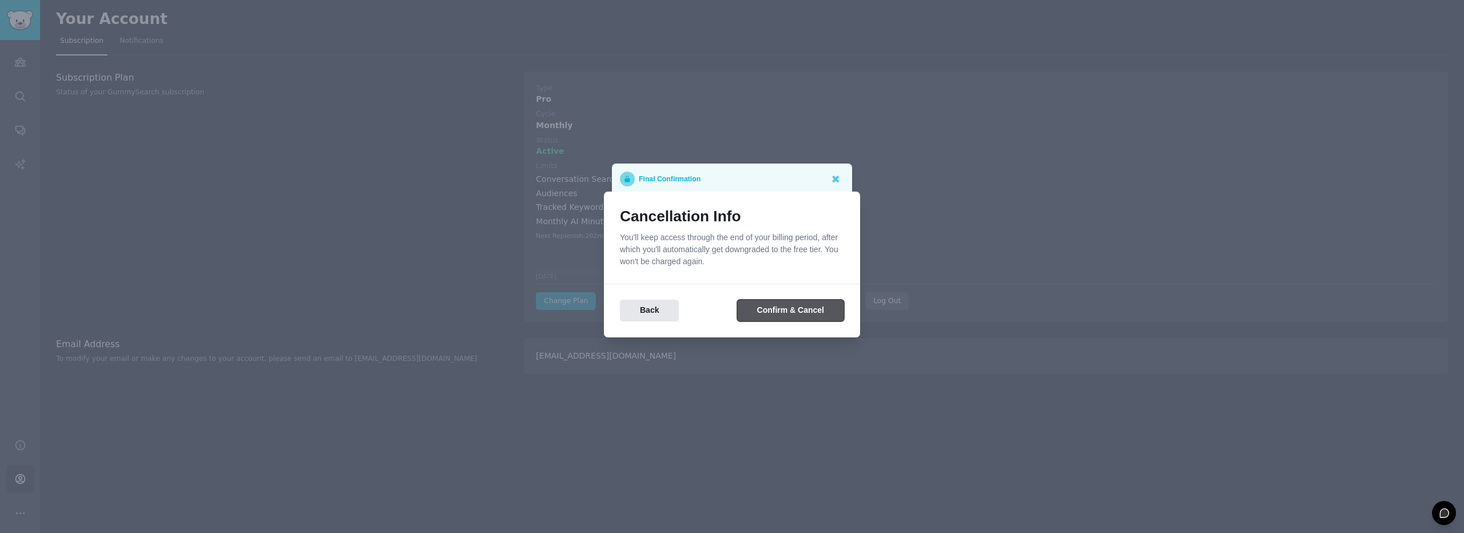
click at [800, 312] on button "Confirm & Cancel" at bounding box center [790, 311] width 107 height 22
